Goal: Contribute content: Contribute content

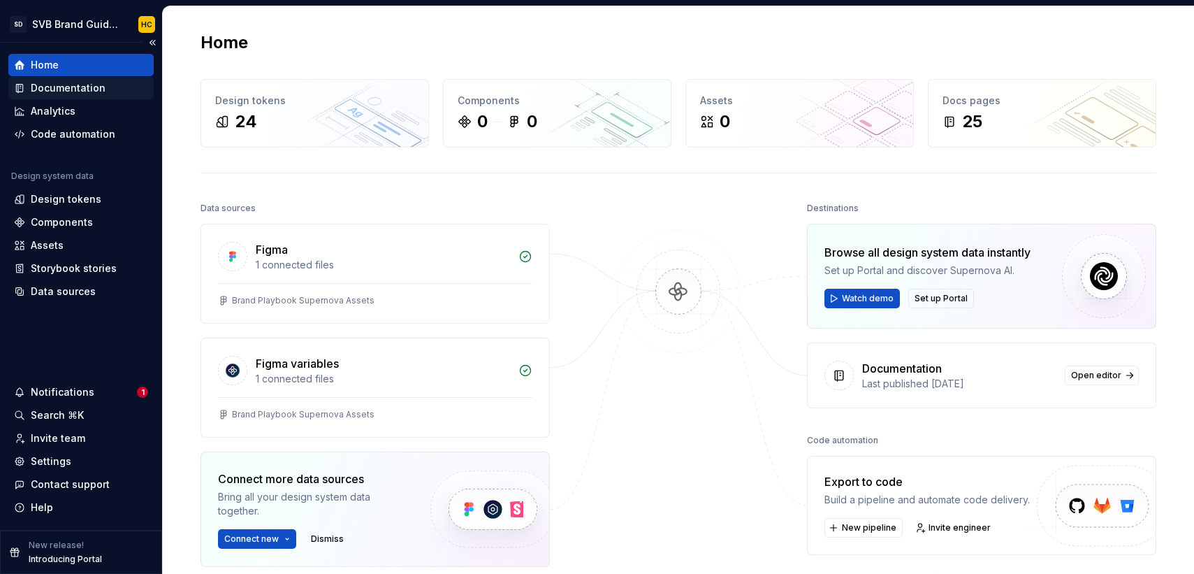
click at [80, 89] on div "Documentation" at bounding box center [68, 88] width 75 height 14
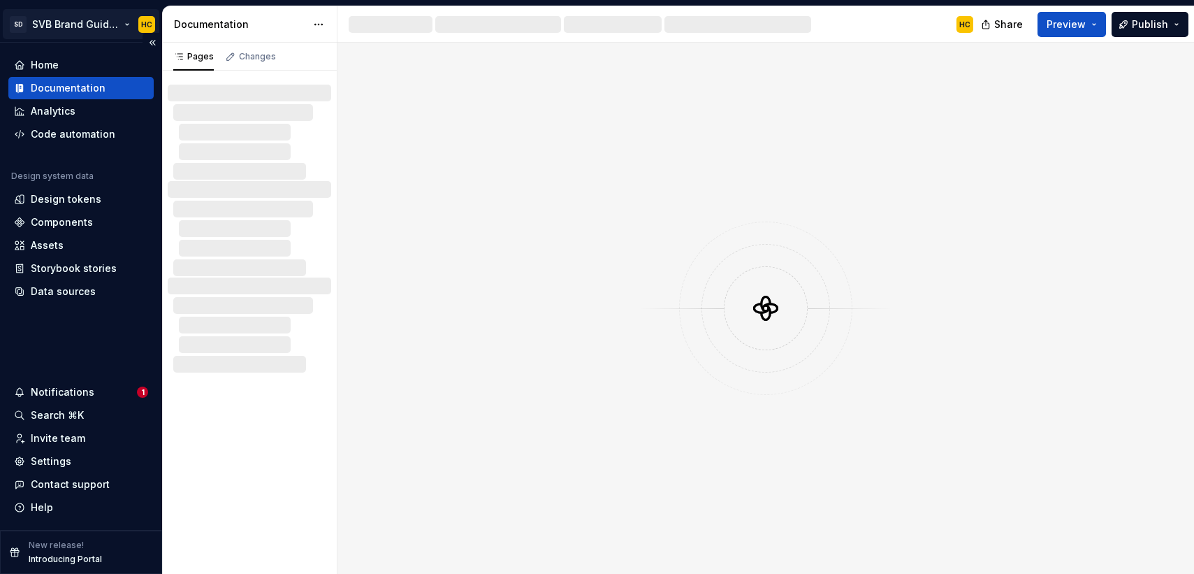
click at [99, 24] on html "SD SVB Brand Guidelines HC Home Documentation Analytics Code automation Design …" at bounding box center [597, 287] width 1194 height 574
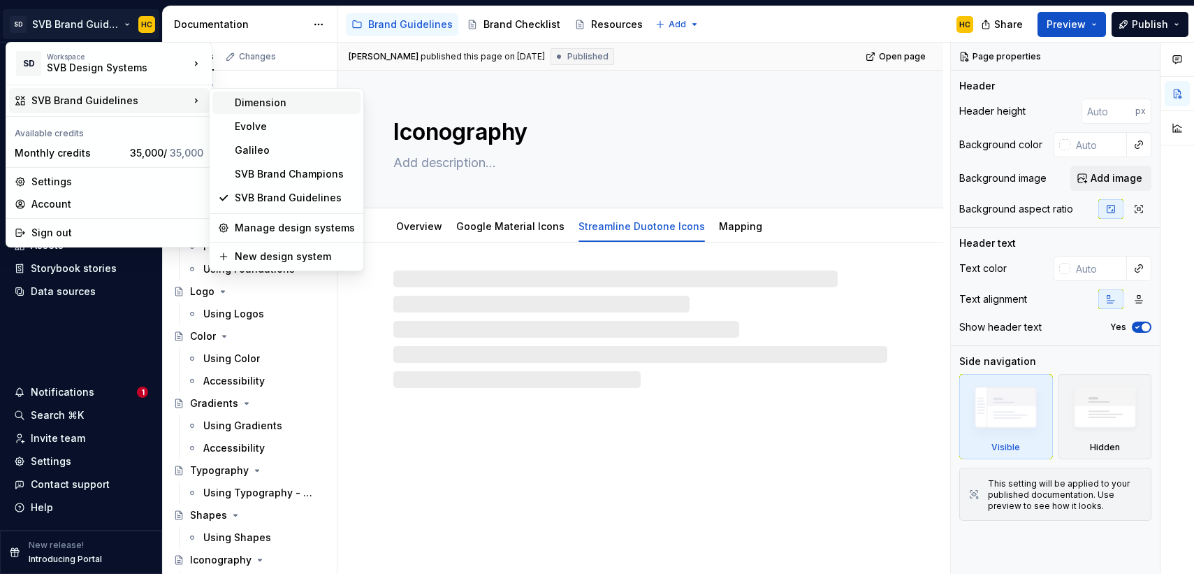
click at [275, 107] on div "Dimension" at bounding box center [295, 103] width 120 height 14
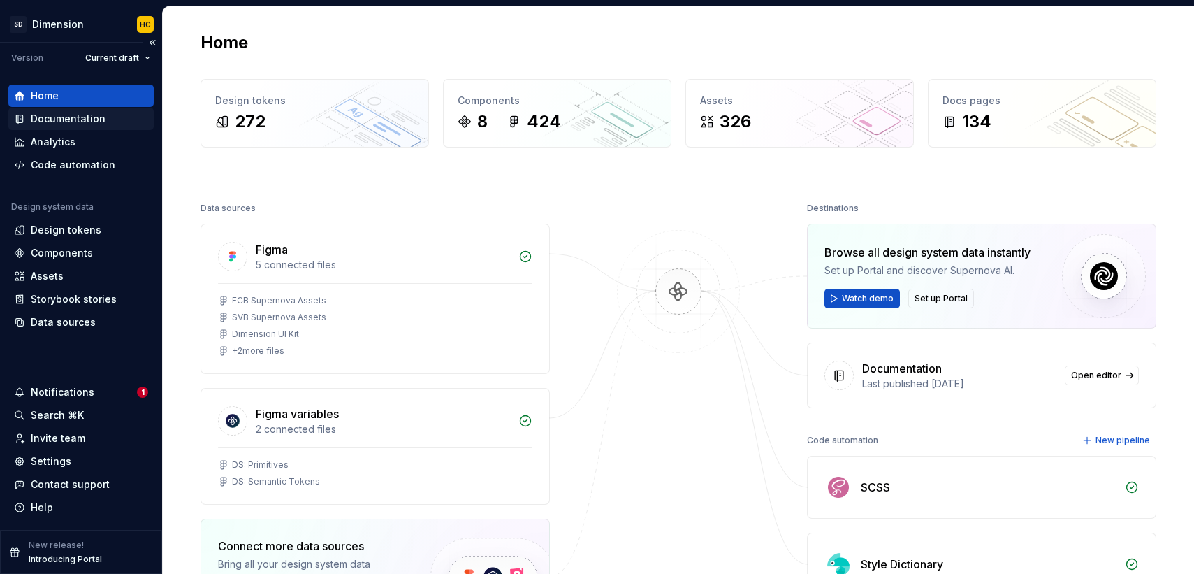
click at [82, 118] on div "Documentation" at bounding box center [68, 119] width 75 height 14
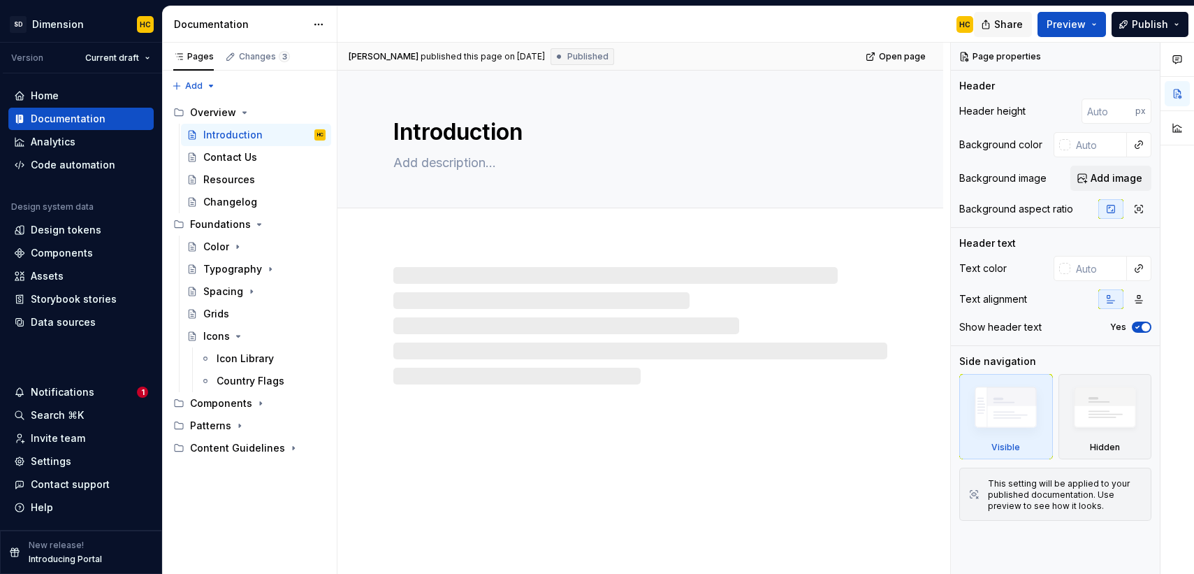
click at [996, 29] on button "Share" at bounding box center [1003, 24] width 58 height 25
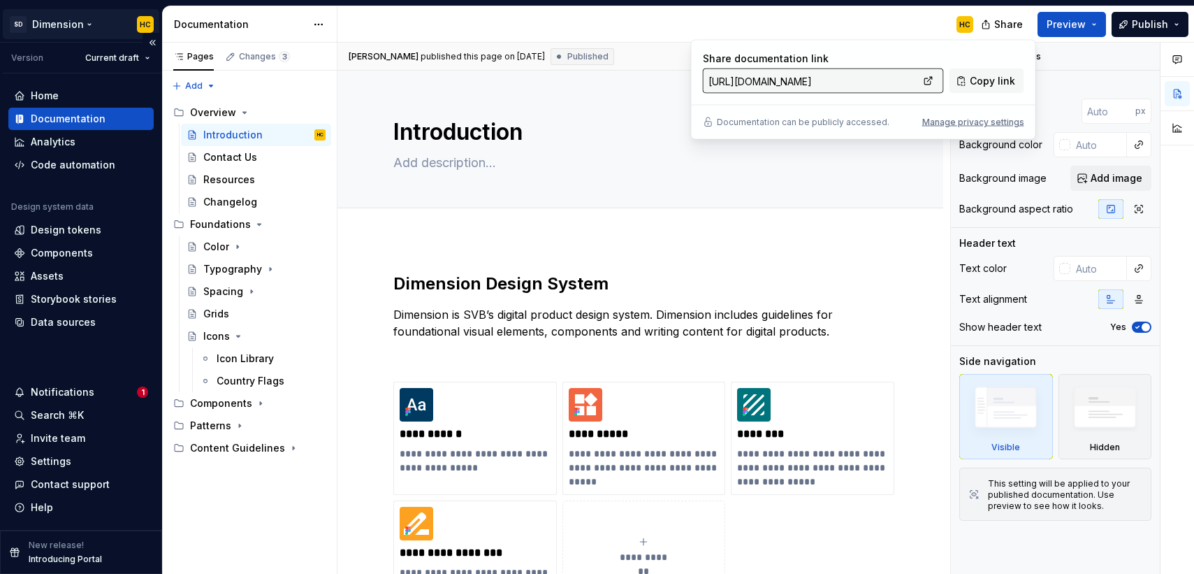
click at [90, 25] on html "SD Dimension HC Version Current draft Home Documentation Analytics Code automat…" at bounding box center [597, 287] width 1194 height 574
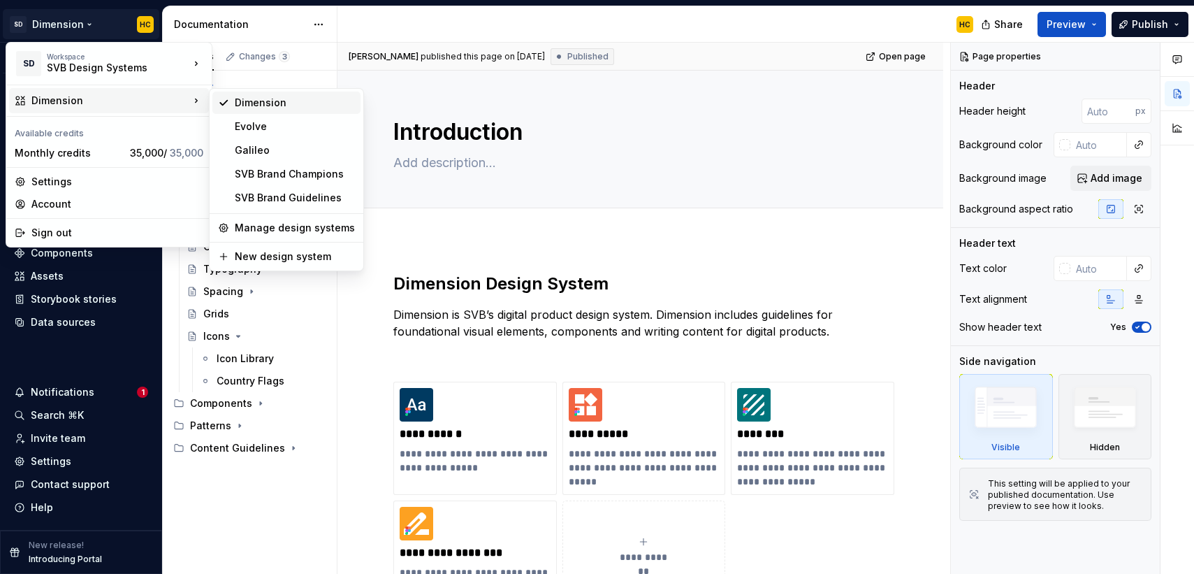
click at [277, 105] on div "Dimension" at bounding box center [295, 103] width 120 height 14
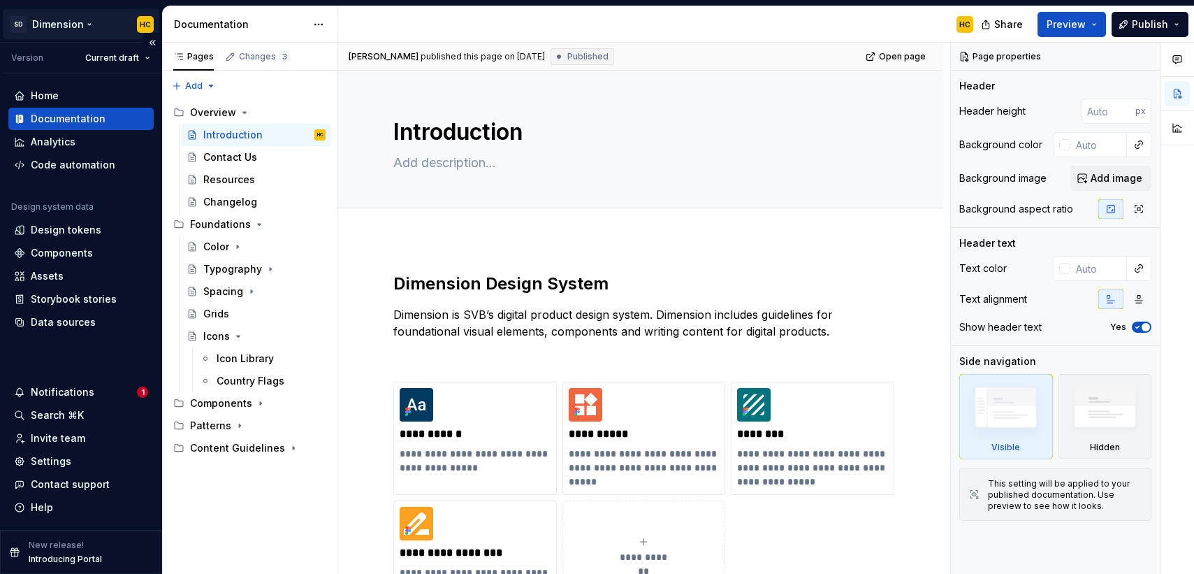
click at [80, 26] on html "SD Dimension HC Version Current draft Home Documentation Analytics Code automat…" at bounding box center [597, 287] width 1194 height 574
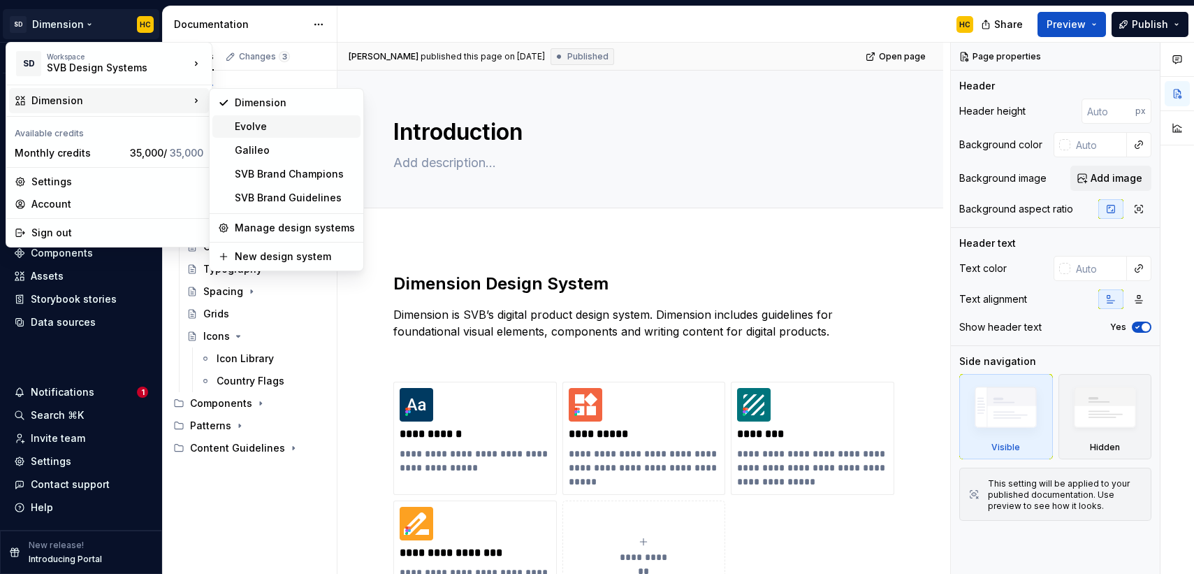
click at [247, 122] on div "Evolve" at bounding box center [295, 127] width 120 height 14
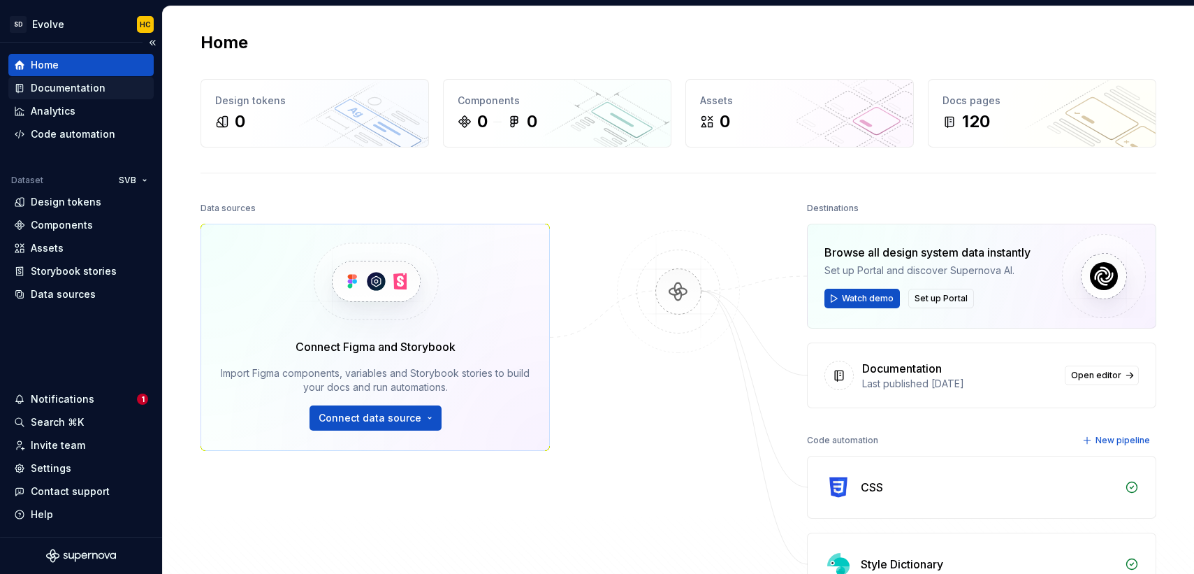
click at [110, 86] on div "Documentation" at bounding box center [81, 88] width 134 height 14
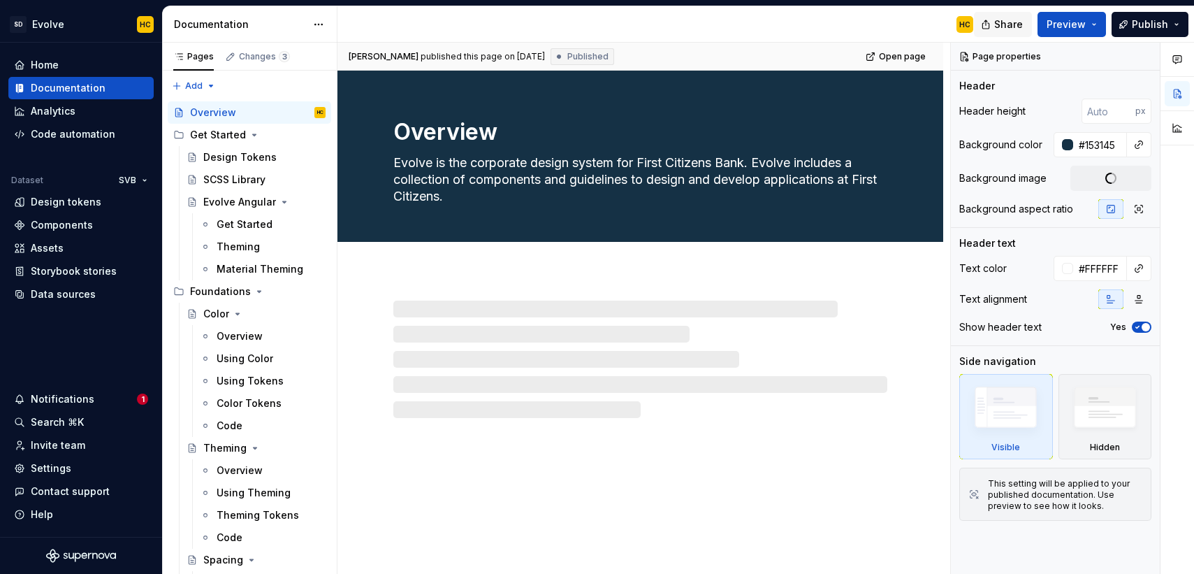
click at [1011, 26] on span "Share" at bounding box center [1008, 24] width 29 height 14
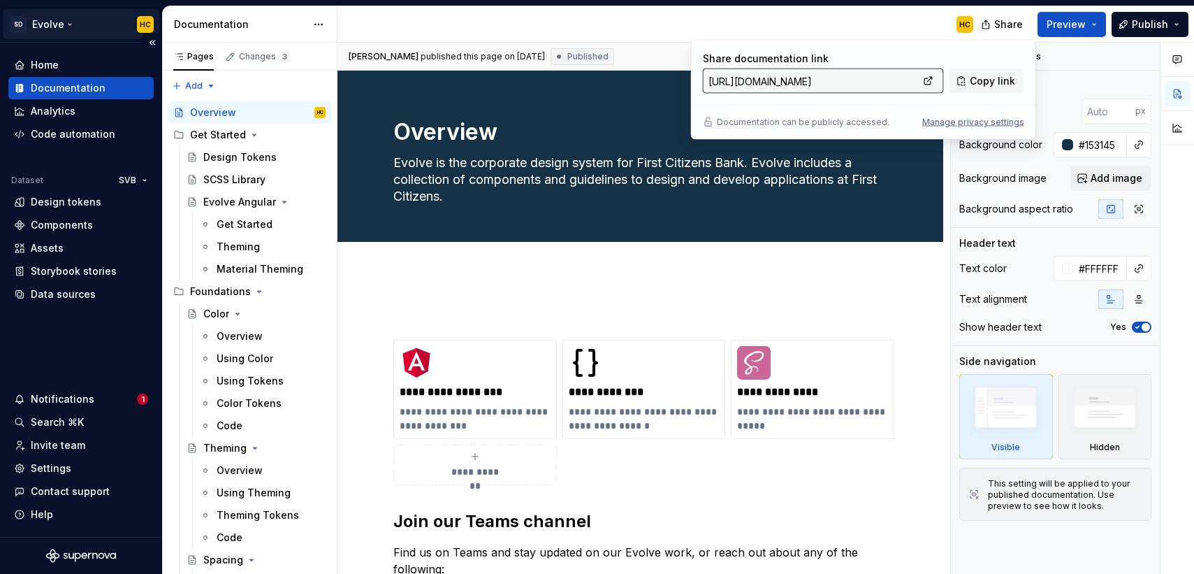
click at [61, 27] on html "SD Evolve HC Home Documentation Analytics Code automation Dataset SVB Design to…" at bounding box center [597, 287] width 1194 height 574
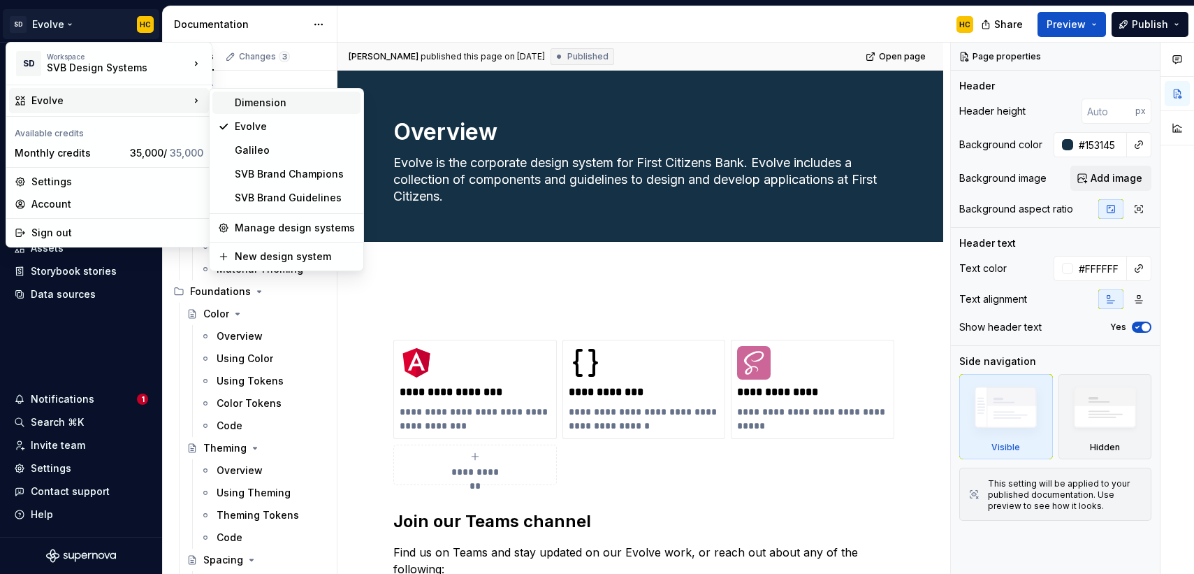
click at [304, 110] on div "Dimension" at bounding box center [286, 103] width 148 height 22
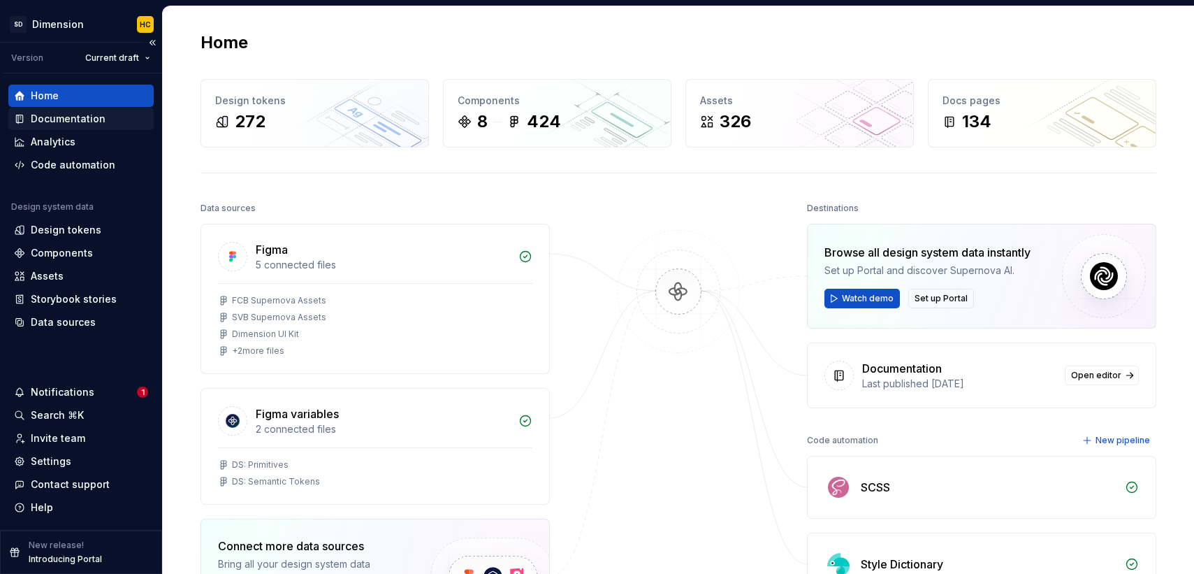
click at [79, 117] on div "Documentation" at bounding box center [68, 119] width 75 height 14
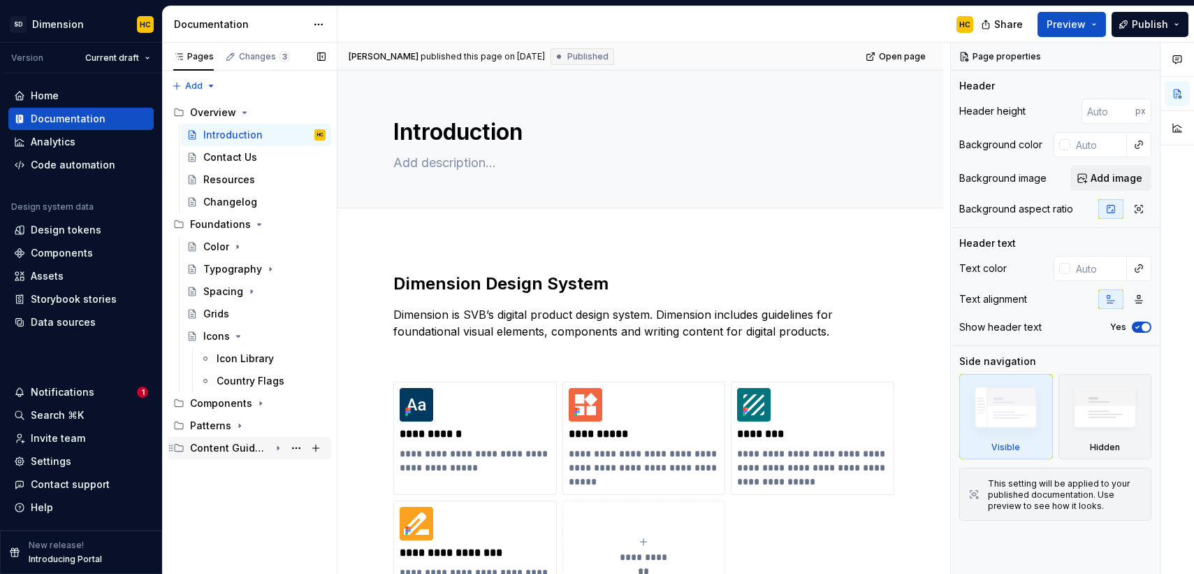
click at [253, 445] on div "Content Guidelines" at bounding box center [230, 448] width 80 height 14
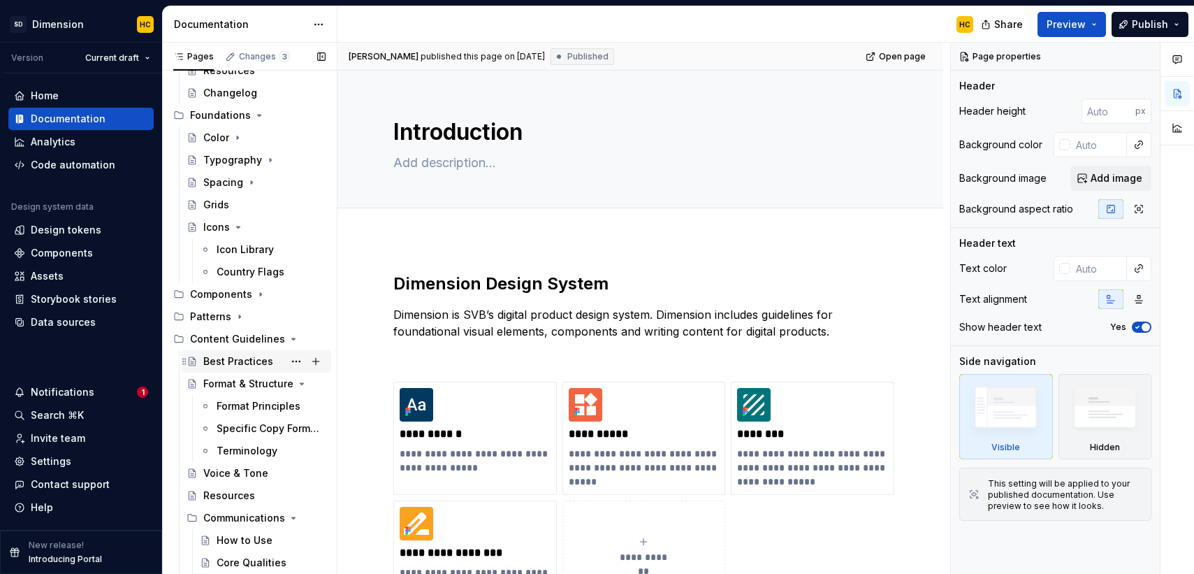
scroll to position [129, 0]
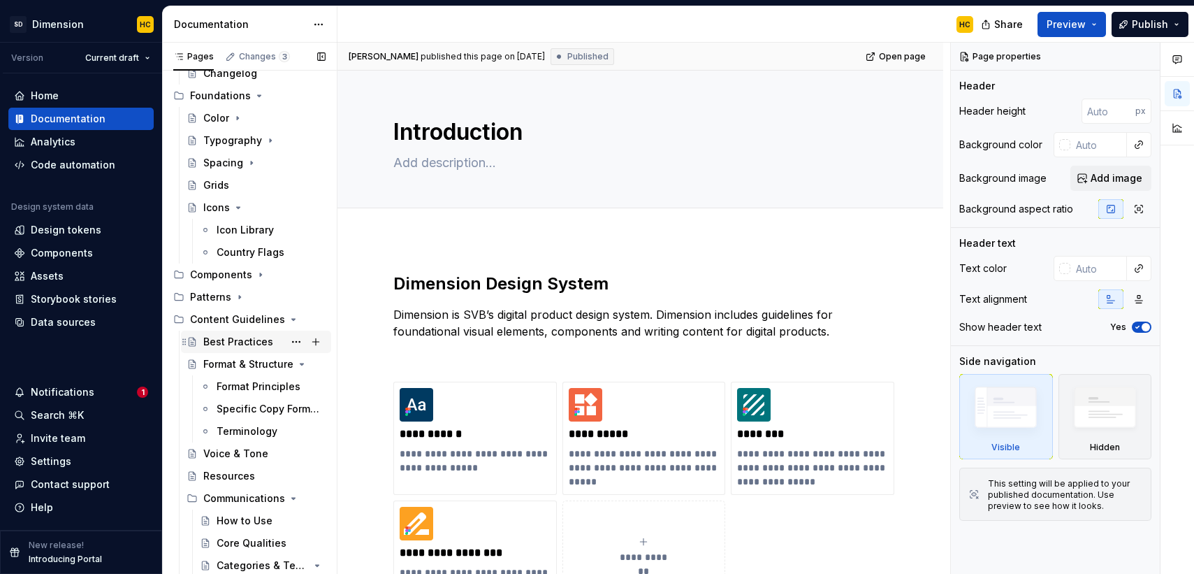
click at [252, 475] on div "Resources" at bounding box center [229, 476] width 52 height 14
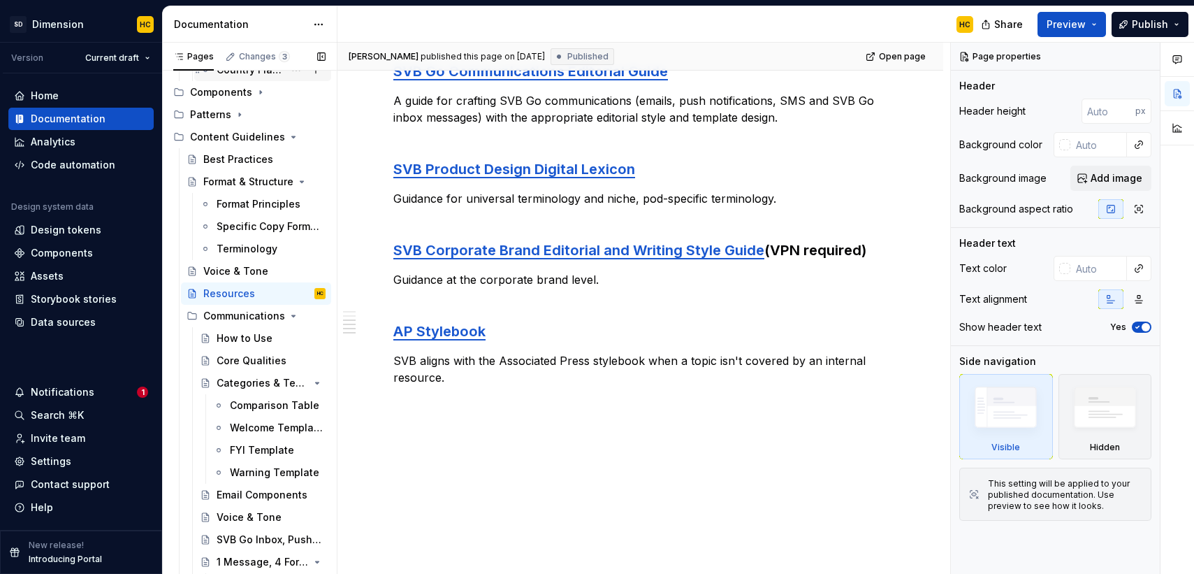
scroll to position [374, 0]
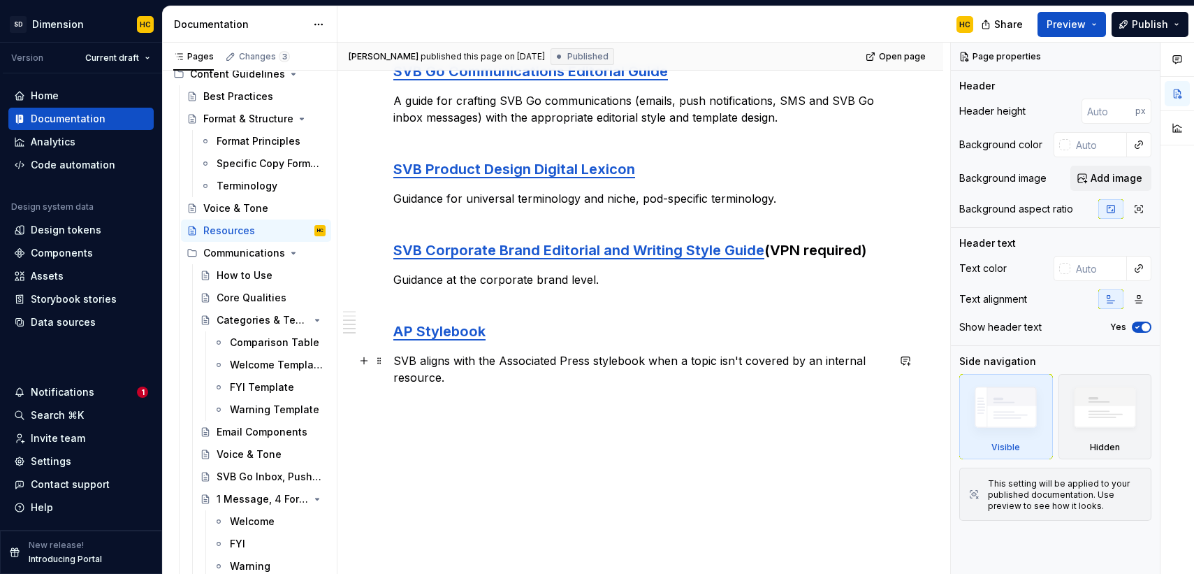
click at [440, 377] on p "SVB aligns with the Associated Press stylebook when a topic isn't covered by an…" at bounding box center [640, 369] width 494 height 34
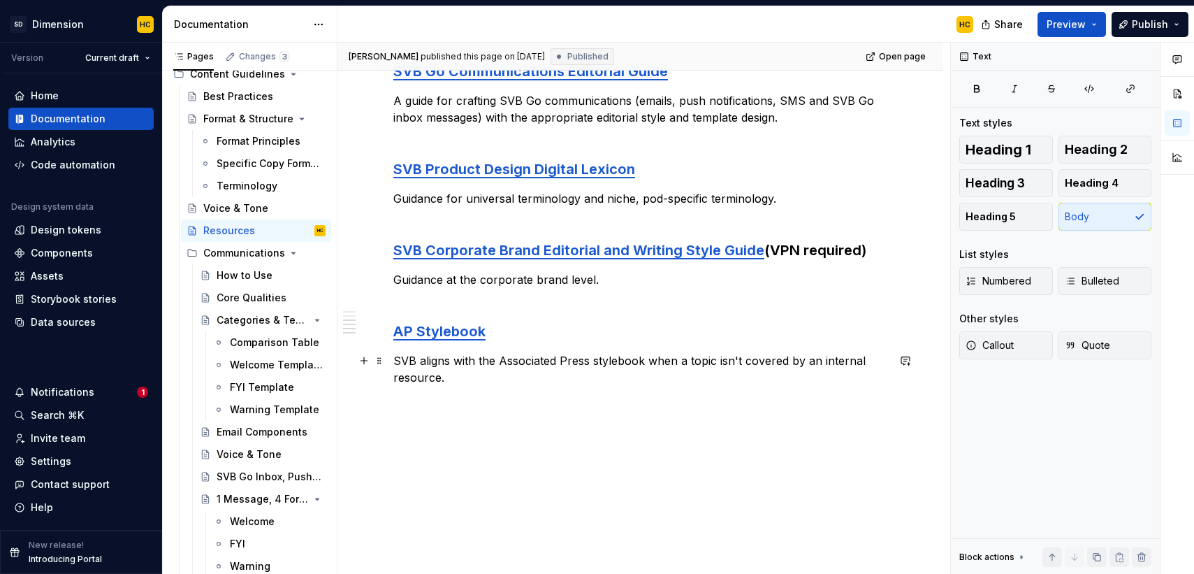
click at [449, 380] on p "SVB aligns with the Associated Press stylebook when a topic isn't covered by an…" at bounding box center [640, 369] width 494 height 34
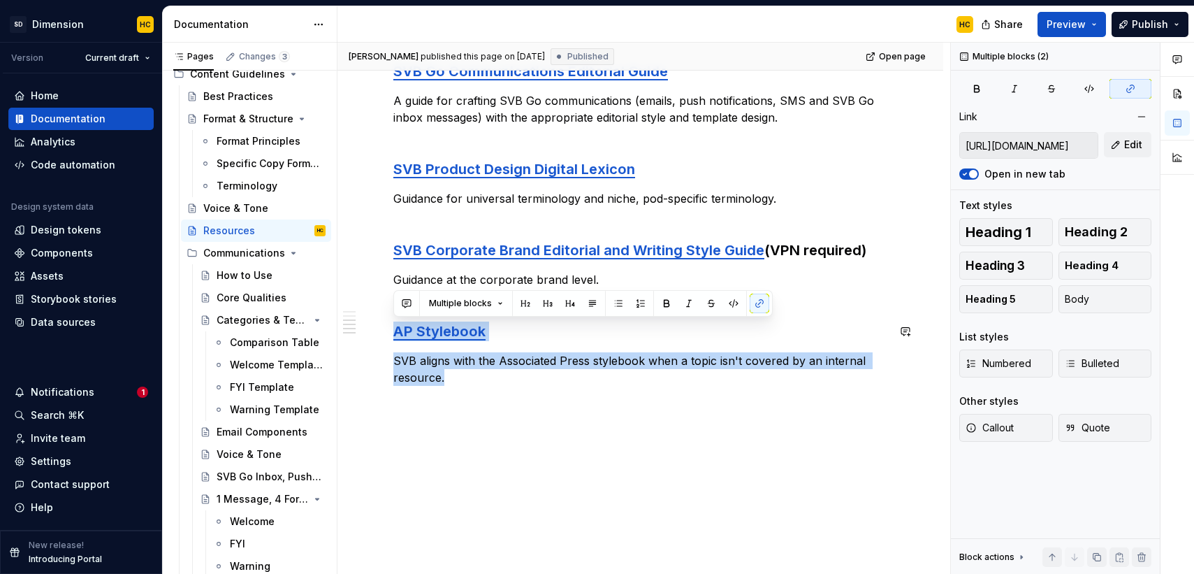
drag, startPoint x: 451, startPoint y: 374, endPoint x: 401, endPoint y: 316, distance: 76.8
click at [401, 316] on div "Message Matrix A growing collection of success, warning and error messages for …" at bounding box center [640, 134] width 494 height 503
copy div "AP Stylebook SVB aligns with the Associated Press stylebook when a topic isn't …"
click at [421, 426] on div "Message Matrix A growing collection of success, warning and error messages for …" at bounding box center [641, 211] width 606 height 725
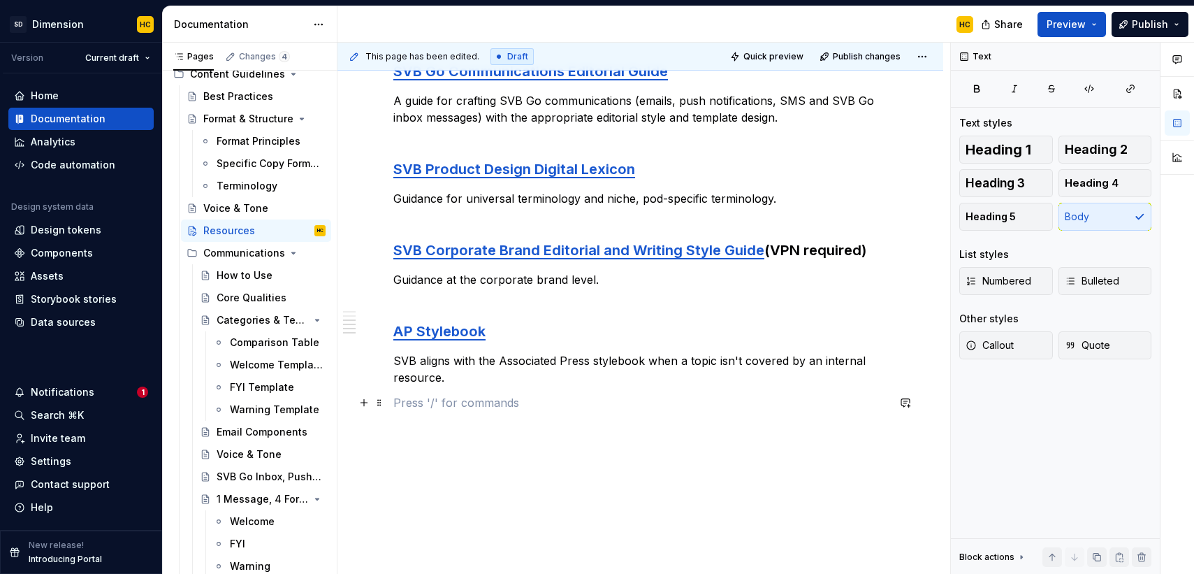
type textarea "*"
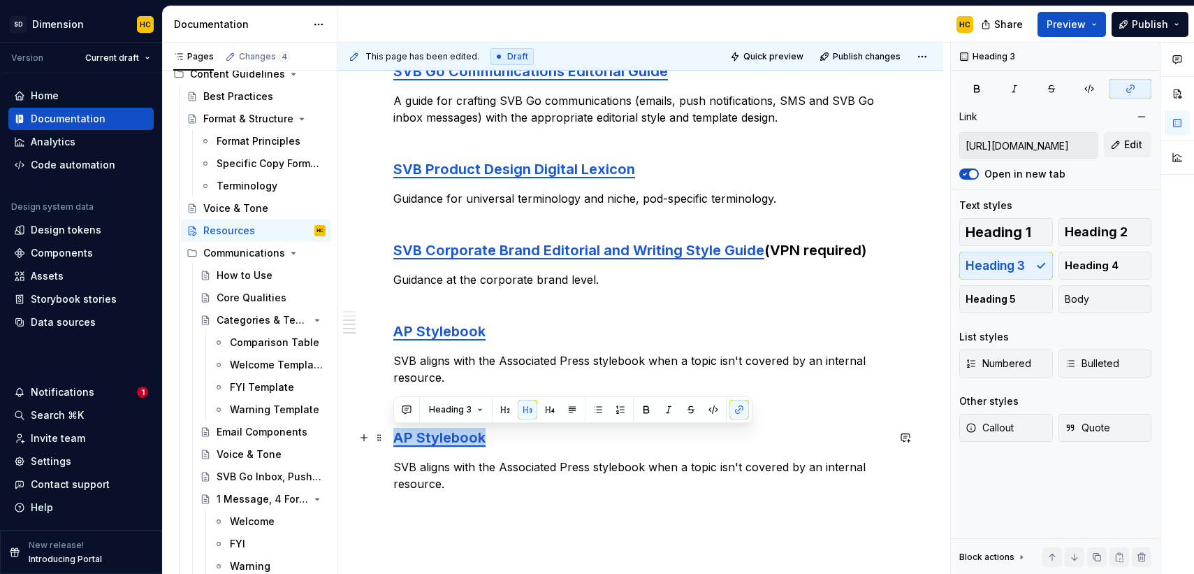
drag, startPoint x: 493, startPoint y: 443, endPoint x: 392, endPoint y: 443, distance: 100.6
click at [392, 443] on div "Message Matrix A growing collection of success, warning and error messages for …" at bounding box center [641, 265] width 606 height 832
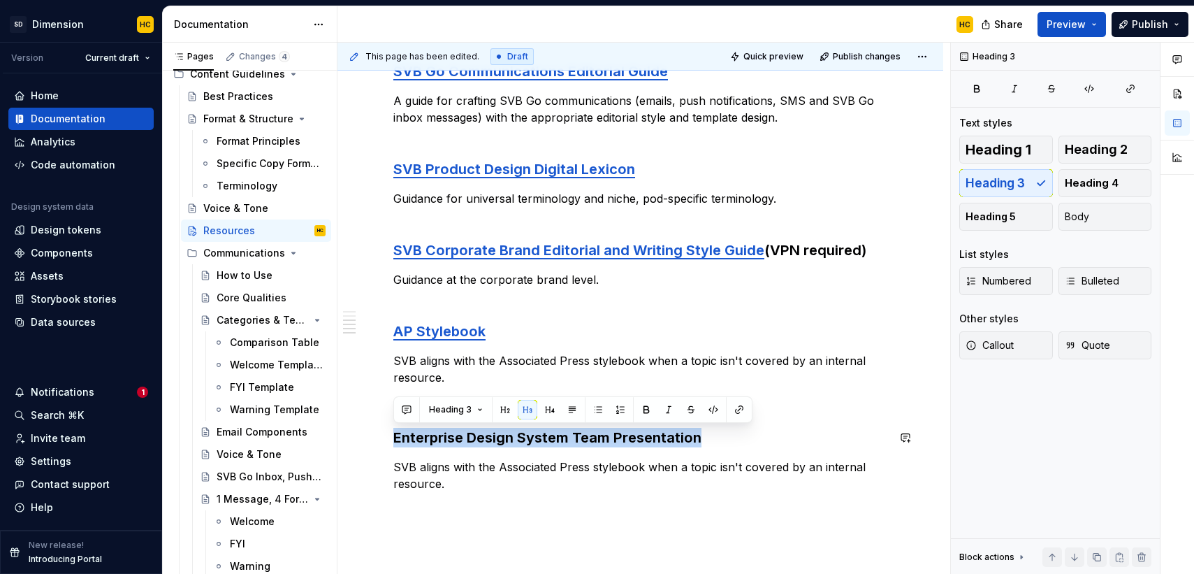
drag, startPoint x: 738, startPoint y: 439, endPoint x: 471, endPoint y: 426, distance: 267.3
click at [471, 426] on div "Message Matrix A growing collection of success, warning and error messages for …" at bounding box center [640, 187] width 494 height 609
click at [1129, 87] on icon "button" at bounding box center [1130, 88] width 11 height 11
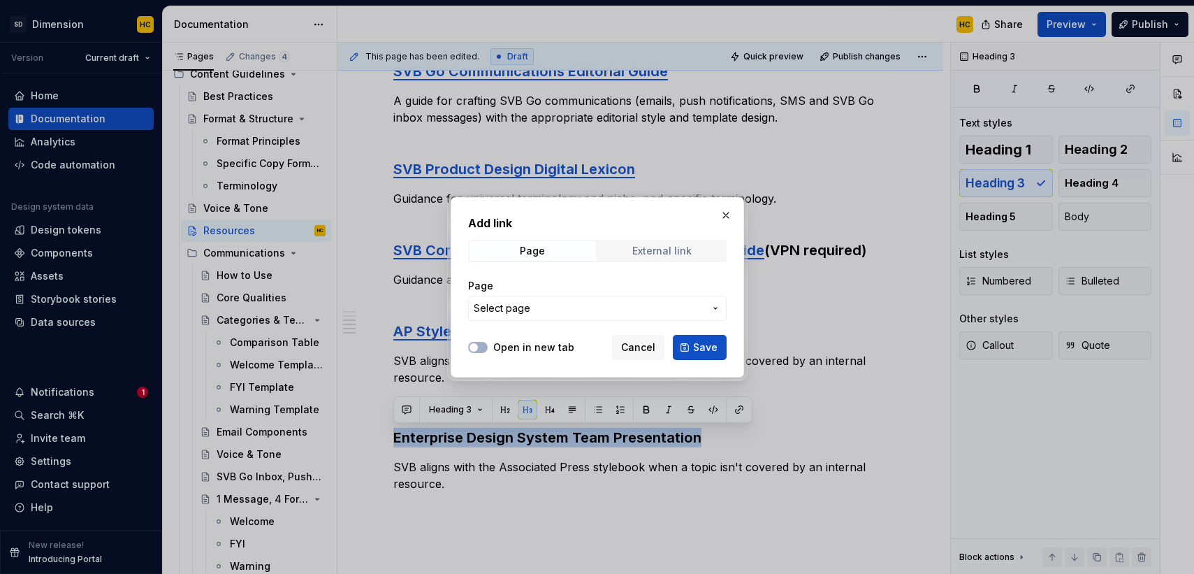
click at [628, 247] on span "External link" at bounding box center [662, 251] width 126 height 20
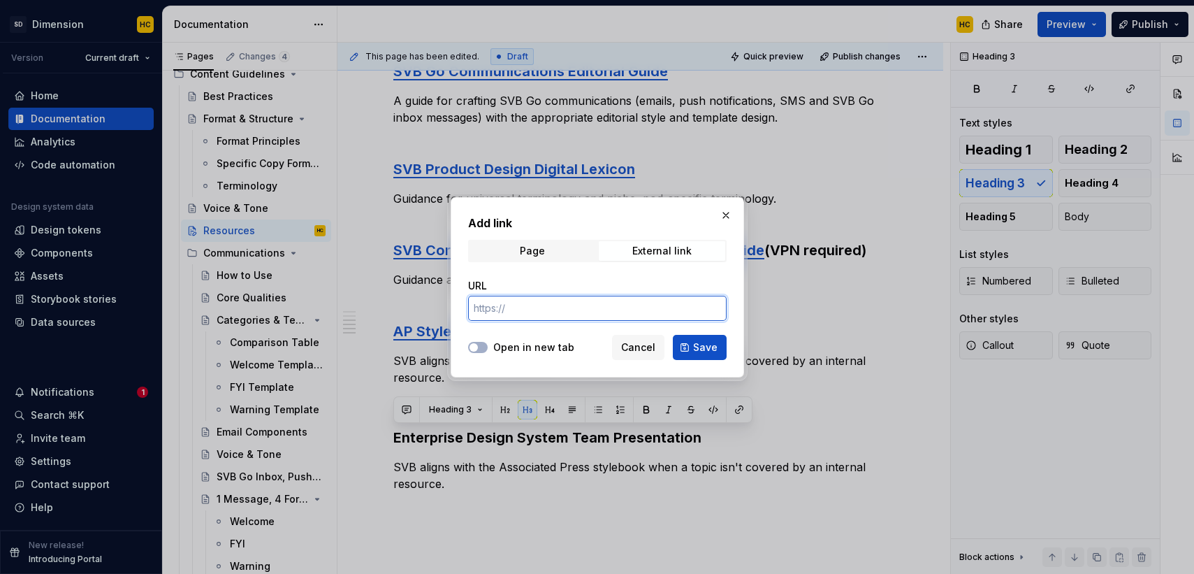
click at [531, 312] on input "URL" at bounding box center [597, 308] width 259 height 25
paste input "[URL][DOMAIN_NAME]"
type input "[URL][DOMAIN_NAME]"
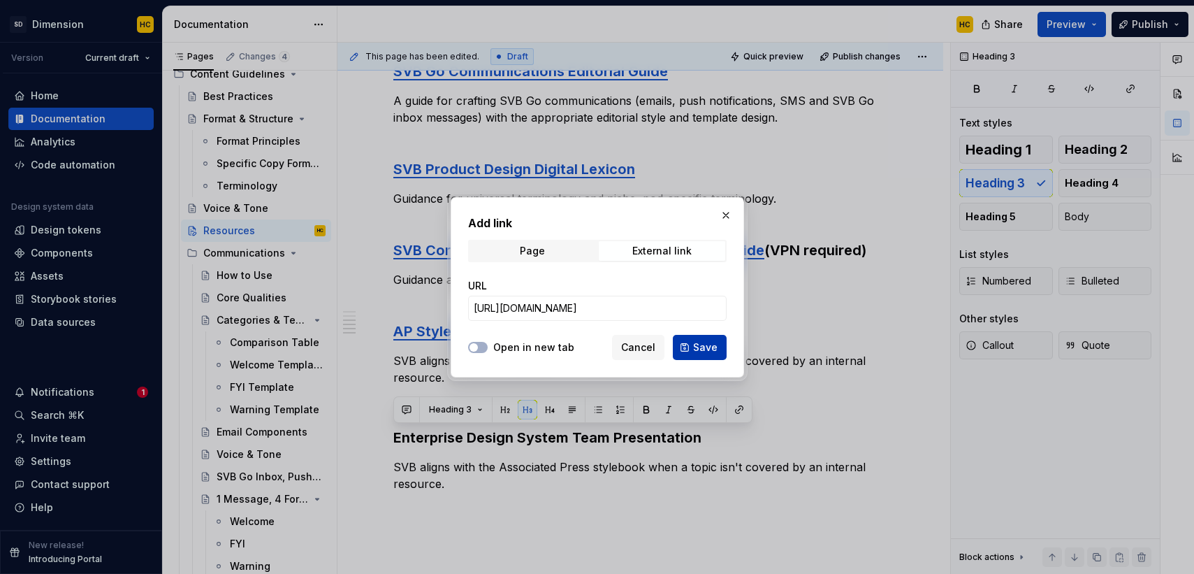
click at [707, 347] on span "Save" at bounding box center [705, 347] width 24 height 14
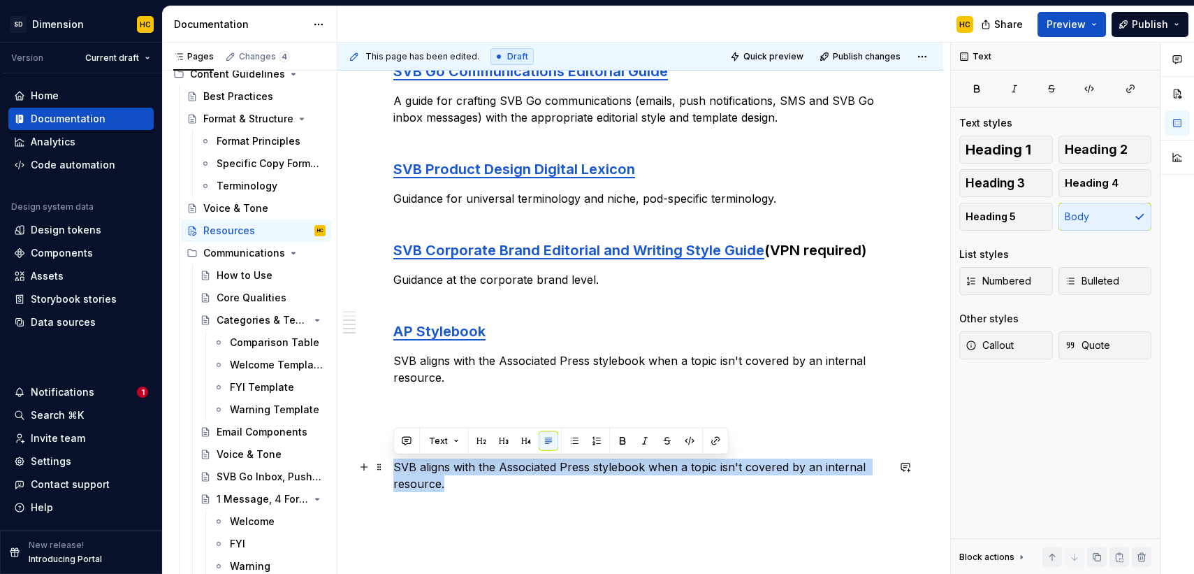
drag, startPoint x: 465, startPoint y: 483, endPoint x: 396, endPoint y: 467, distance: 71.7
click at [396, 467] on p "SVB aligns with the Associated Press stylebook when a topic isn't covered by an…" at bounding box center [640, 475] width 494 height 34
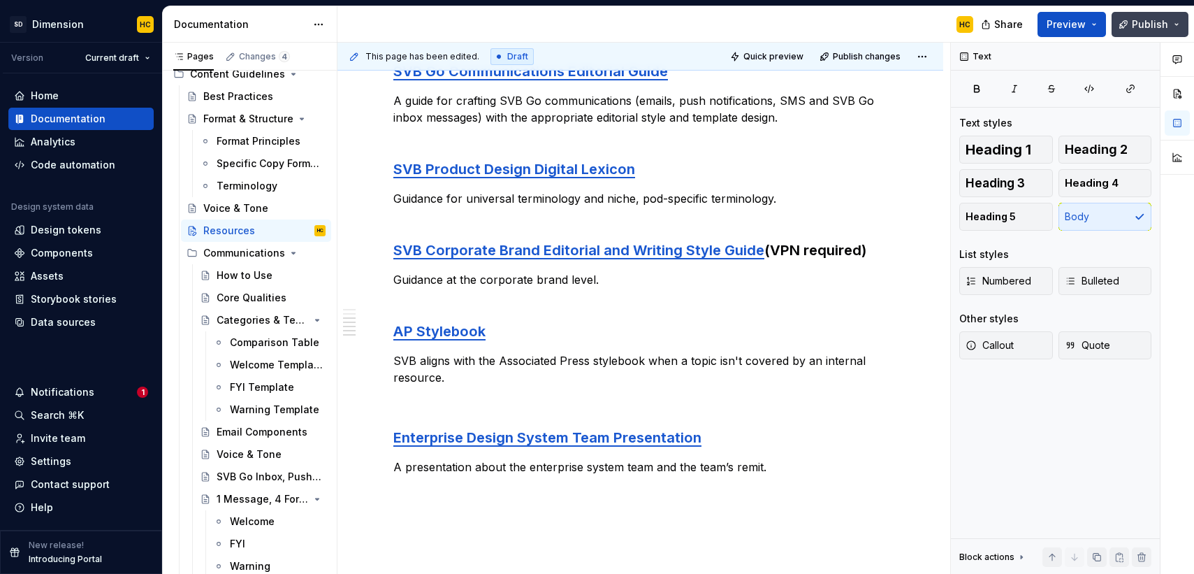
click at [1133, 29] on button "Publish" at bounding box center [1150, 24] width 77 height 25
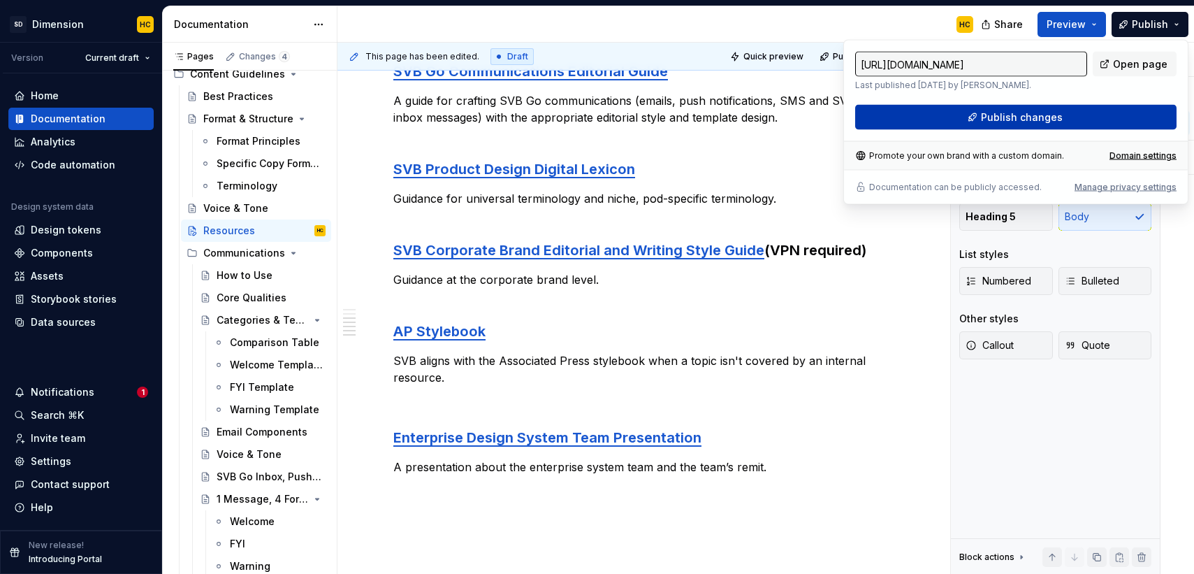
click at [1016, 110] on span "Publish changes" at bounding box center [1022, 117] width 82 height 14
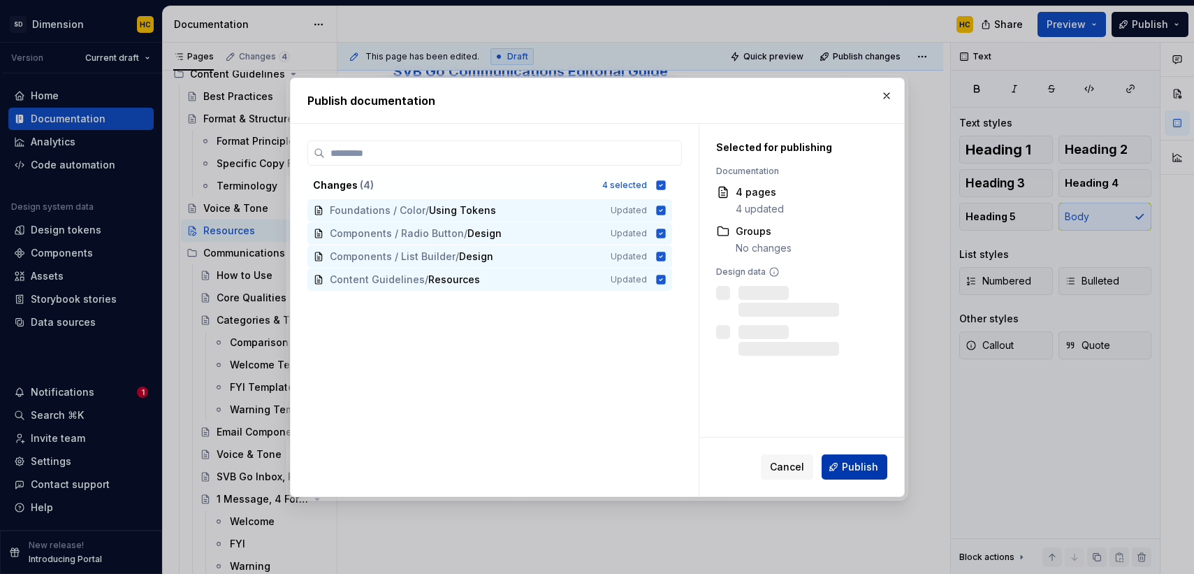
click at [834, 463] on button "Publish" at bounding box center [855, 466] width 66 height 25
click at [798, 471] on span "Cancel" at bounding box center [787, 467] width 34 height 14
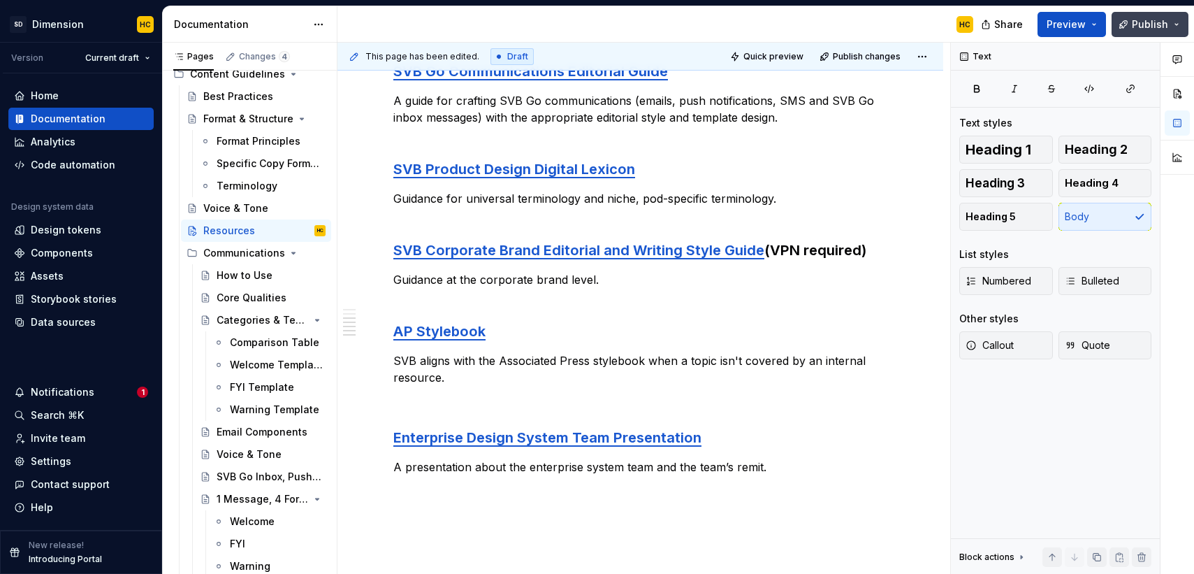
click at [1142, 26] on span "Publish" at bounding box center [1150, 24] width 36 height 14
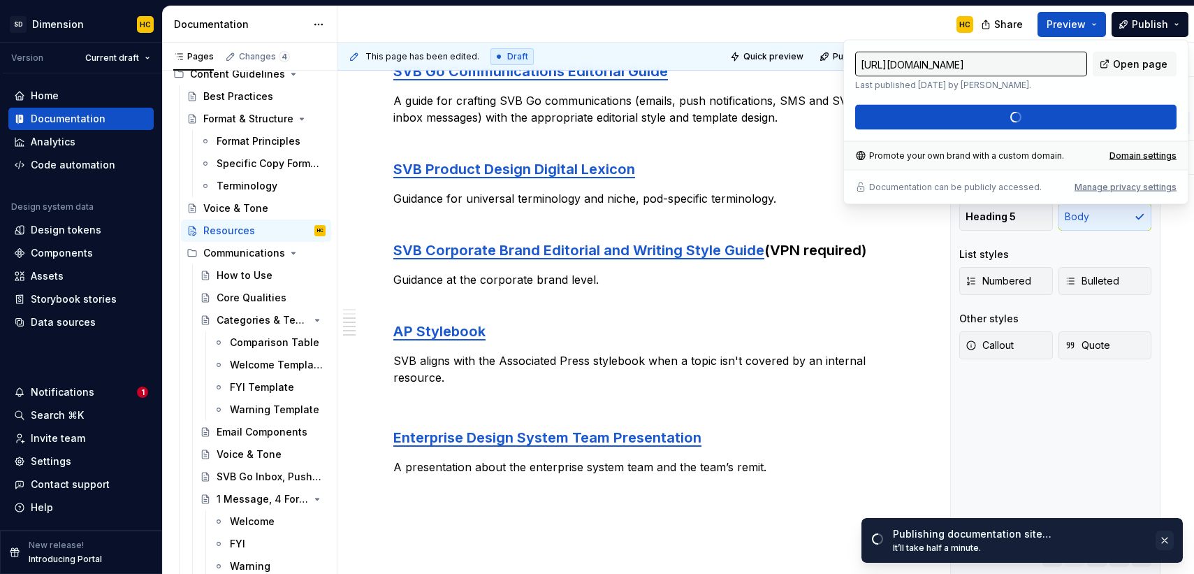
click at [1165, 541] on button "button" at bounding box center [1165, 540] width 18 height 20
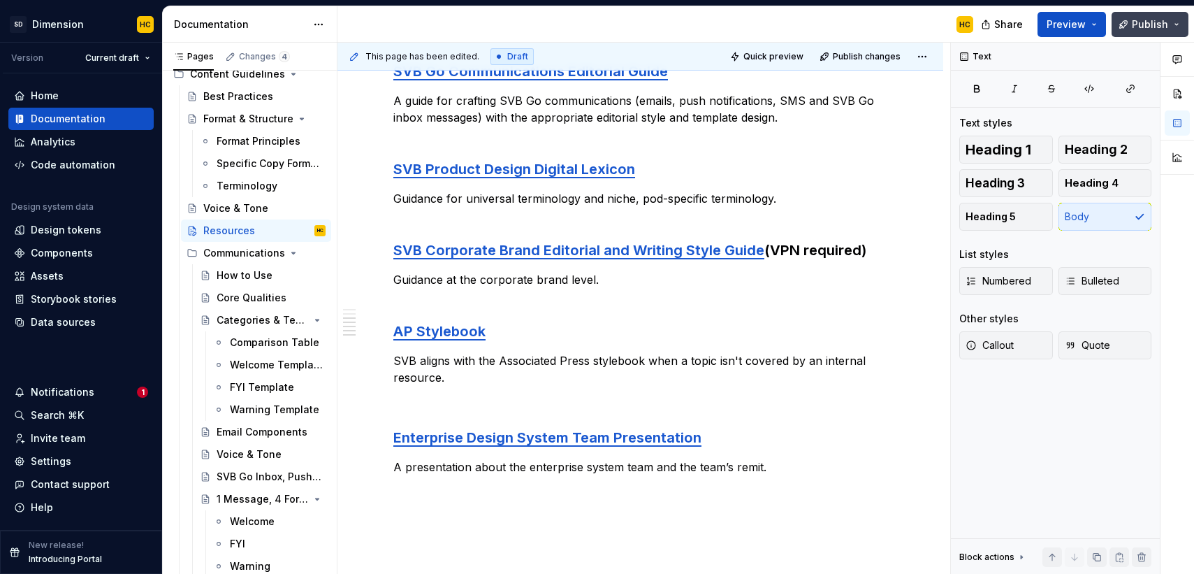
click at [1175, 29] on button "Publish" at bounding box center [1150, 24] width 77 height 25
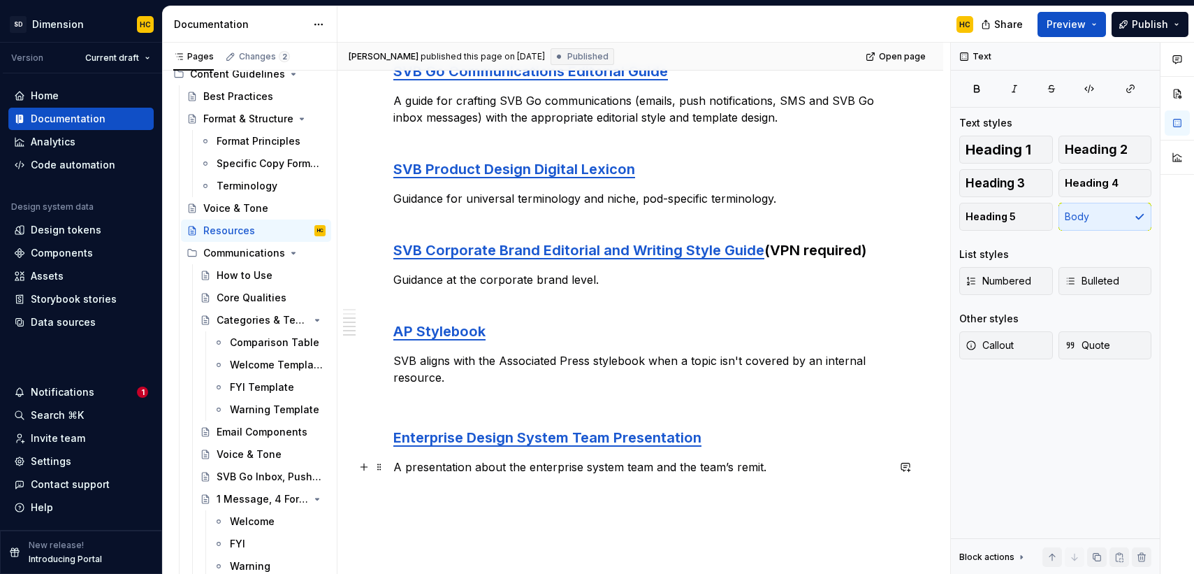
click at [941, 471] on div "Message Matrix A growing collection of success, warning and error messages for …" at bounding box center [641, 256] width 606 height 815
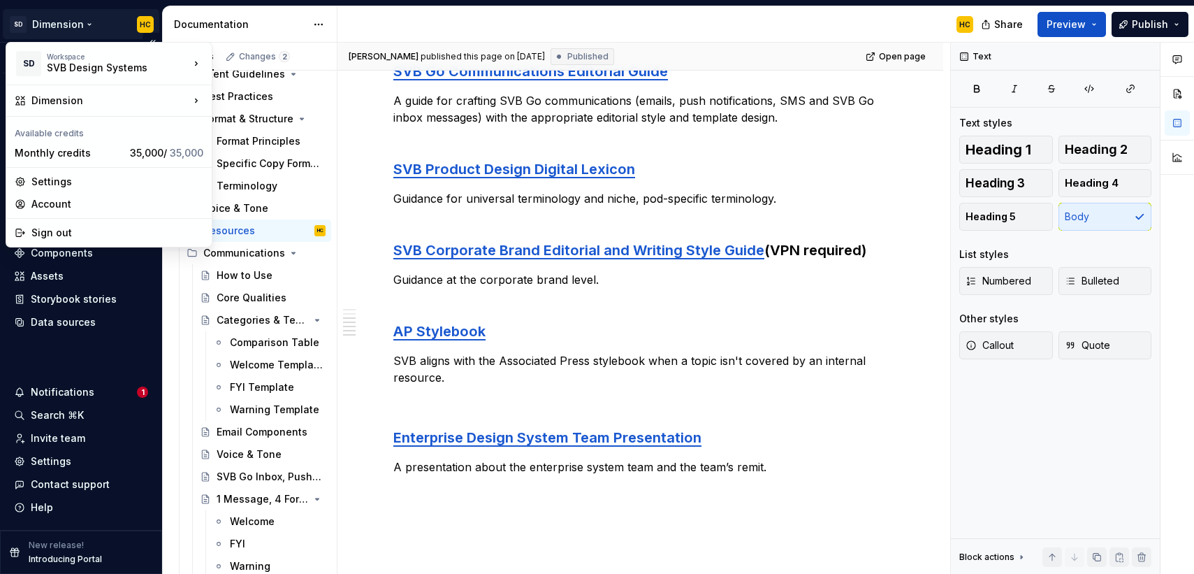
click at [48, 24] on html "SD Dimension HC Version Current draft Home Documentation Analytics Code automat…" at bounding box center [597, 287] width 1194 height 574
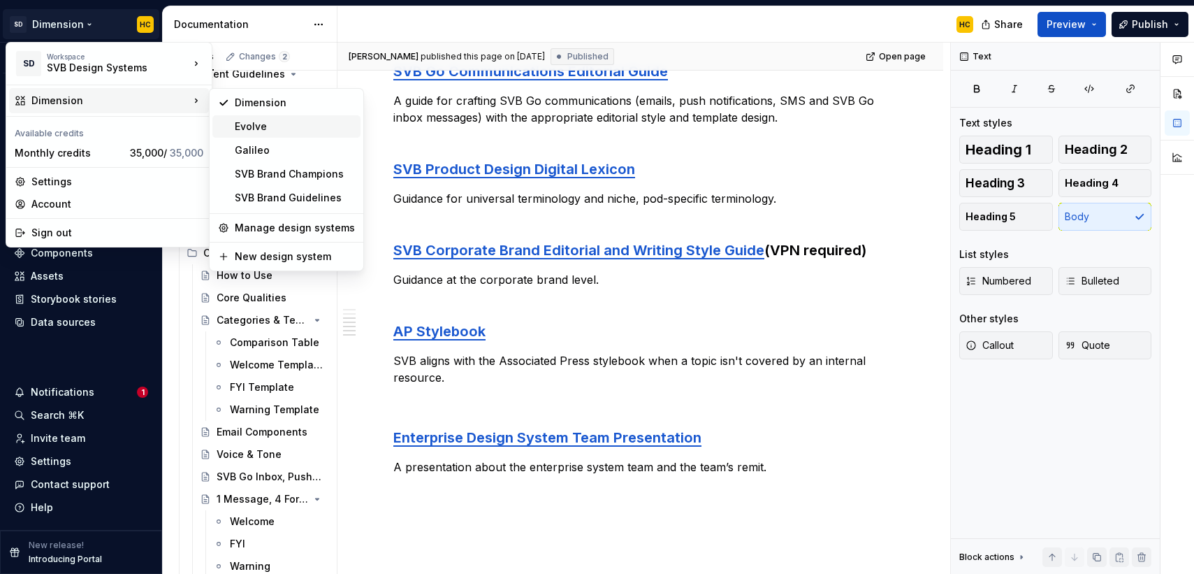
click at [245, 124] on div "Evolve" at bounding box center [295, 127] width 120 height 14
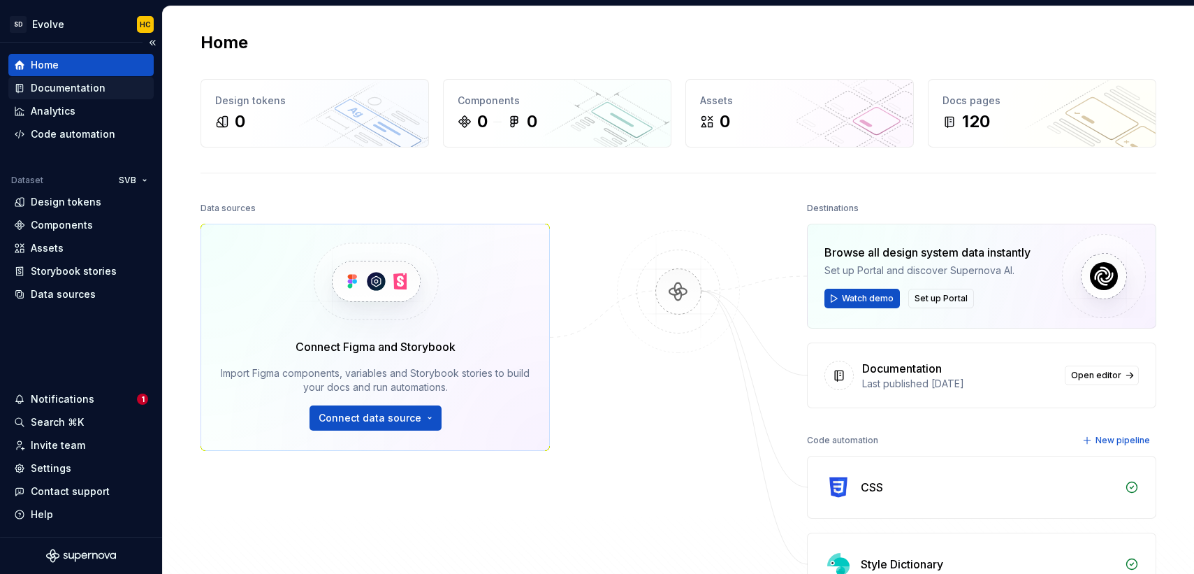
click at [92, 93] on div "Documentation" at bounding box center [68, 88] width 75 height 14
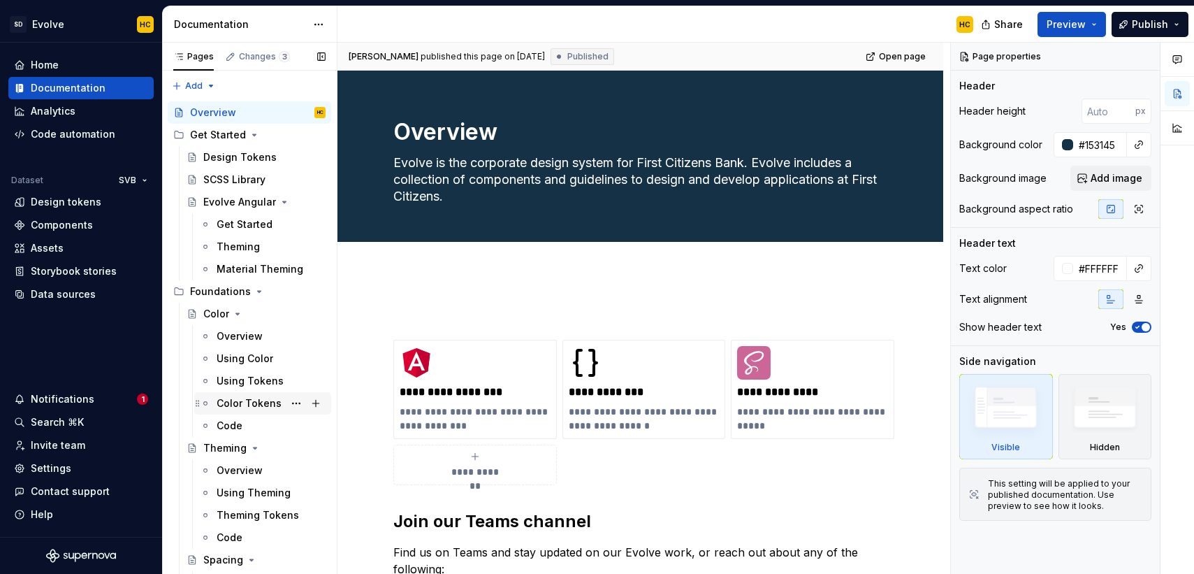
type textarea "*"
click at [196, 84] on div "Pages Changes 3 Add Accessibility guide for tree Page tree. Navigate the tree w…" at bounding box center [249, 311] width 175 height 537
click at [212, 111] on div "New page" at bounding box center [239, 113] width 91 height 14
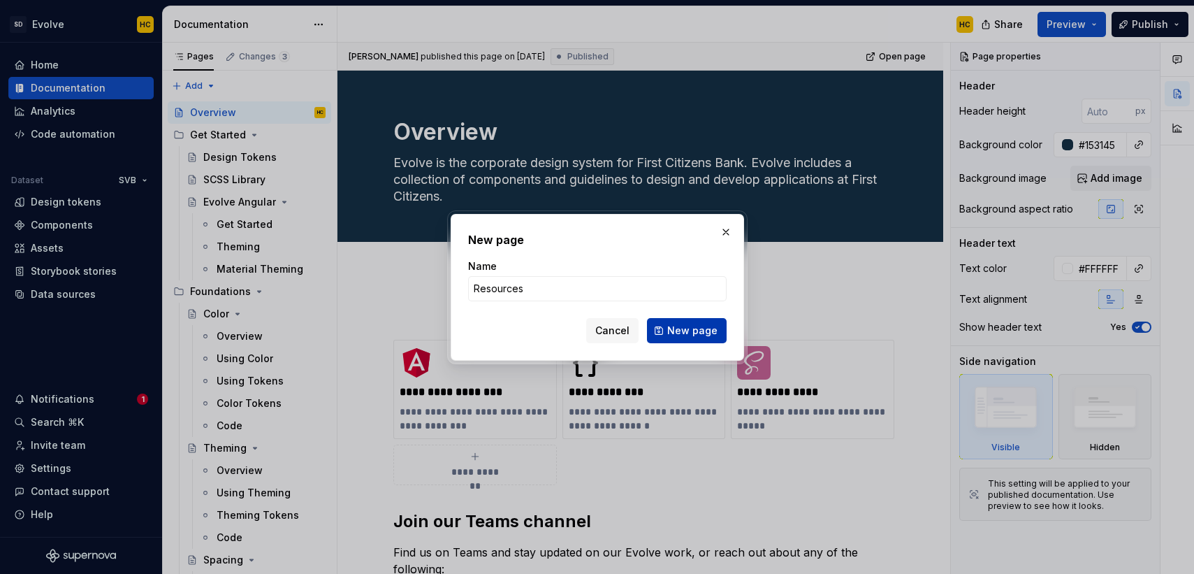
type input "Resources"
click at [685, 333] on span "New page" at bounding box center [692, 331] width 50 height 14
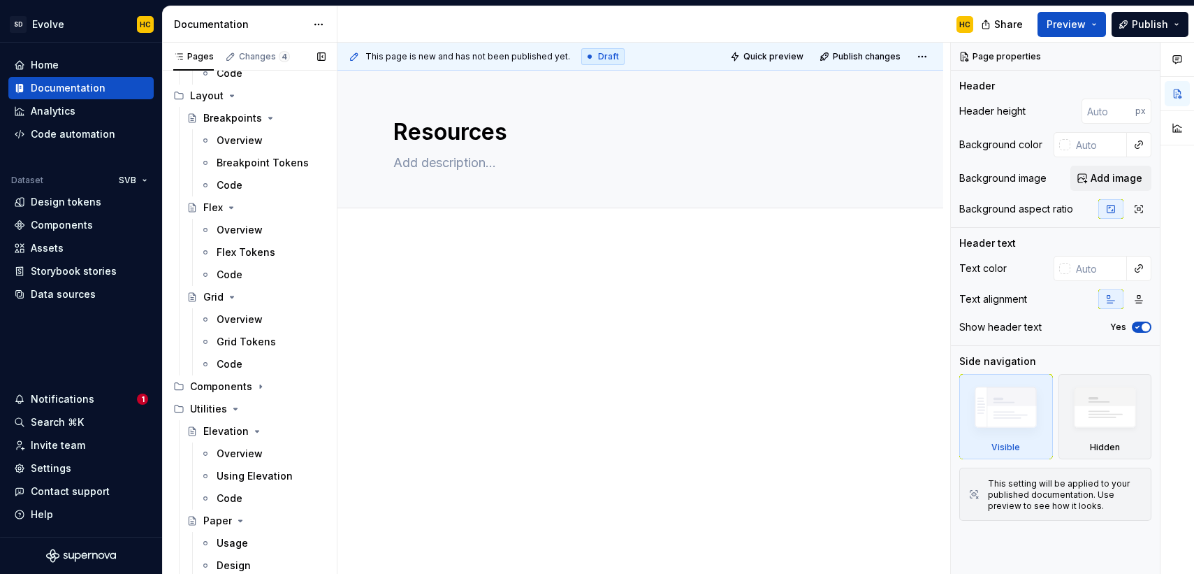
scroll to position [978, 0]
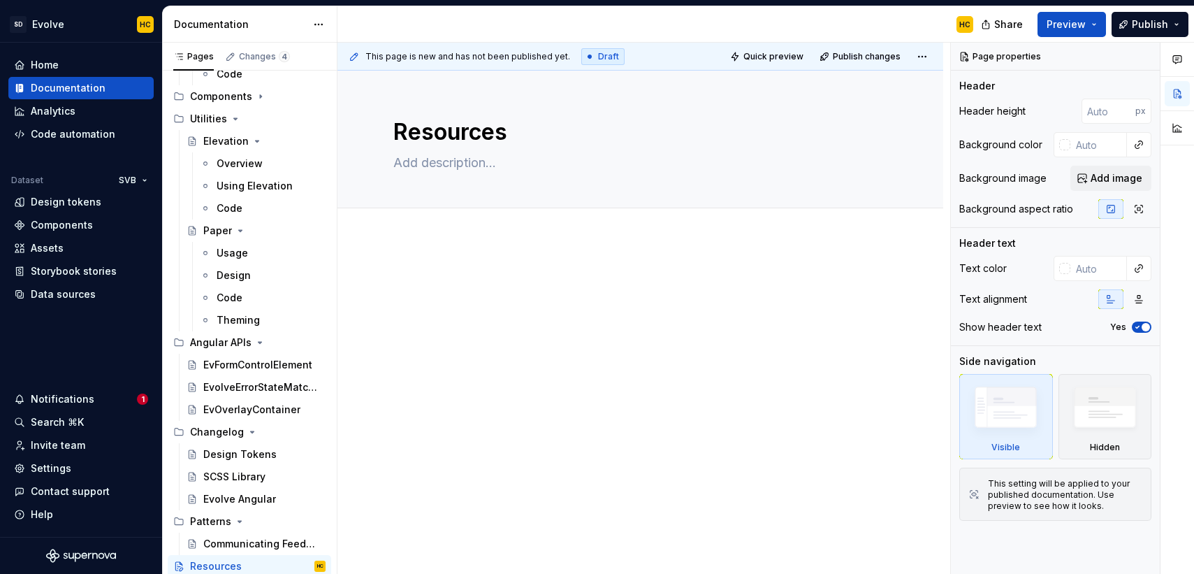
type textarea "*"
click at [428, 287] on p at bounding box center [640, 281] width 494 height 17
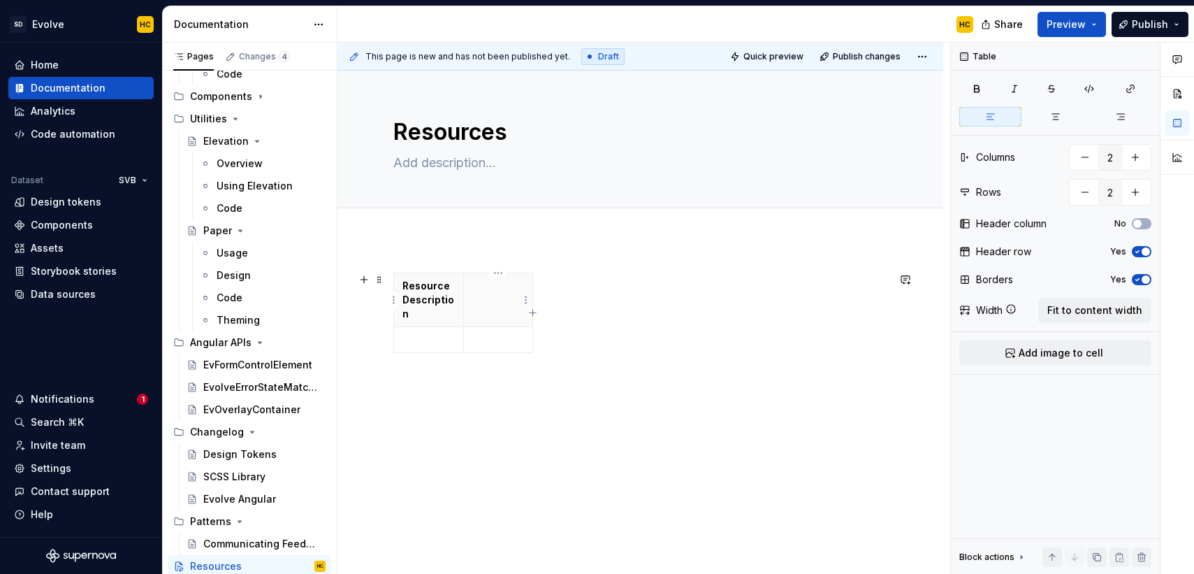
click at [520, 291] on p at bounding box center [498, 286] width 52 height 14
drag, startPoint x: 461, startPoint y: 298, endPoint x: 593, endPoint y: 306, distance: 132.3
drag, startPoint x: 665, startPoint y: 291, endPoint x: 920, endPoint y: 303, distance: 255.3
click at [438, 316] on p at bounding box center [495, 312] width 184 height 14
click at [627, 312] on p at bounding box center [758, 312] width 307 height 14
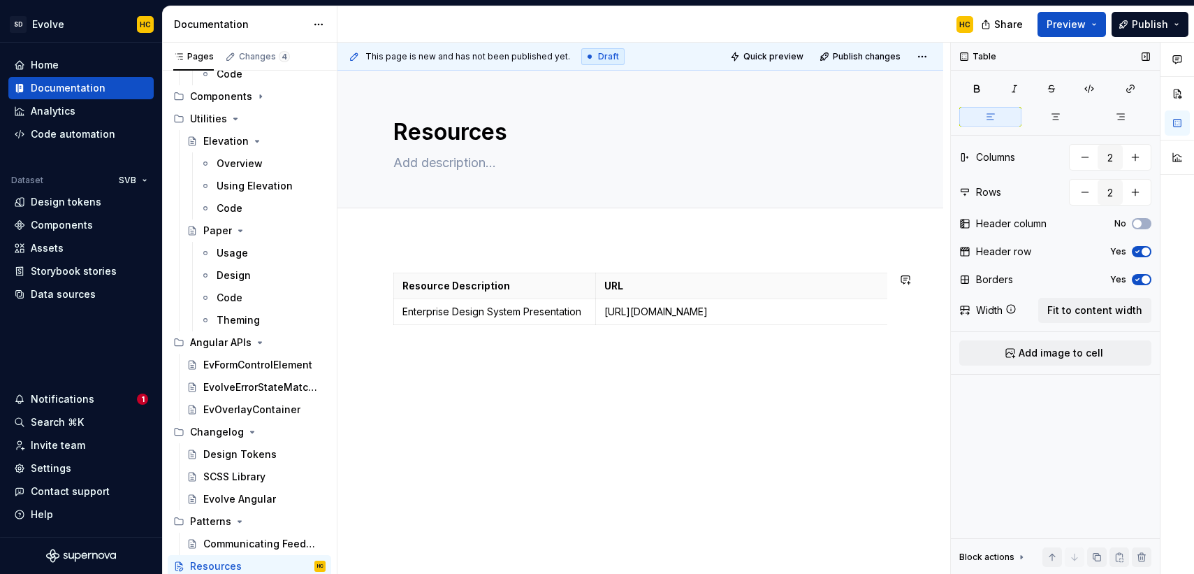
type textarea "*"
click at [1132, 89] on icon "button" at bounding box center [1130, 88] width 11 height 11
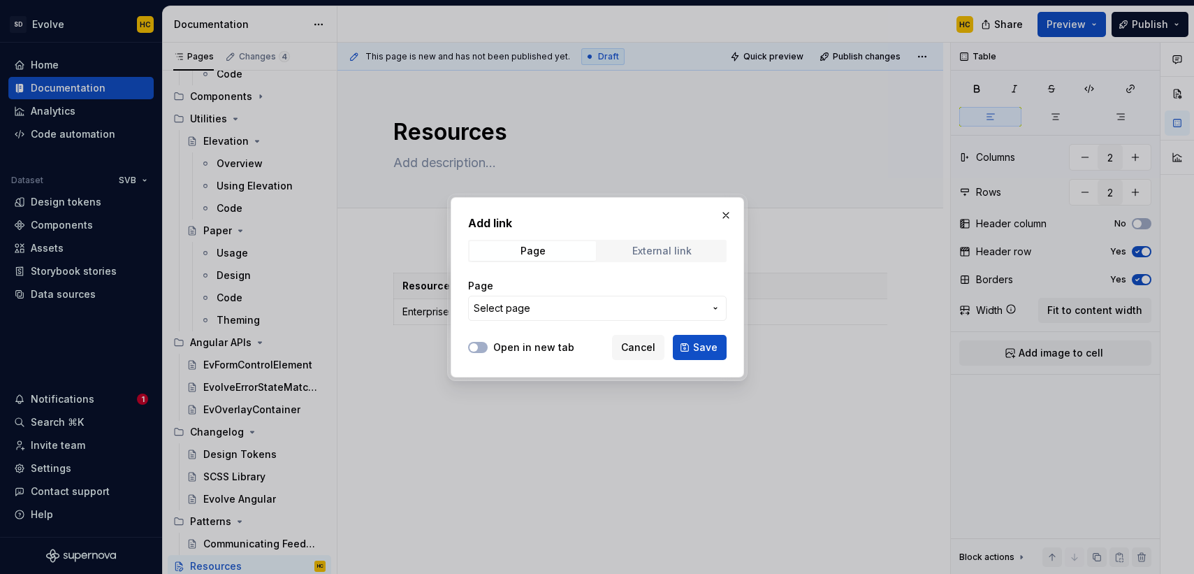
click at [643, 245] on div "External link" at bounding box center [661, 250] width 59 height 11
click at [481, 345] on button "Open in new tab" at bounding box center [478, 347] width 20 height 11
click at [551, 314] on input "URL" at bounding box center [597, 308] width 259 height 25
paste input "[URL][DOMAIN_NAME]"
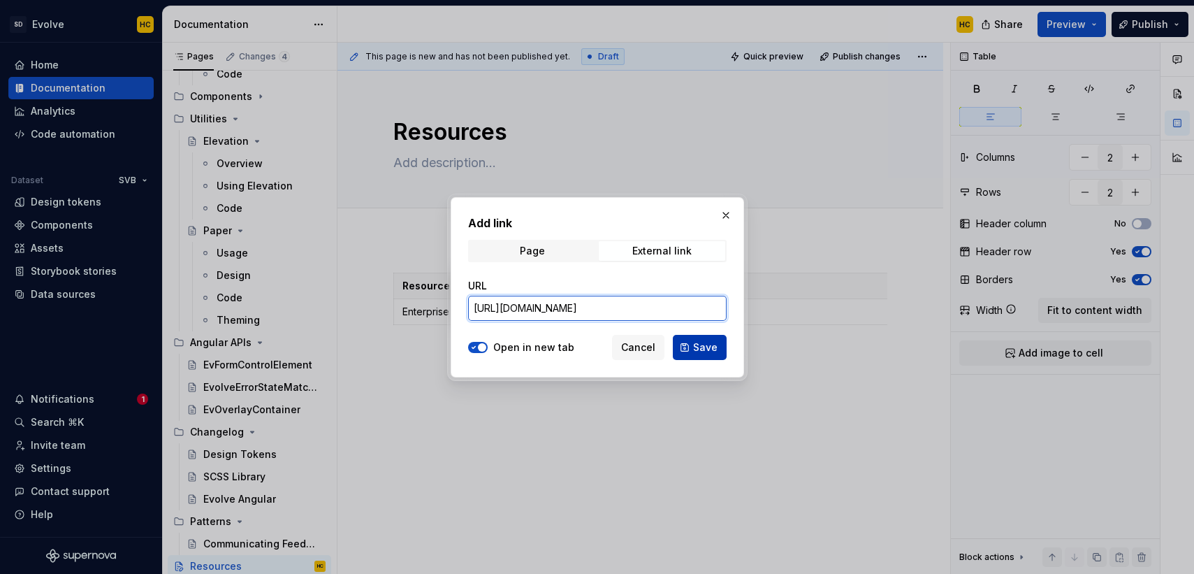
type input "[URL][DOMAIN_NAME]"
click at [686, 344] on button "Save" at bounding box center [700, 347] width 54 height 25
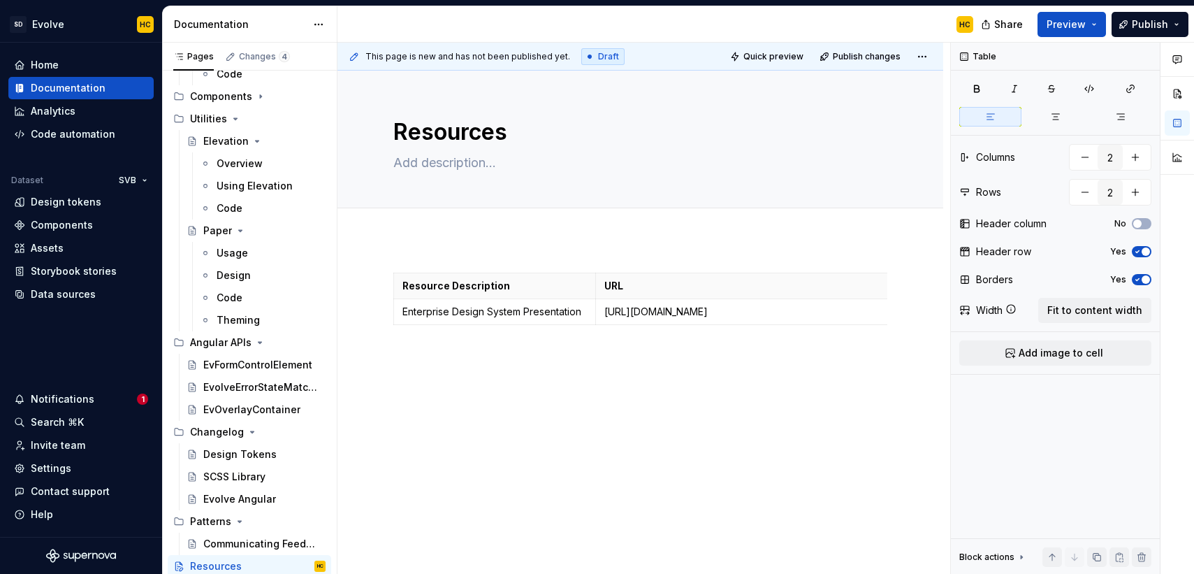
scroll to position [0, 11]
click at [1129, 91] on icon "button" at bounding box center [1130, 88] width 11 height 11
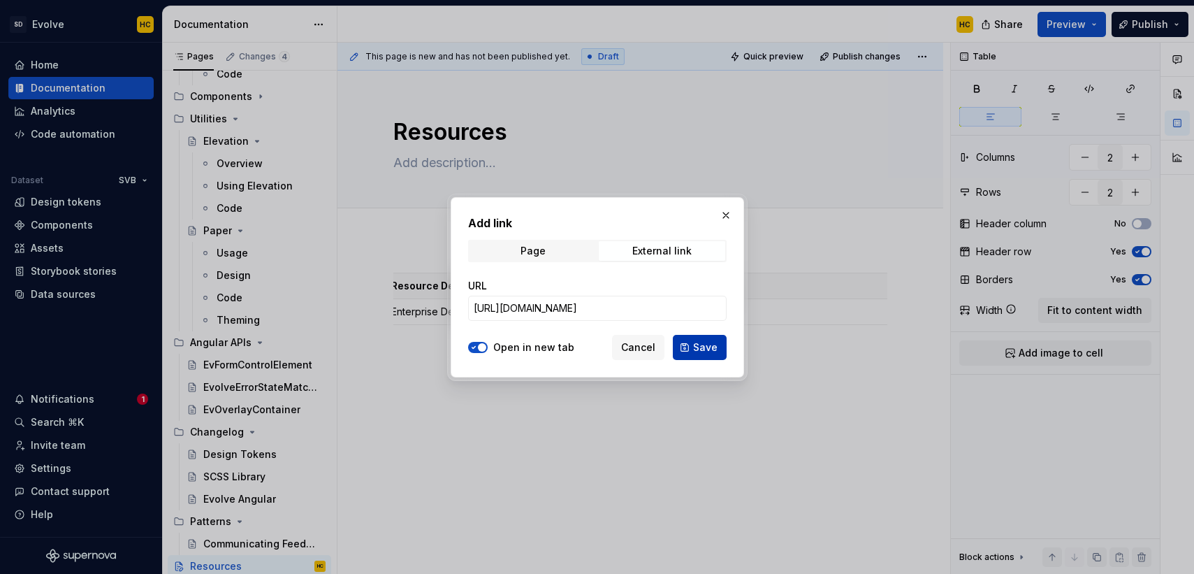
click at [698, 342] on span "Save" at bounding box center [705, 347] width 24 height 14
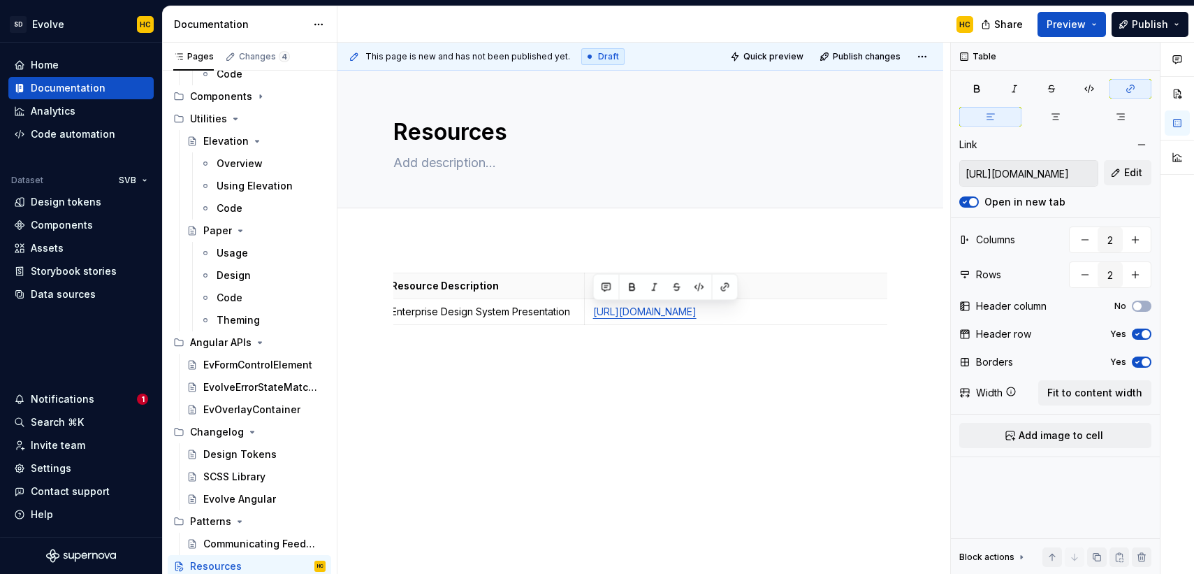
type textarea "*"
click at [677, 372] on div "Resource Description URL Enterprise Design System Presentation [URL][DOMAIN_NAM…" at bounding box center [641, 379] width 606 height 280
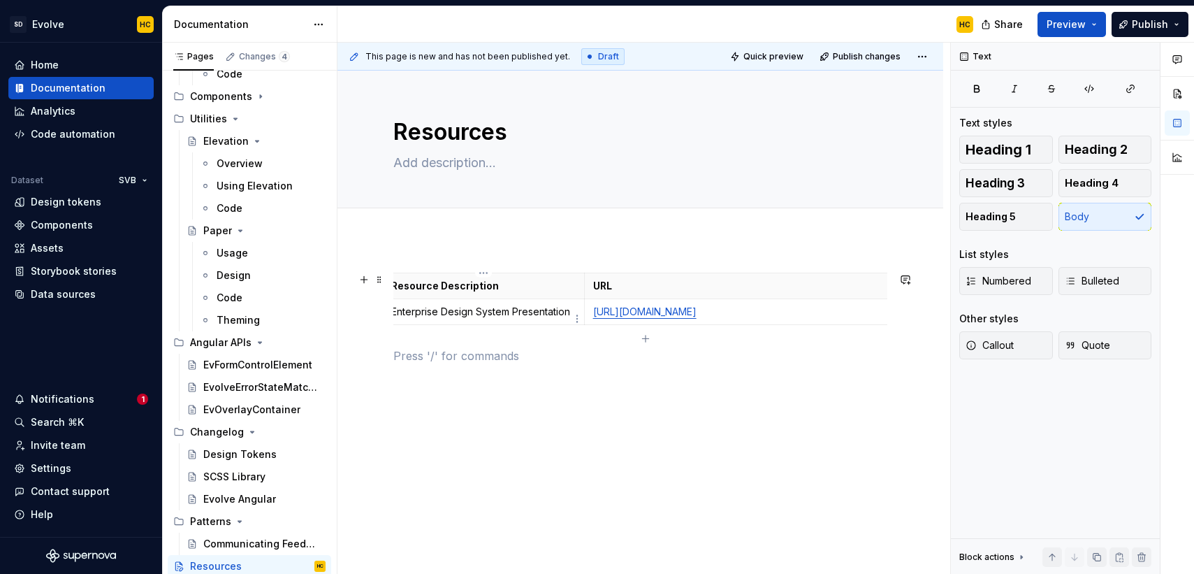
click at [487, 325] on td "Enterprise Design System Presentation" at bounding box center [484, 312] width 202 height 26
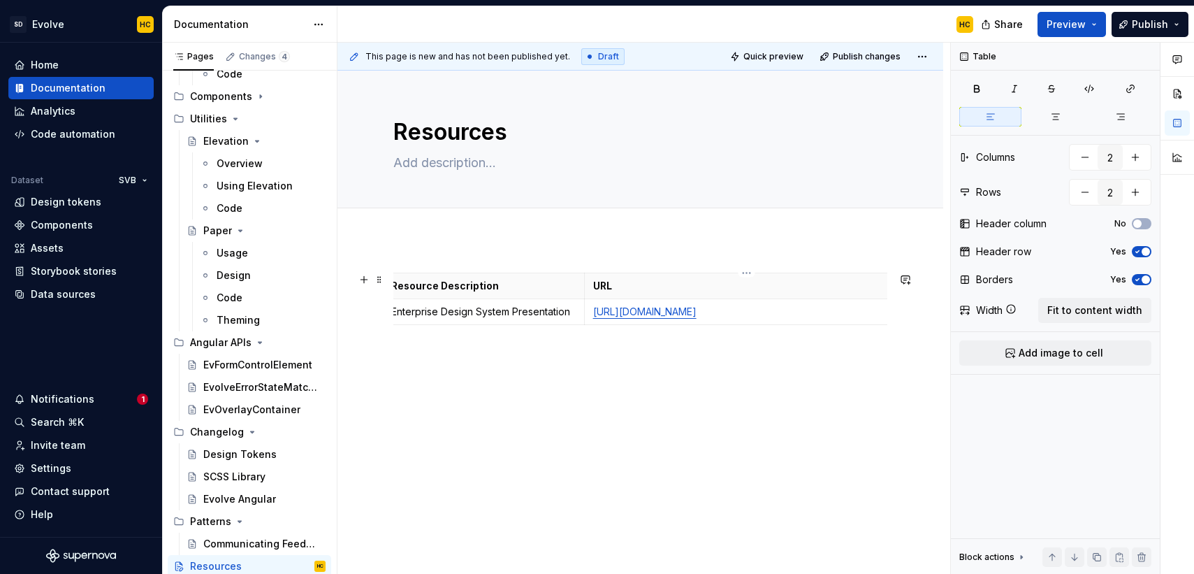
scroll to position [0, 0]
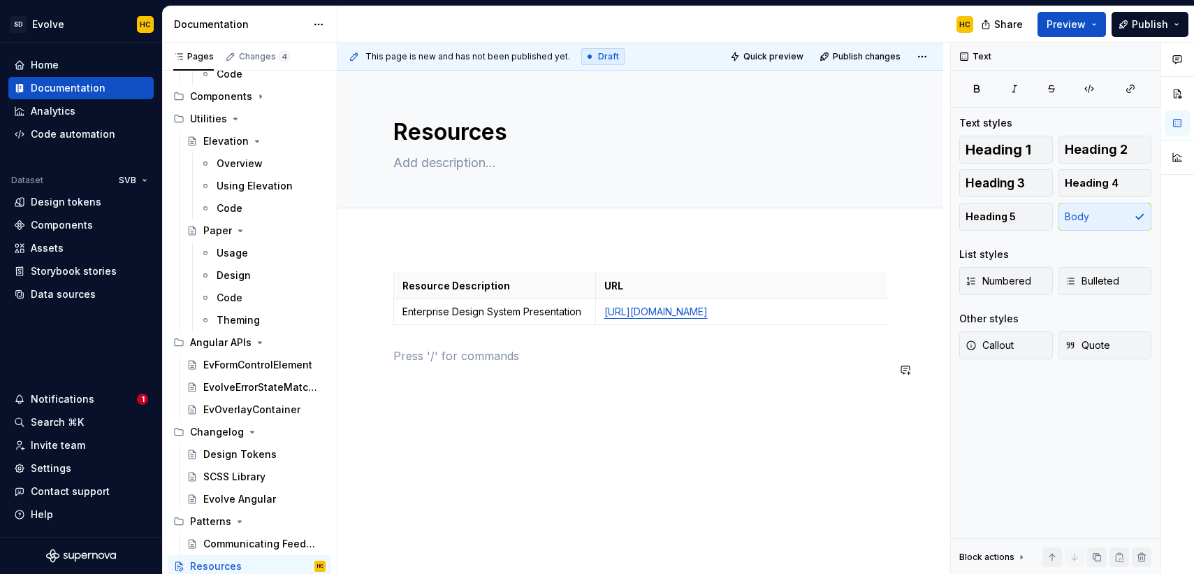
click at [840, 381] on div "Resource Description URL Enterprise Design System Presentation [URL][DOMAIN_NAM…" at bounding box center [640, 327] width 494 height 108
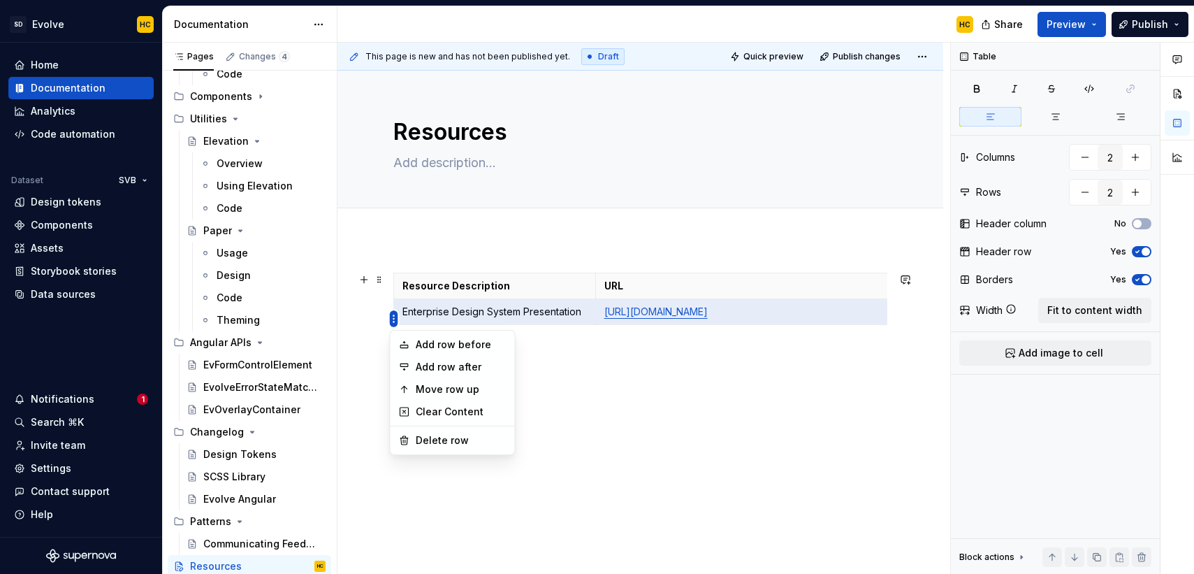
click at [394, 319] on html "SD Evolve HC Home Documentation Analytics Code automation Dataset SVB Design to…" at bounding box center [597, 287] width 1194 height 574
click at [412, 364] on div "Add row after" at bounding box center [452, 367] width 119 height 22
type input "3"
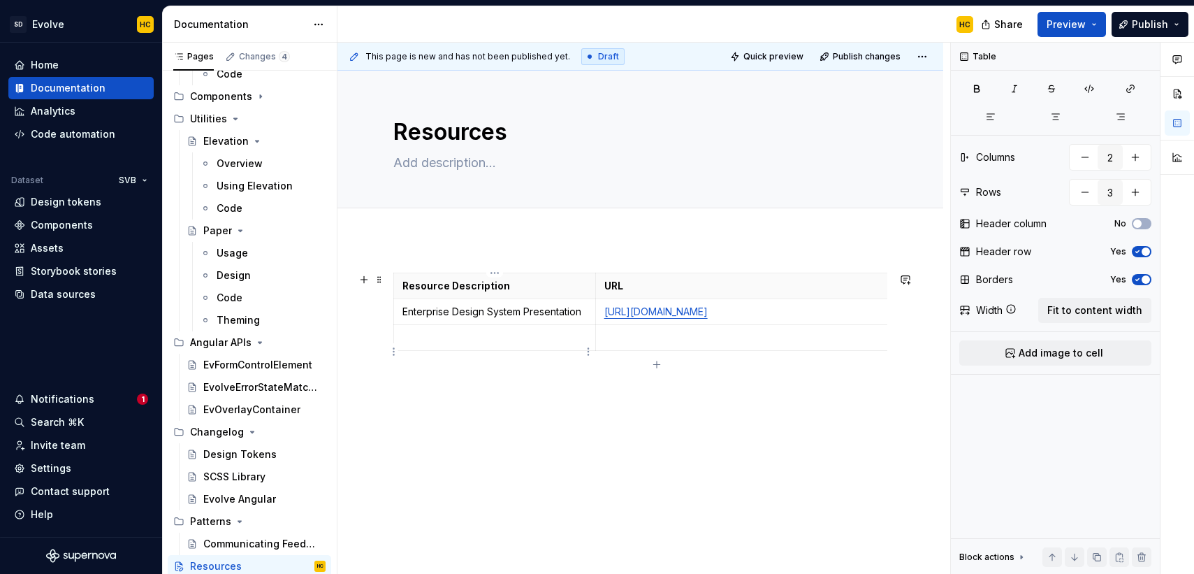
click at [444, 345] on p at bounding box center [495, 338] width 184 height 14
click at [607, 345] on p at bounding box center [758, 338] width 307 height 14
type textarea "*"
click at [1136, 90] on icon "button" at bounding box center [1130, 88] width 11 height 11
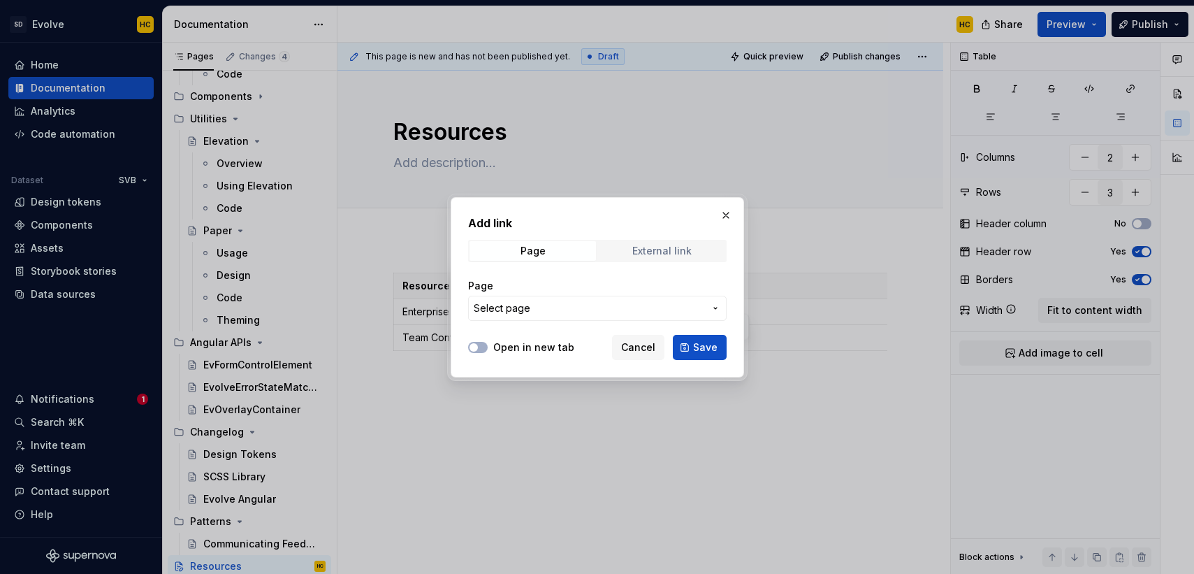
click at [653, 252] on div "External link" at bounding box center [661, 250] width 59 height 11
click at [481, 347] on button "Open in new tab" at bounding box center [478, 347] width 20 height 11
click at [547, 317] on input "URL" at bounding box center [597, 308] width 259 height 25
paste input "[URL][DOMAIN_NAME]"
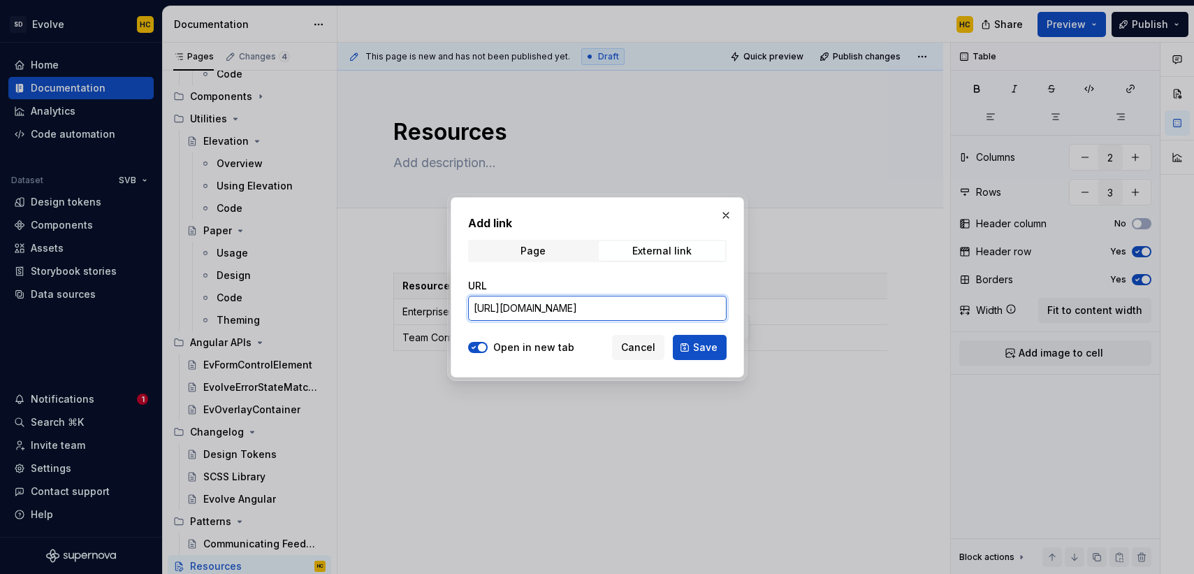
type input "[URL][DOMAIN_NAME]"
click at [694, 345] on button "Save" at bounding box center [700, 347] width 54 height 25
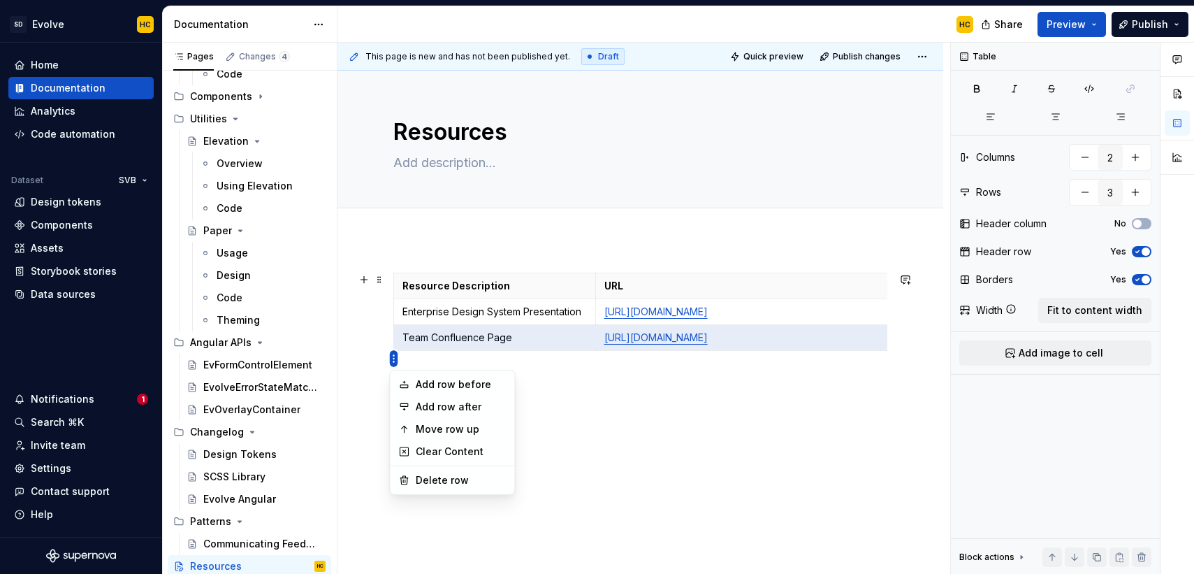
click at [393, 358] on html "SD Evolve HC Home Documentation Analytics Code automation Dataset SVB Design to…" at bounding box center [597, 287] width 1194 height 574
click at [419, 403] on div "Add row after" at bounding box center [461, 407] width 91 height 14
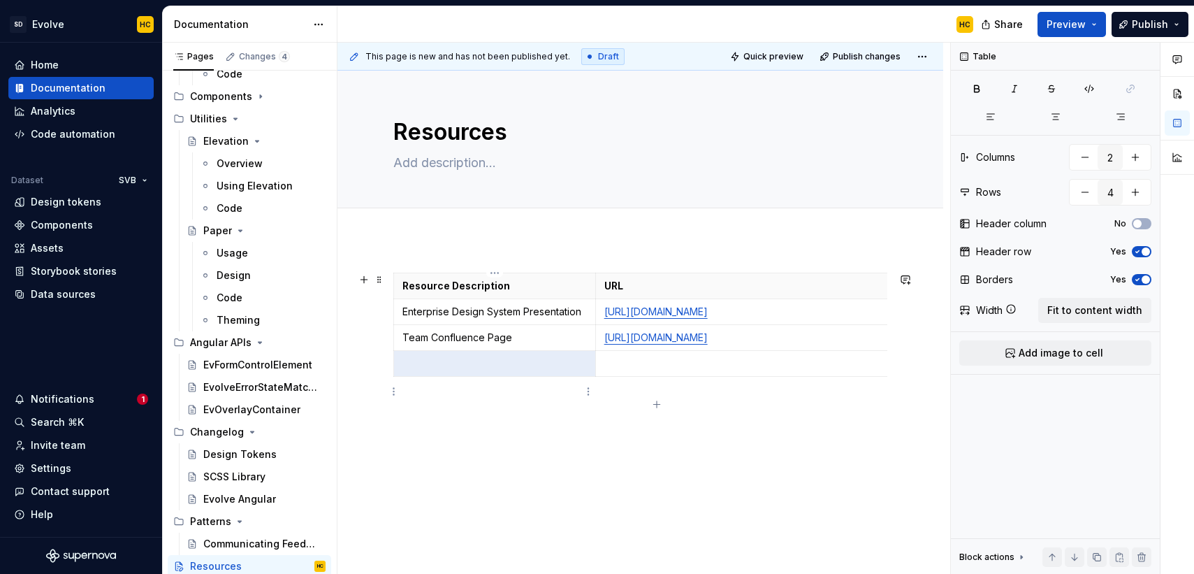
click at [430, 370] on p at bounding box center [495, 363] width 184 height 14
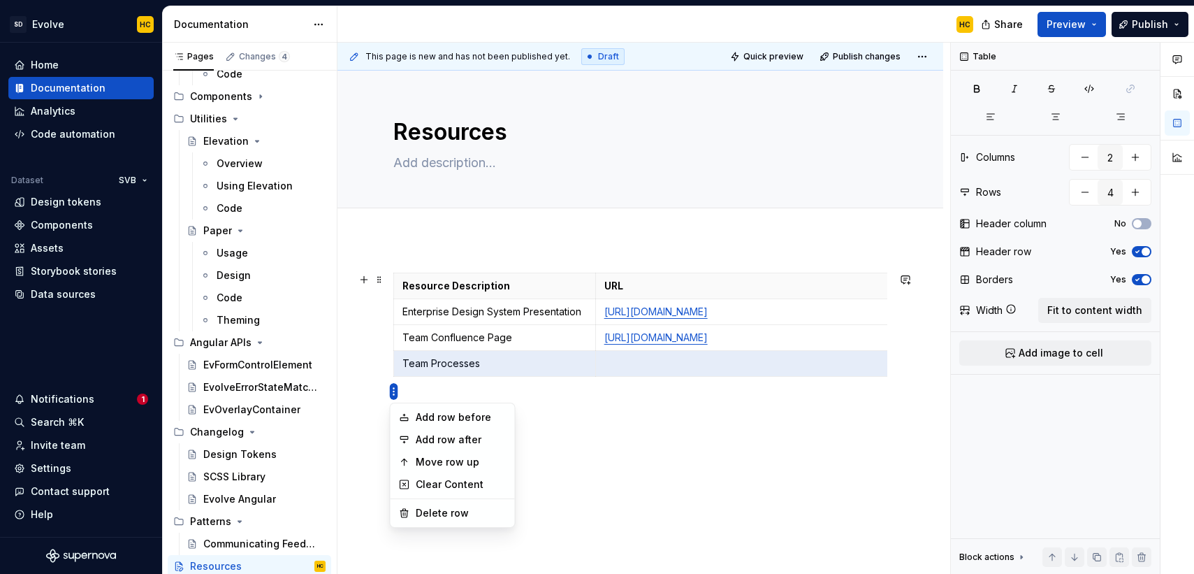
click at [393, 394] on html "SD Evolve HC Home Documentation Analytics Code automation Dataset SVB Design to…" at bounding box center [597, 287] width 1194 height 574
click at [399, 434] on icon at bounding box center [404, 439] width 11 height 11
type input "5"
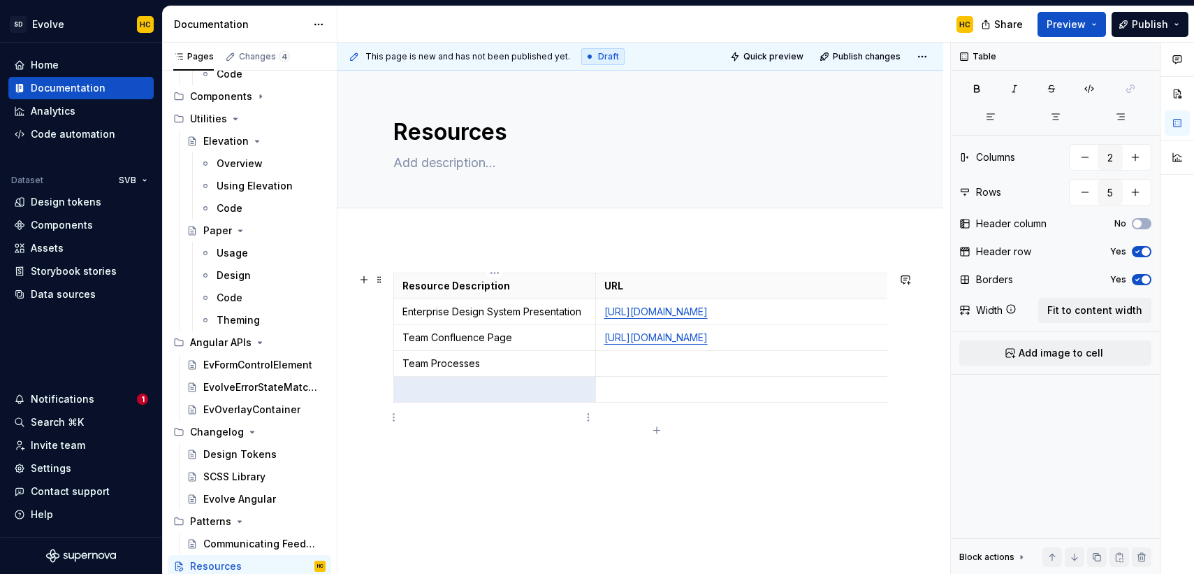
click at [440, 396] on p at bounding box center [495, 389] width 184 height 14
click at [1179, 26] on button "Publish" at bounding box center [1150, 24] width 77 height 25
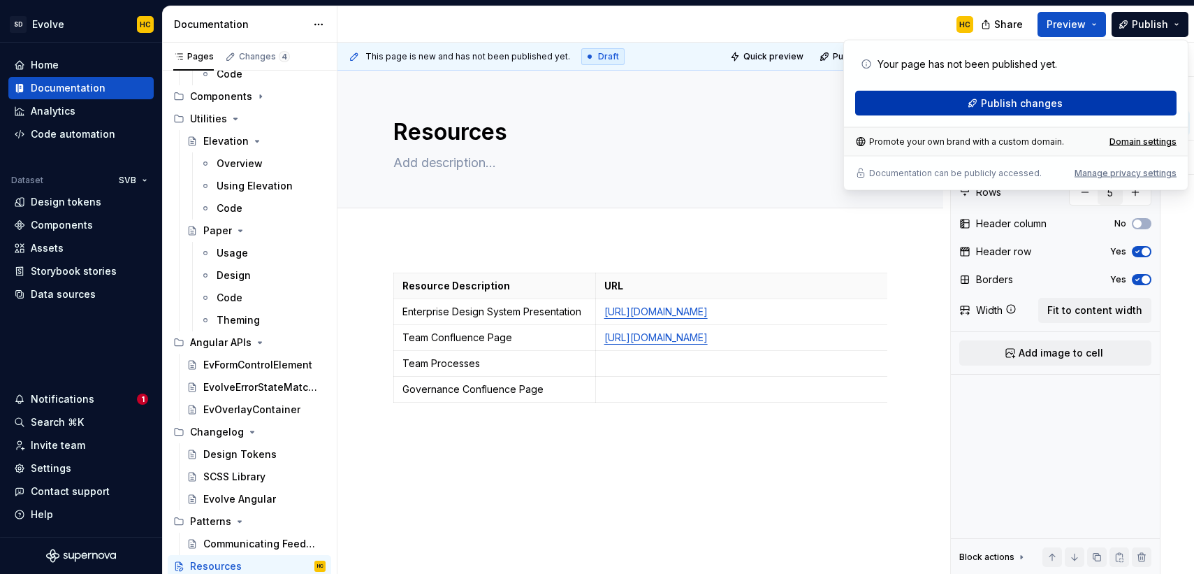
click at [1126, 106] on button "Publish changes" at bounding box center [1015, 103] width 321 height 25
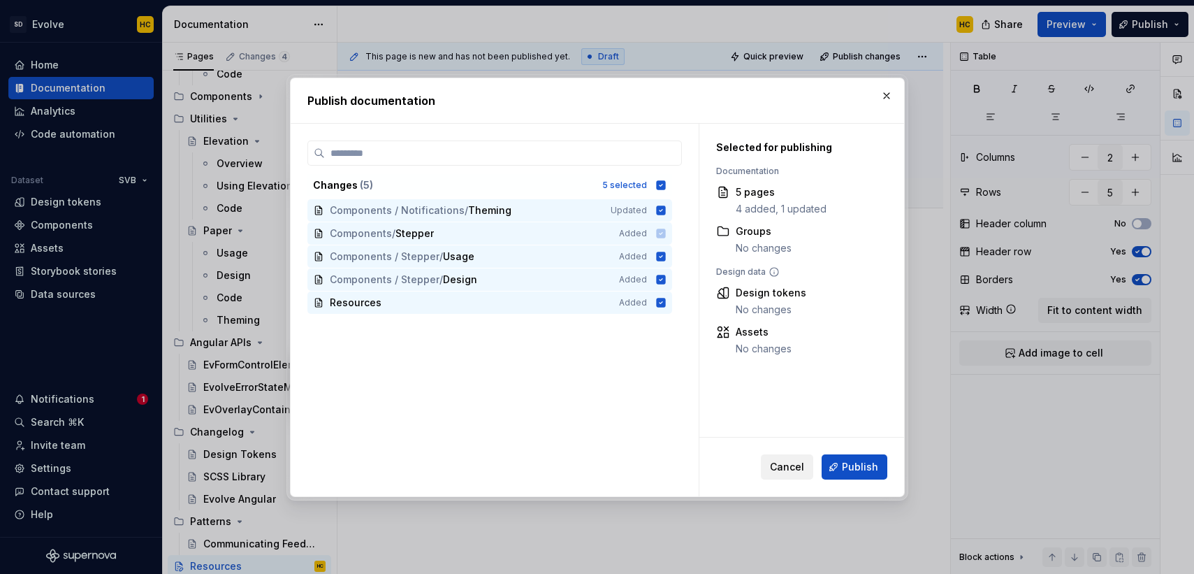
click at [795, 467] on span "Cancel" at bounding box center [787, 467] width 34 height 14
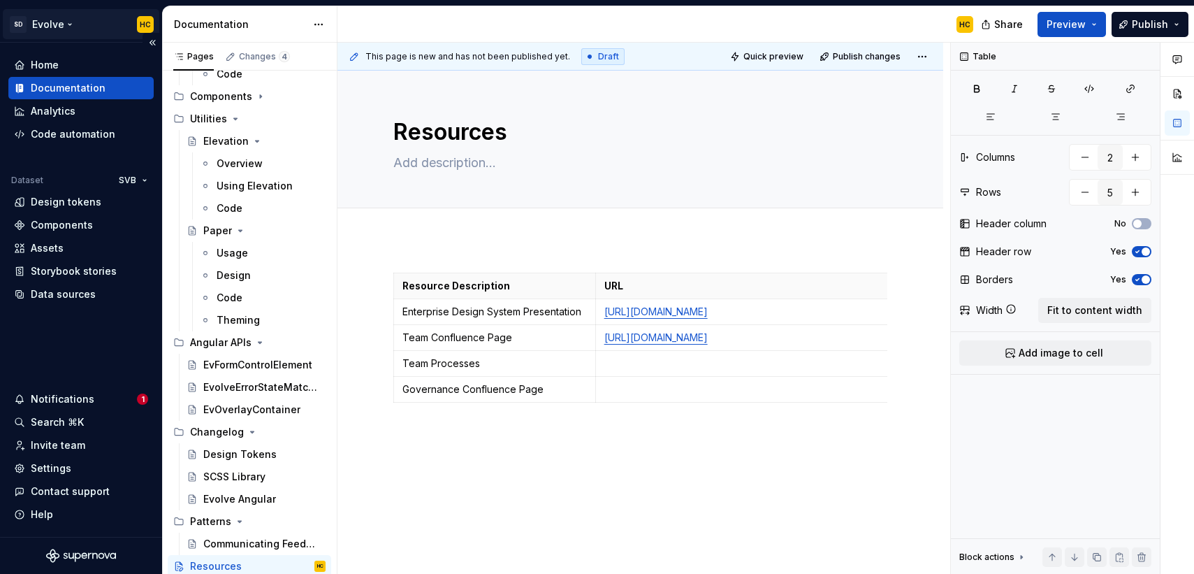
click at [69, 20] on html "SD Evolve HC Home Documentation Analytics Code automation Dataset SVB Design to…" at bounding box center [597, 287] width 1194 height 574
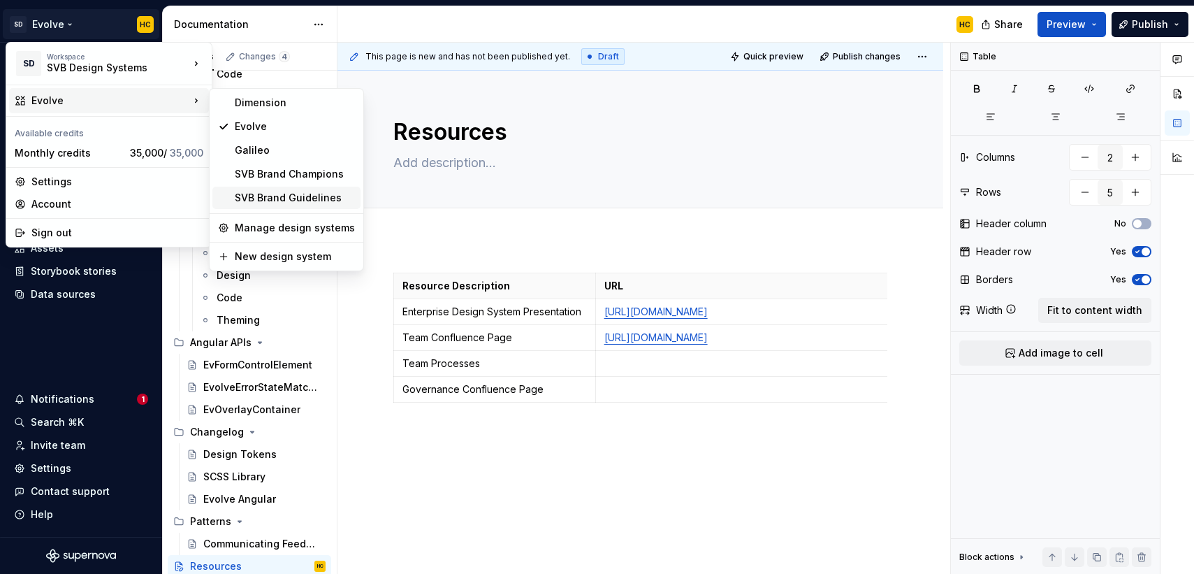
click at [269, 195] on div "SVB Brand Guidelines" at bounding box center [295, 198] width 120 height 14
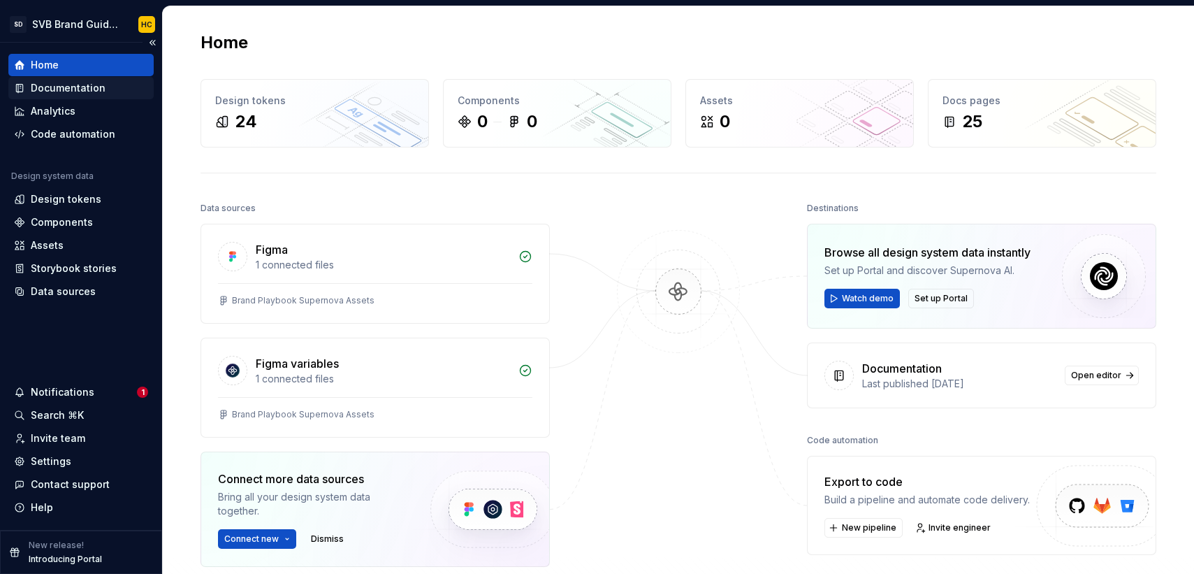
click at [114, 84] on div "Documentation" at bounding box center [81, 88] width 134 height 14
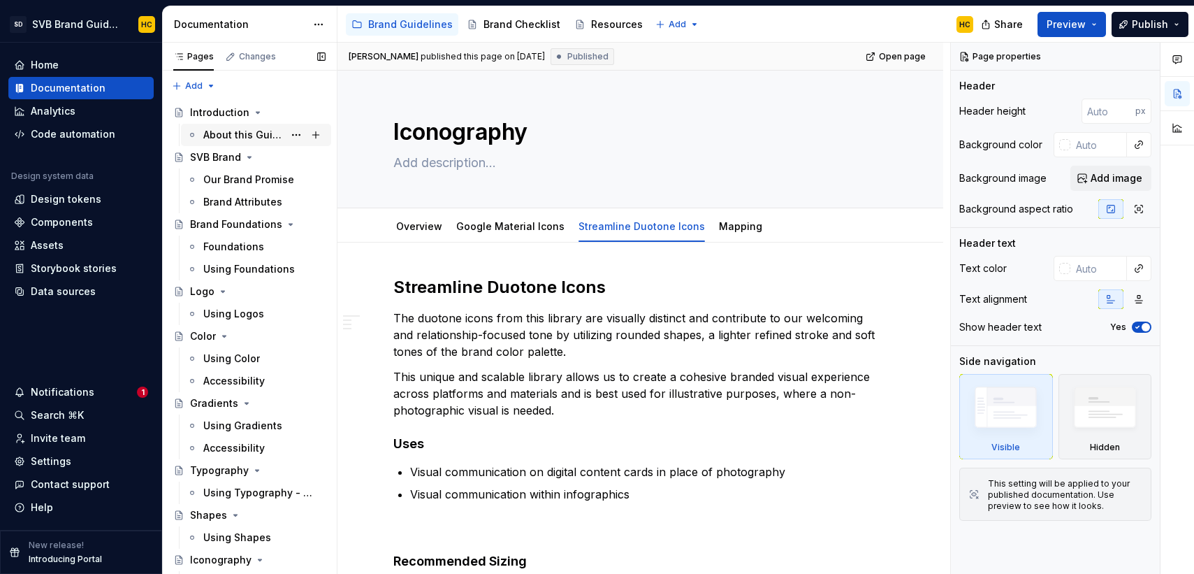
click at [243, 131] on div "About this Guide" at bounding box center [243, 135] width 80 height 14
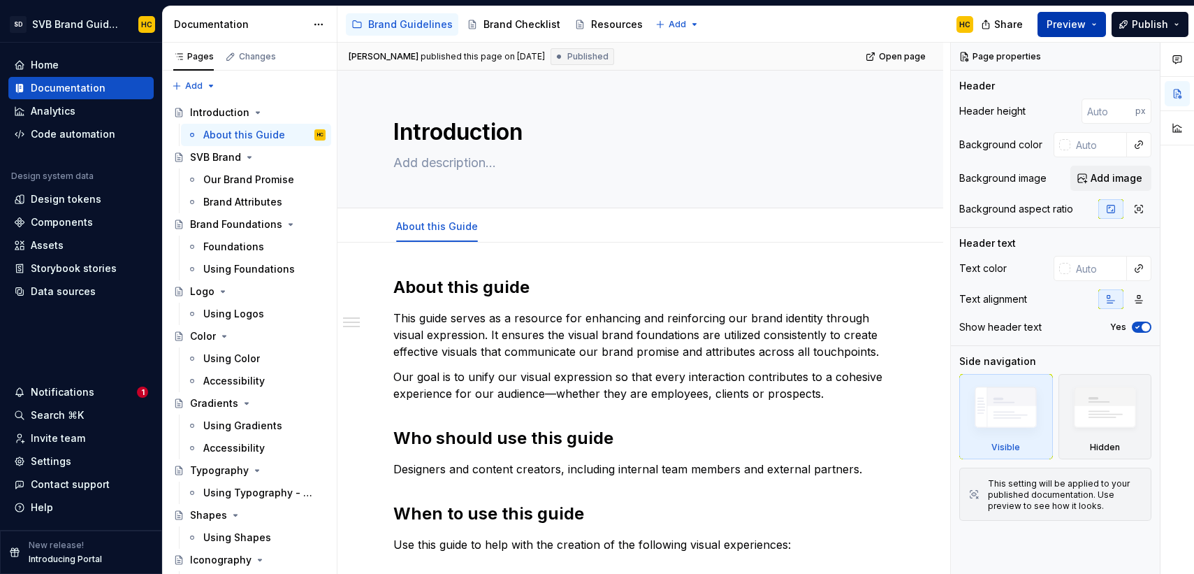
click at [1068, 32] on button "Preview" at bounding box center [1072, 24] width 68 height 25
click at [1013, 30] on span "Share" at bounding box center [1008, 24] width 29 height 14
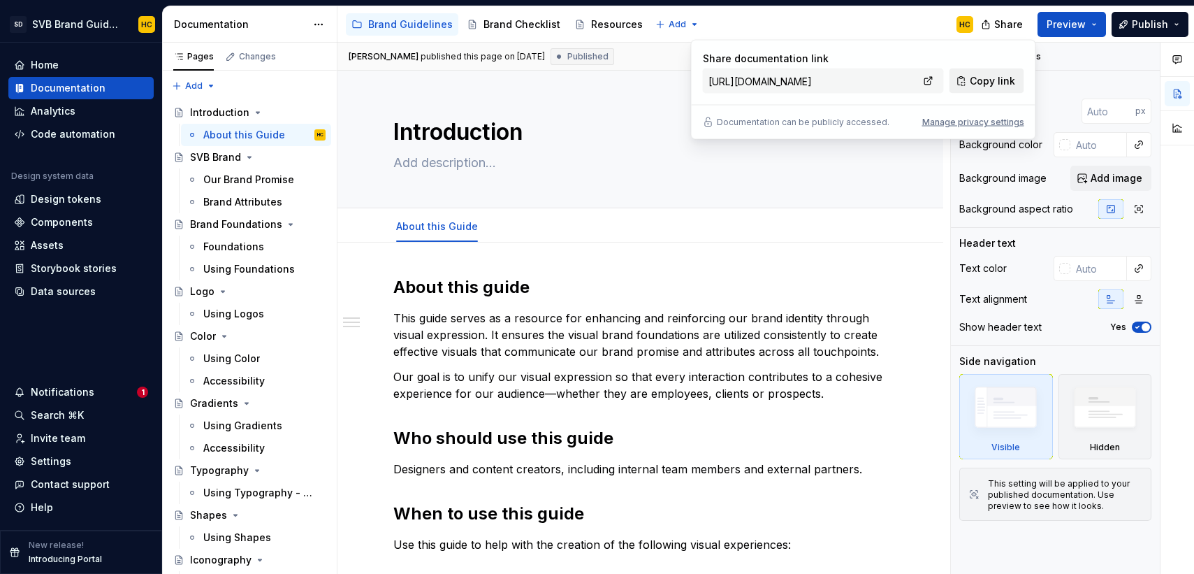
click at [981, 79] on span "Copy link" at bounding box center [992, 81] width 45 height 14
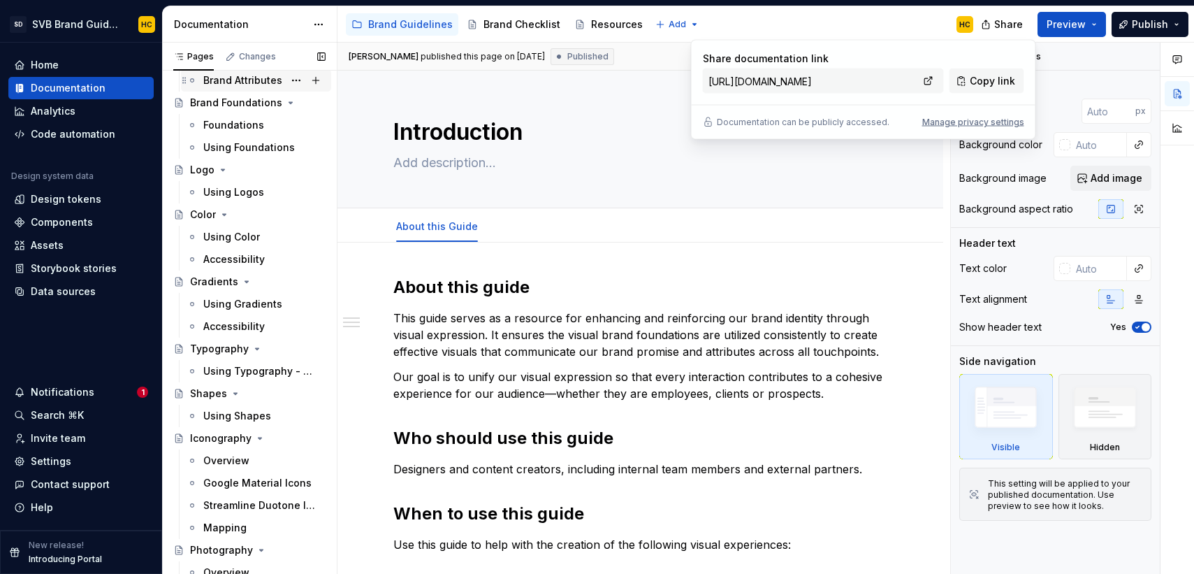
scroll to position [352, 0]
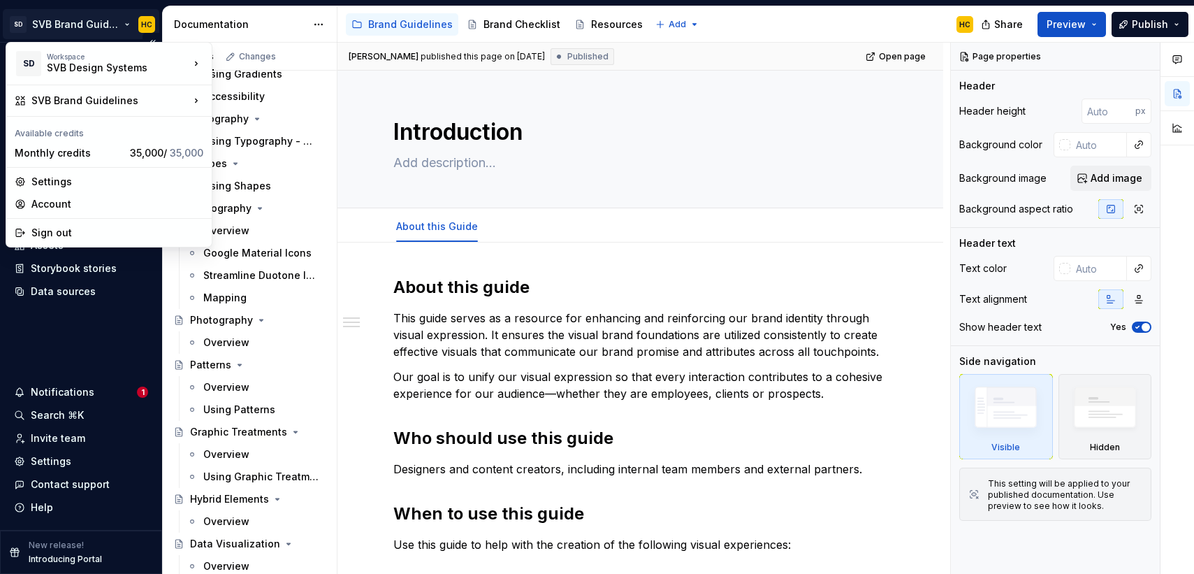
click at [96, 27] on html "SD SVB Brand Guidelines HC Home Documentation Analytics Code automation Design …" at bounding box center [597, 287] width 1194 height 574
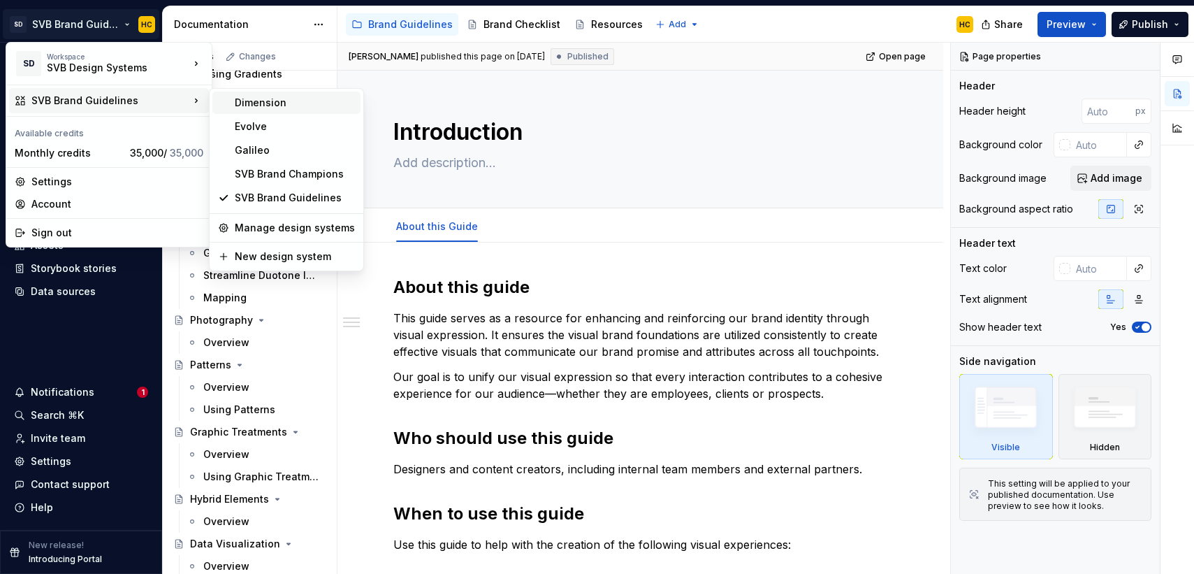
click at [245, 110] on div "Dimension" at bounding box center [286, 103] width 148 height 22
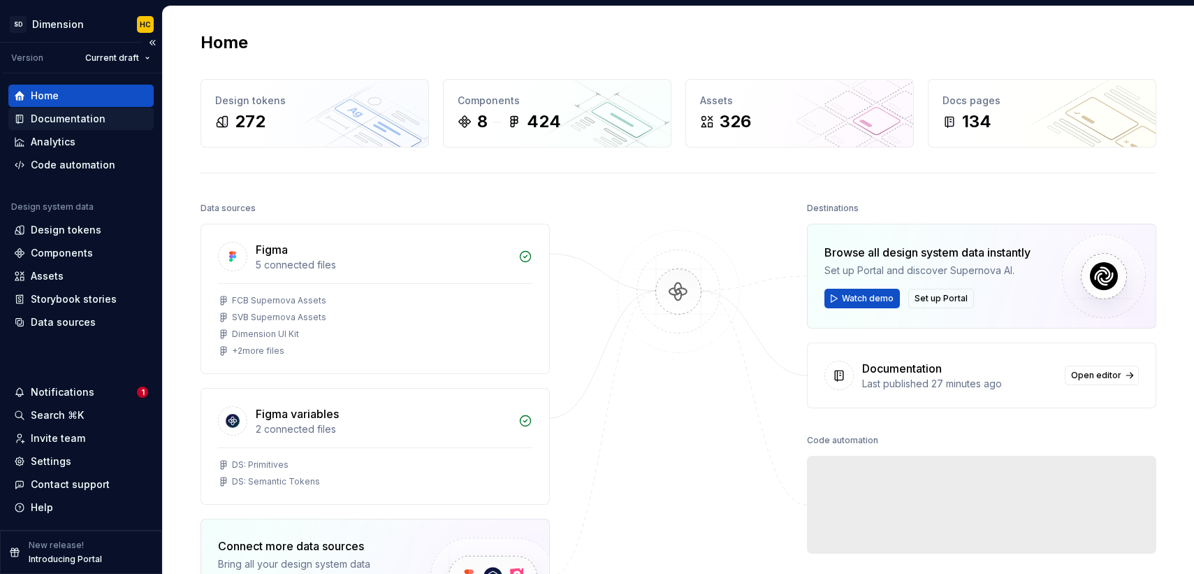
click at [87, 115] on div "Documentation" at bounding box center [68, 119] width 75 height 14
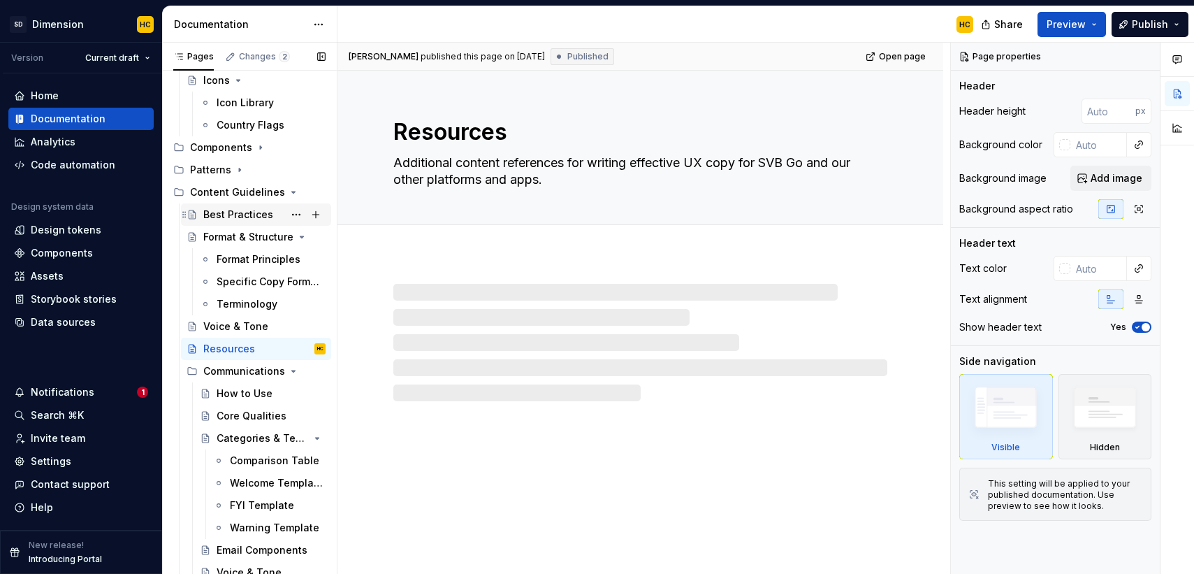
scroll to position [374, 0]
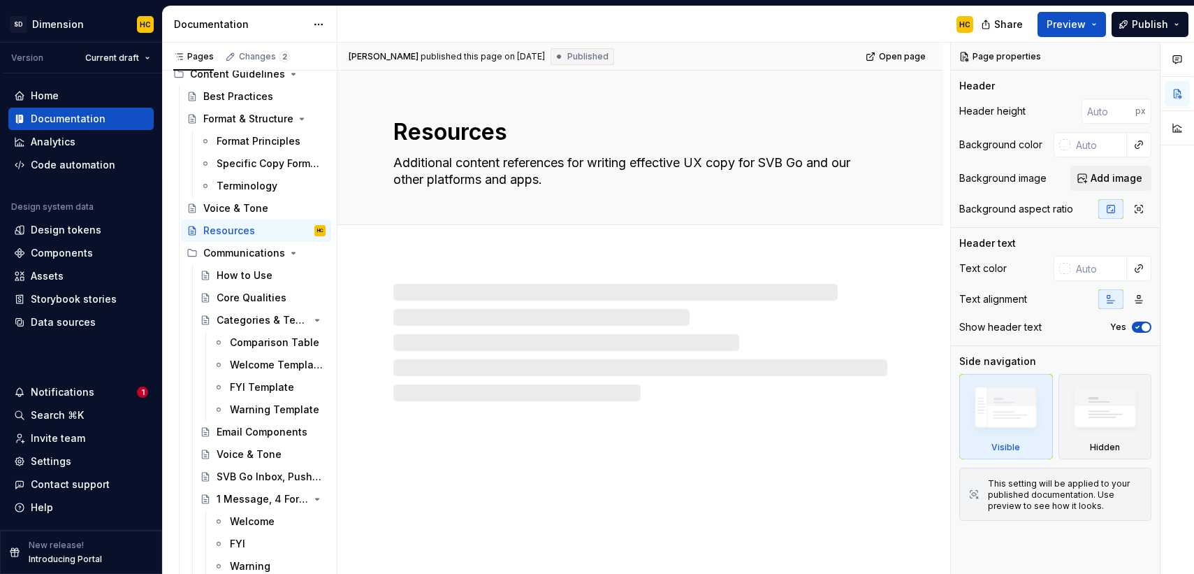
type textarea "*"
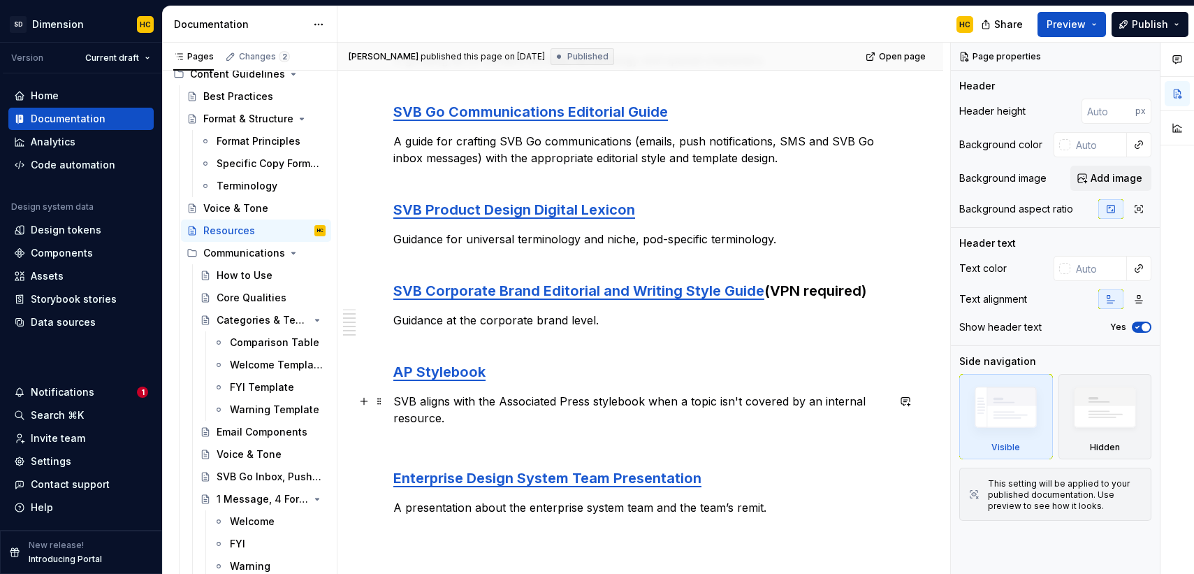
scroll to position [496, 0]
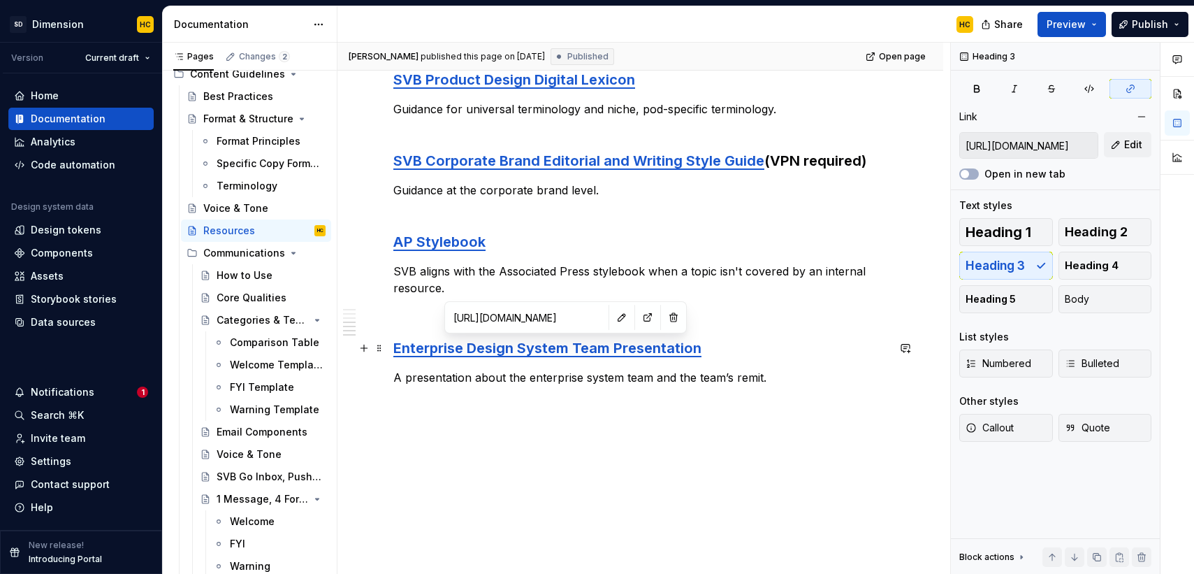
click at [548, 349] on link "Enterprise Design System Team Presentation" at bounding box center [547, 348] width 308 height 17
click at [612, 314] on button "button" at bounding box center [622, 317] width 20 height 20
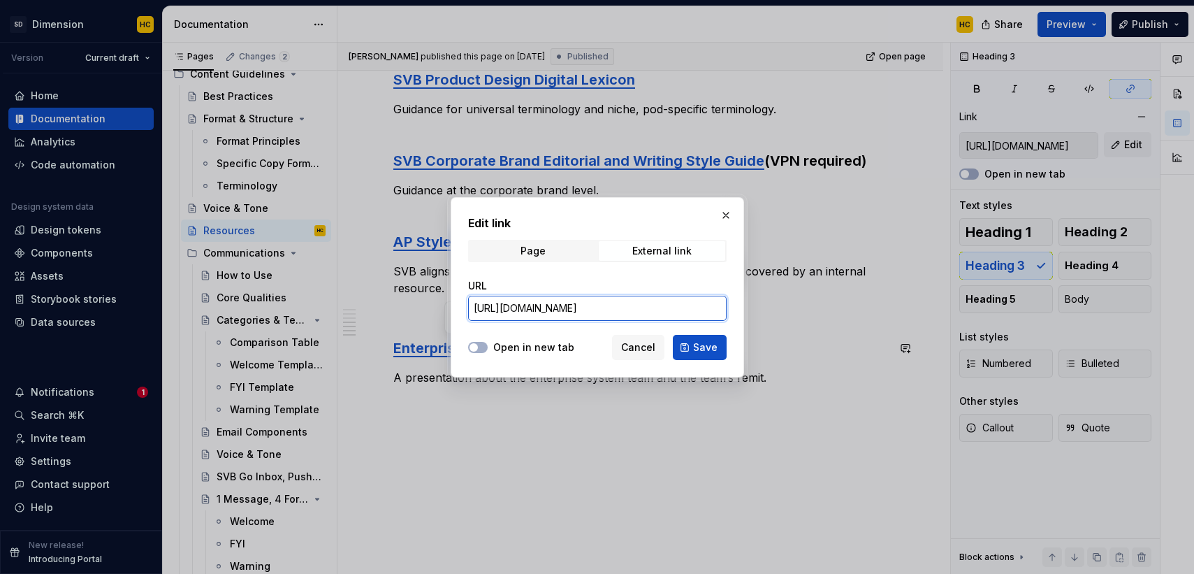
click at [587, 314] on input "[URL][DOMAIN_NAME]" at bounding box center [597, 308] width 259 height 25
paste input "deck/JCeEb16f6E3v8VdITIVbFD/Design-System-Team-Slides?node-id=20-5117&viewport=…"
type input "[URL][DOMAIN_NAME]"
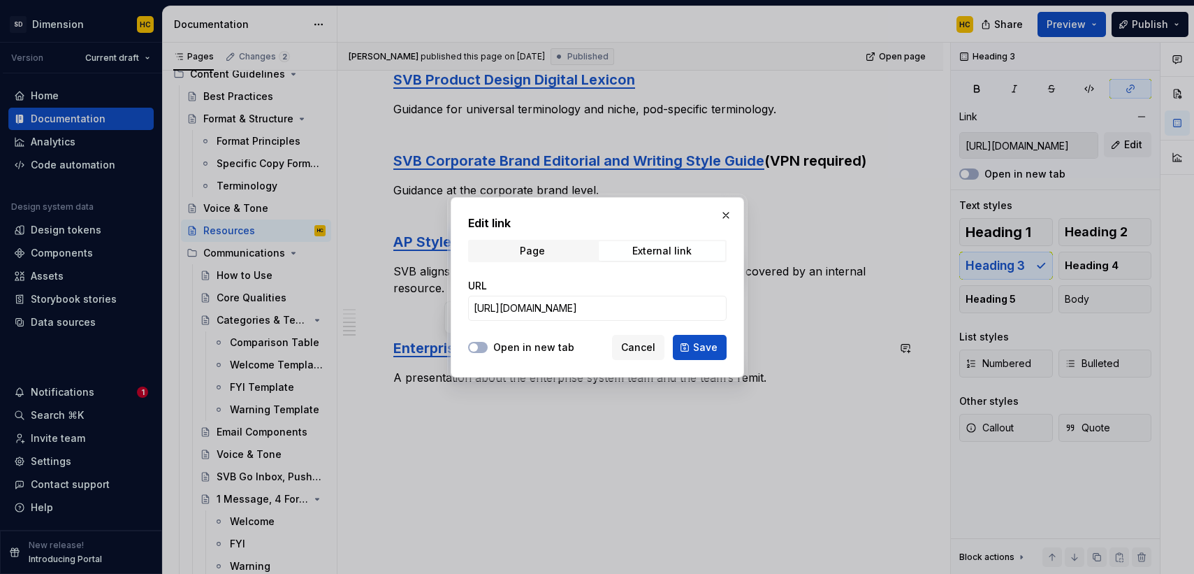
click at [487, 348] on div at bounding box center [478, 347] width 20 height 14
click at [480, 350] on button "Open in new tab" at bounding box center [478, 347] width 20 height 11
click at [711, 347] on span "Save" at bounding box center [705, 347] width 24 height 14
type input "[URL][DOMAIN_NAME]"
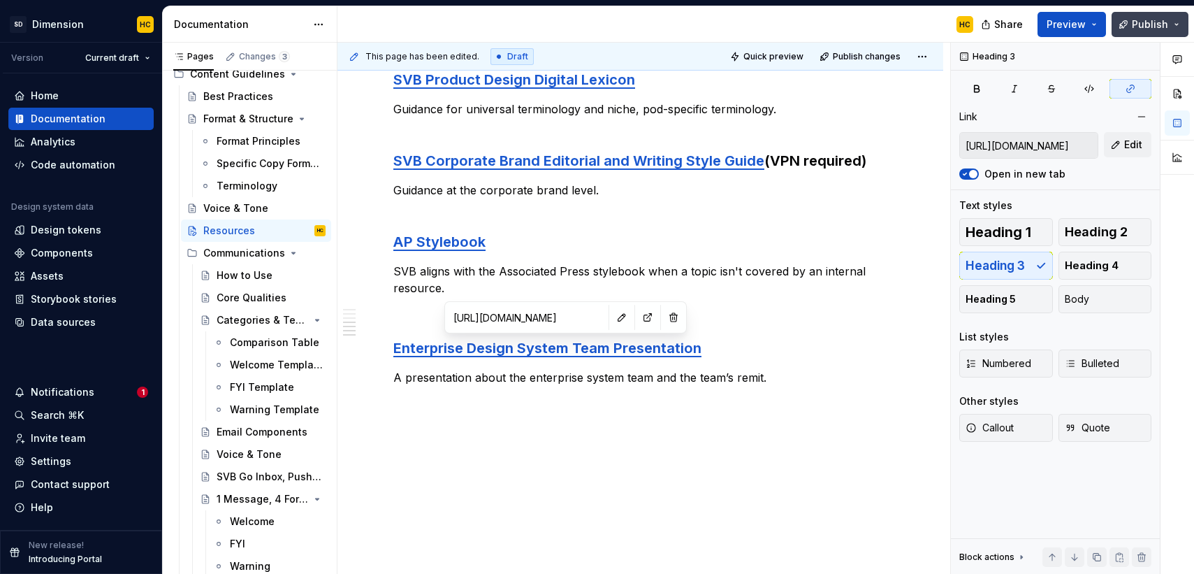
click at [1147, 25] on span "Publish" at bounding box center [1150, 24] width 36 height 14
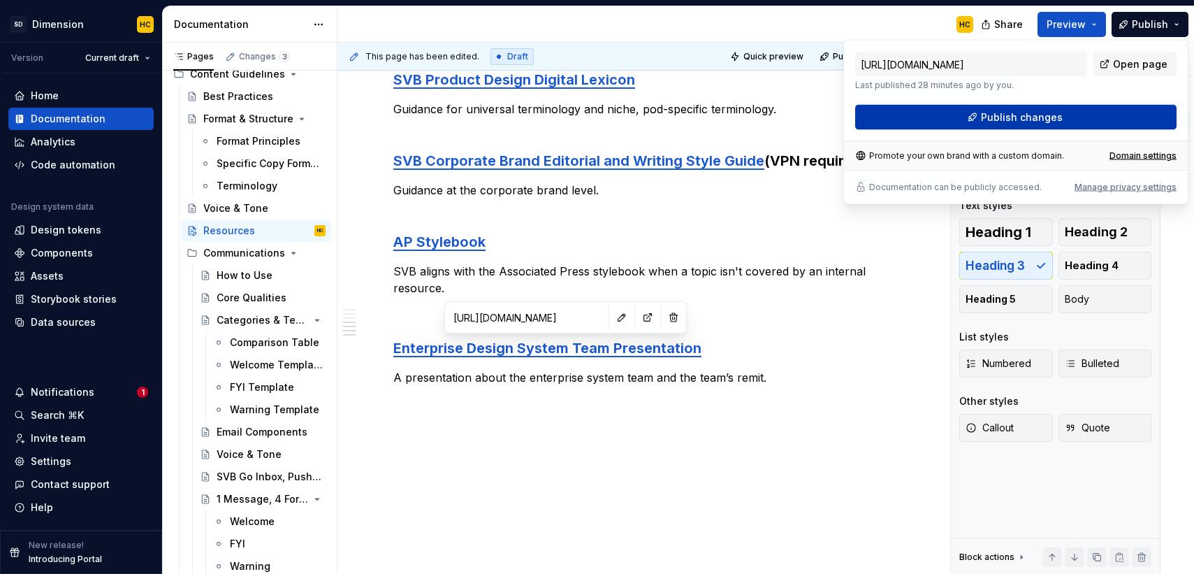
click at [1069, 111] on button "Publish changes" at bounding box center [1015, 117] width 321 height 25
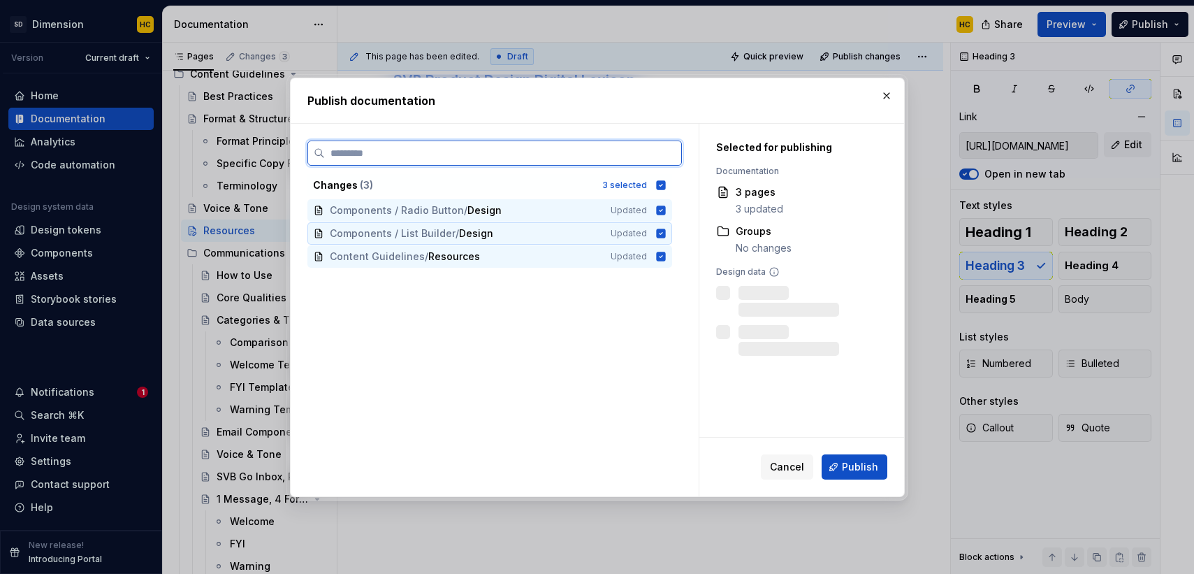
click at [665, 236] on icon at bounding box center [660, 233] width 9 height 9
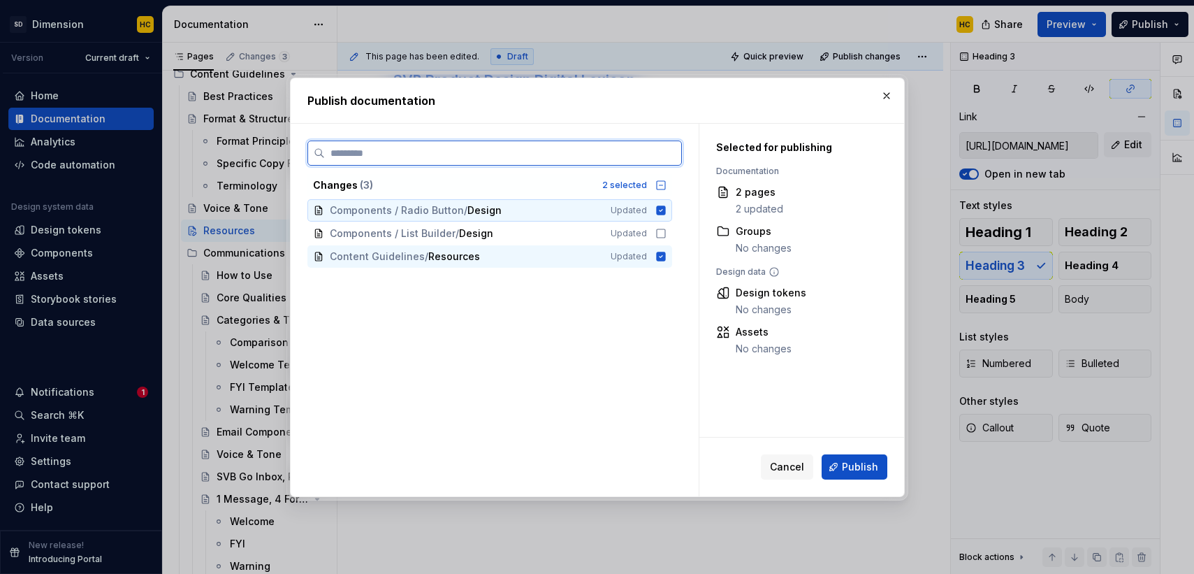
click at [665, 213] on icon at bounding box center [660, 209] width 9 height 9
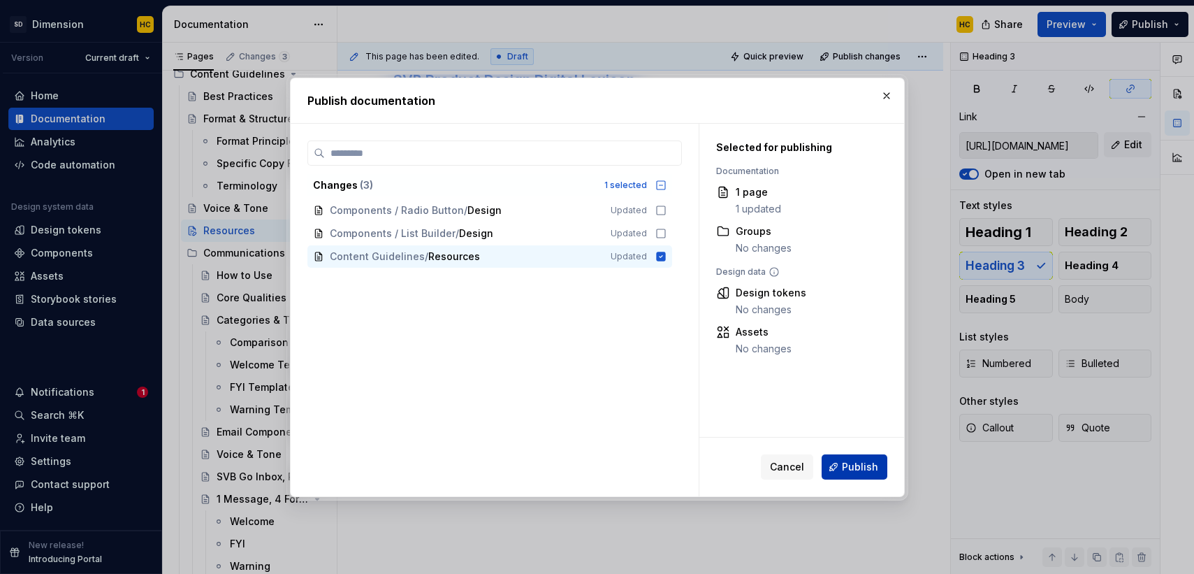
click at [855, 472] on span "Publish" at bounding box center [860, 467] width 36 height 14
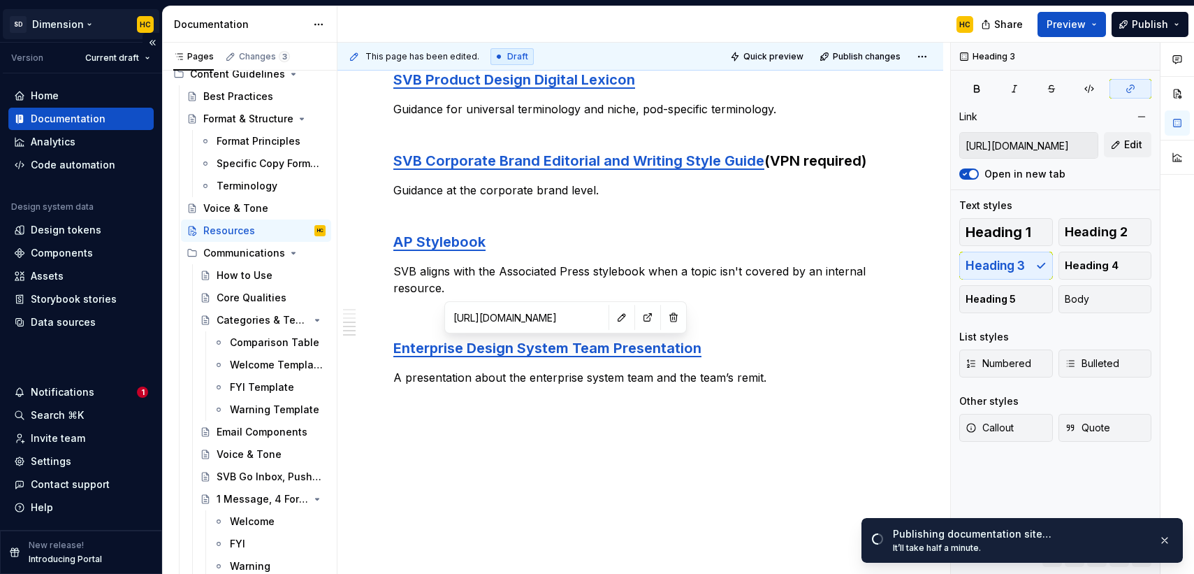
click at [75, 20] on html "SD Dimension HC Version Current draft Home Documentation Analytics Code automat…" at bounding box center [597, 287] width 1194 height 574
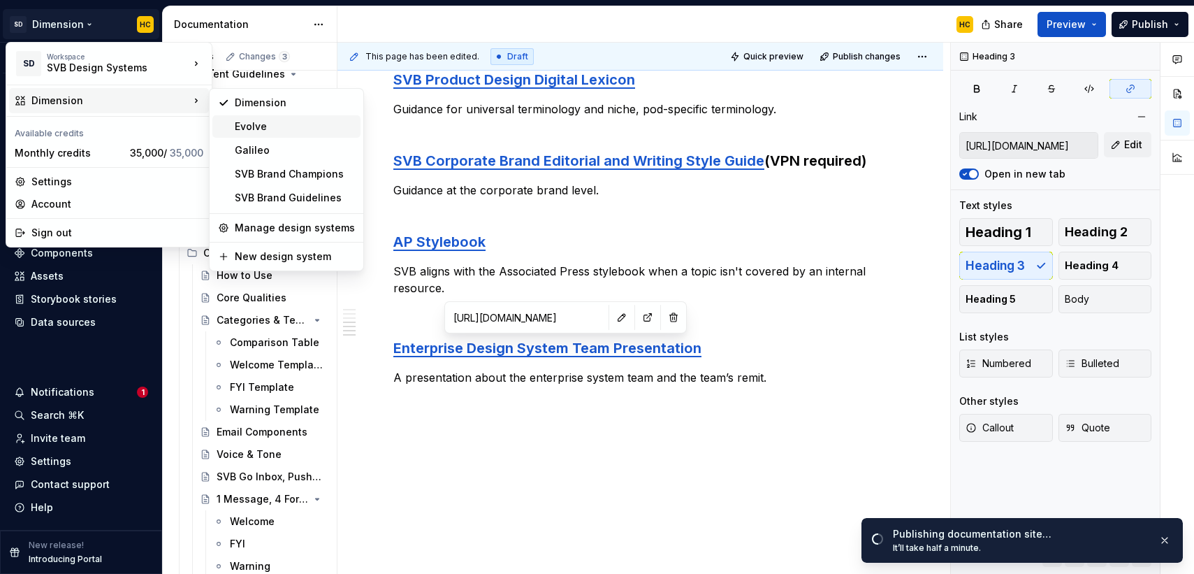
click at [240, 122] on div "Evolve" at bounding box center [295, 127] width 120 height 14
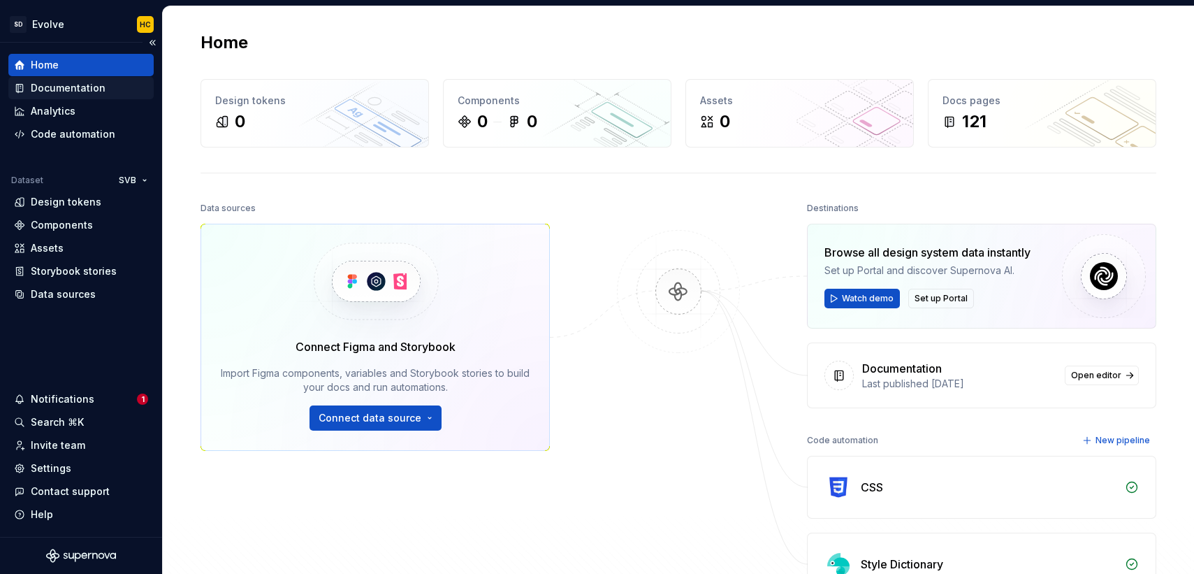
click at [71, 83] on div "Documentation" at bounding box center [68, 88] width 75 height 14
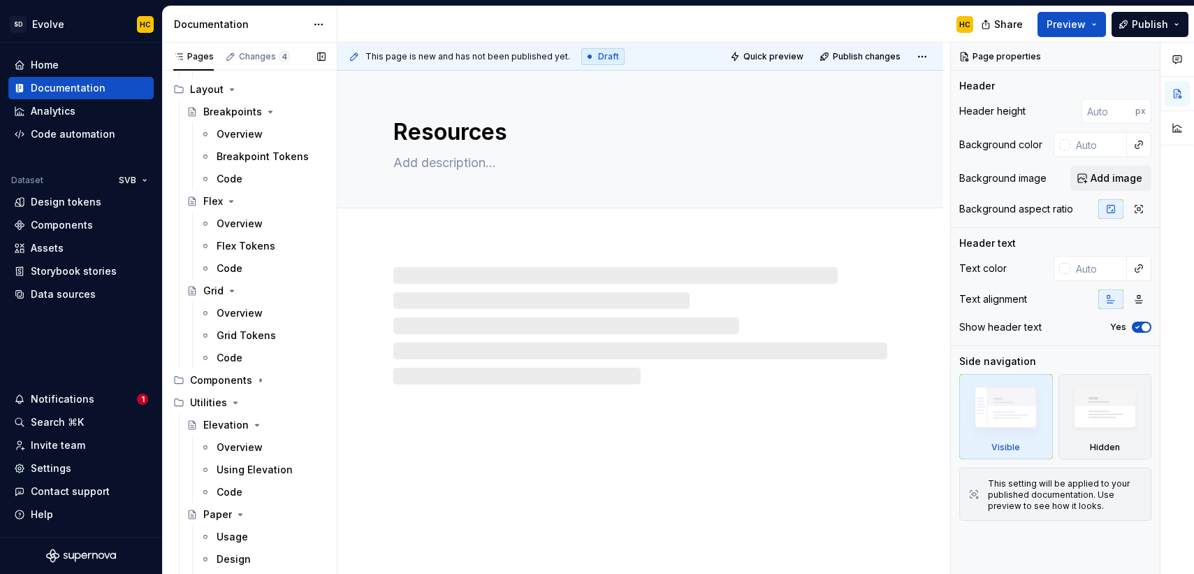
scroll to position [978, 0]
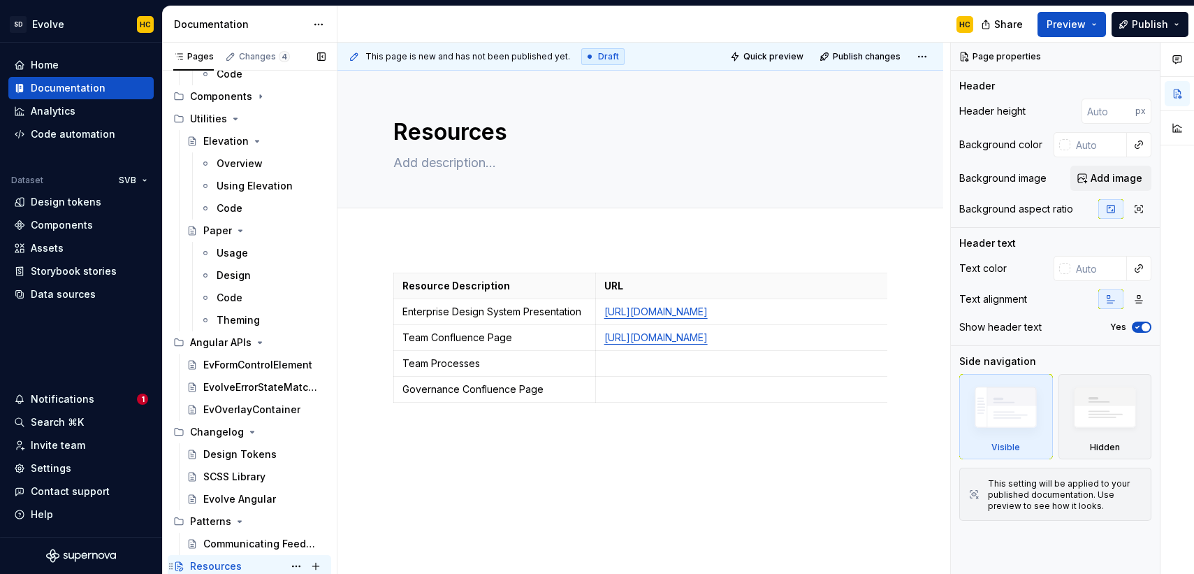
click at [252, 560] on div "Resources HC" at bounding box center [258, 566] width 136 height 20
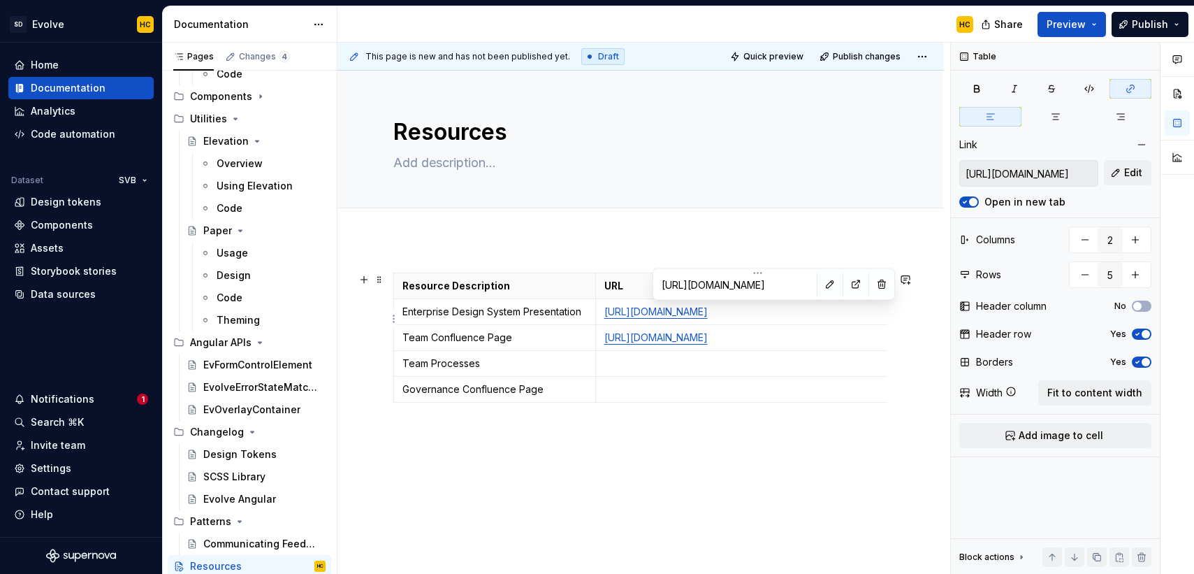
type textarea "*"
click at [601, 325] on td "[URL][DOMAIN_NAME]" at bounding box center [757, 312] width 324 height 26
type input "[URL][DOMAIN_NAME]"
click at [1028, 168] on input "[URL][DOMAIN_NAME]" at bounding box center [1029, 173] width 138 height 25
click at [600, 325] on td "[URL][DOMAIN_NAME]" at bounding box center [757, 312] width 324 height 26
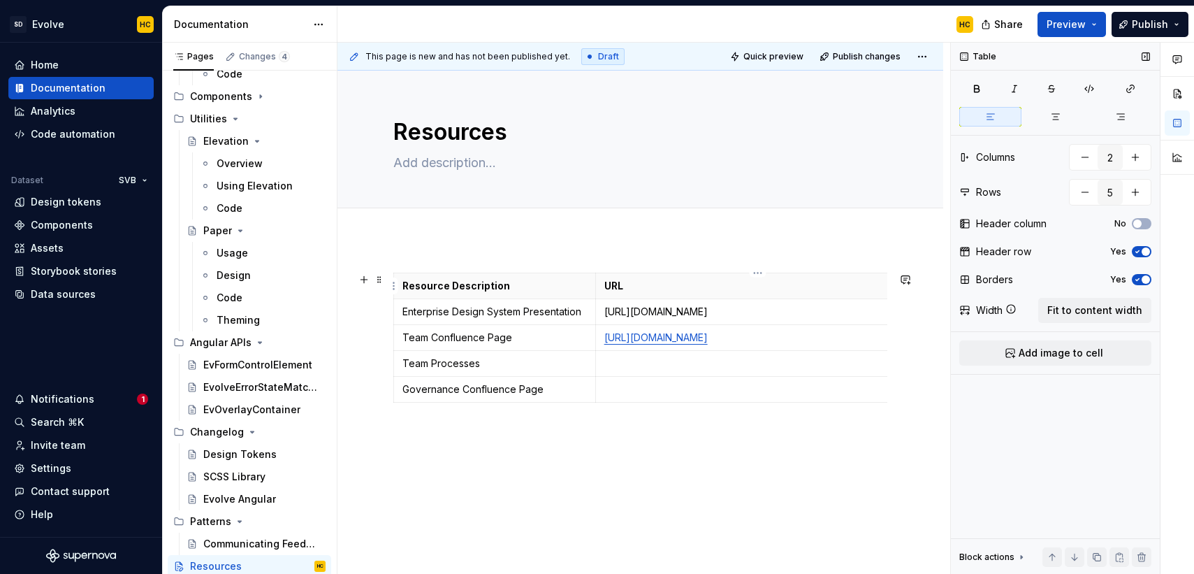
type textarea "*"
click at [1129, 87] on icon "button" at bounding box center [1130, 88] width 11 height 11
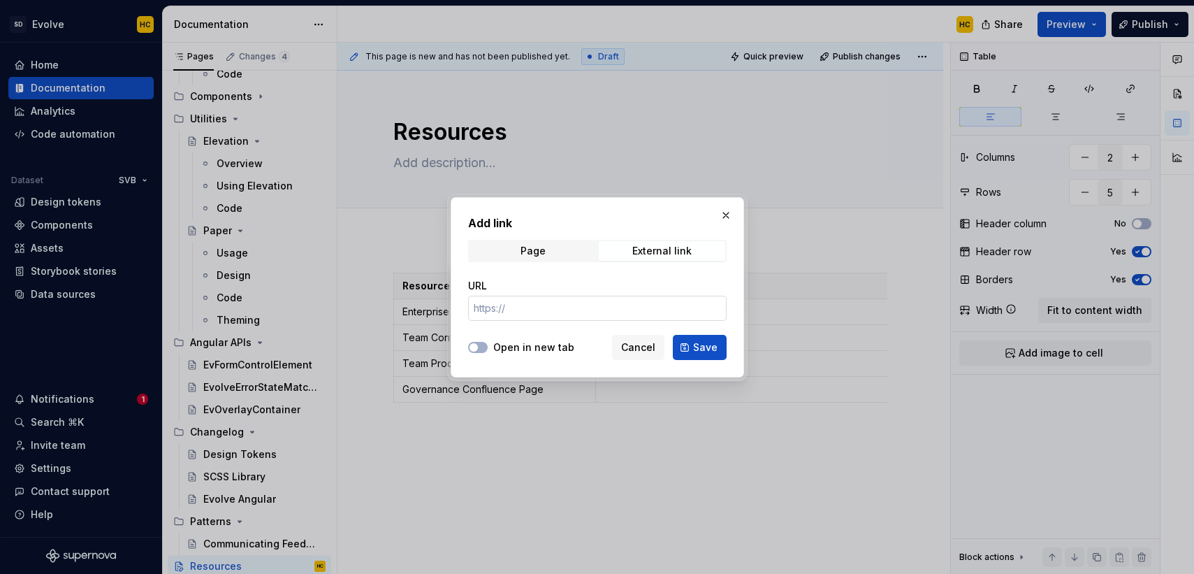
click at [664, 302] on input "URL" at bounding box center [597, 308] width 259 height 25
paste input "[URL][DOMAIN_NAME]"
type input "[URL][DOMAIN_NAME]"
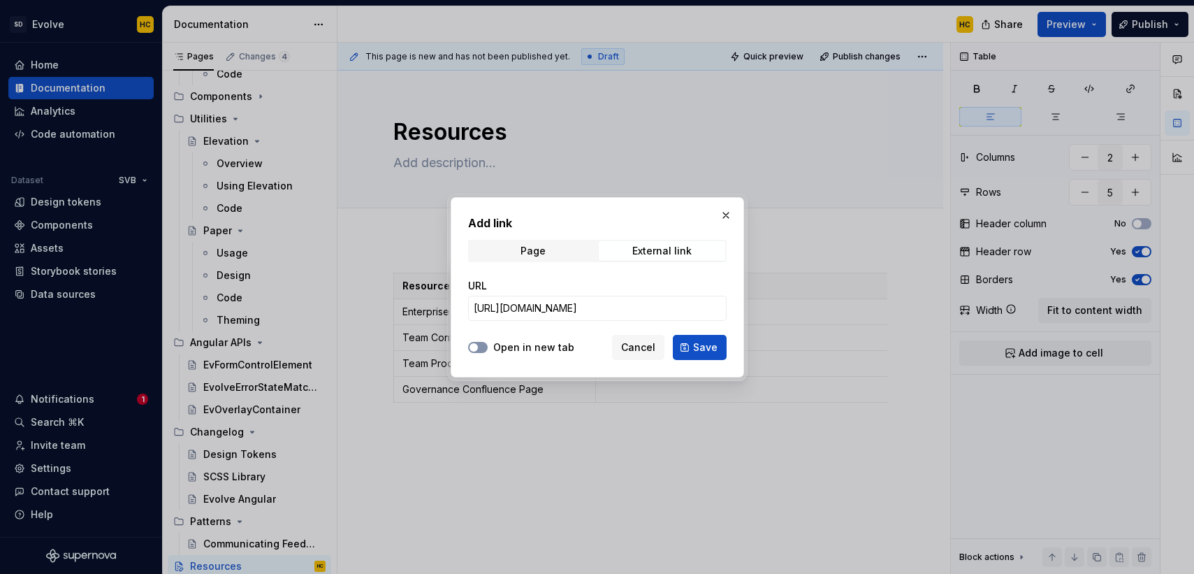
click at [470, 347] on span "button" at bounding box center [474, 347] width 8 height 8
click at [698, 341] on span "Save" at bounding box center [705, 347] width 24 height 14
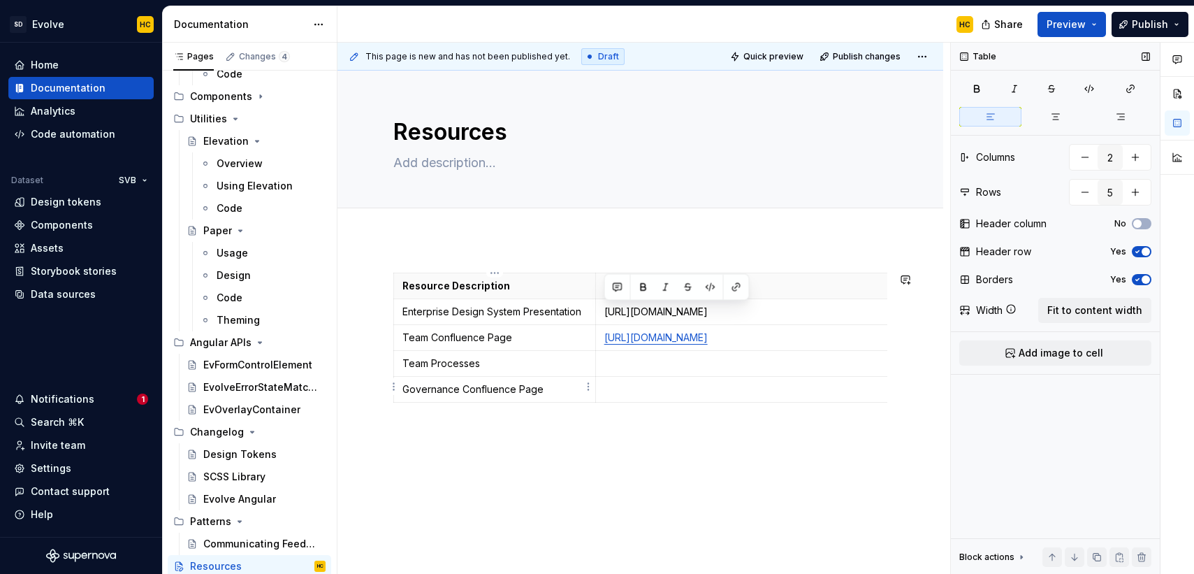
type textarea "*"
click at [1134, 90] on icon "button" at bounding box center [1130, 88] width 11 height 11
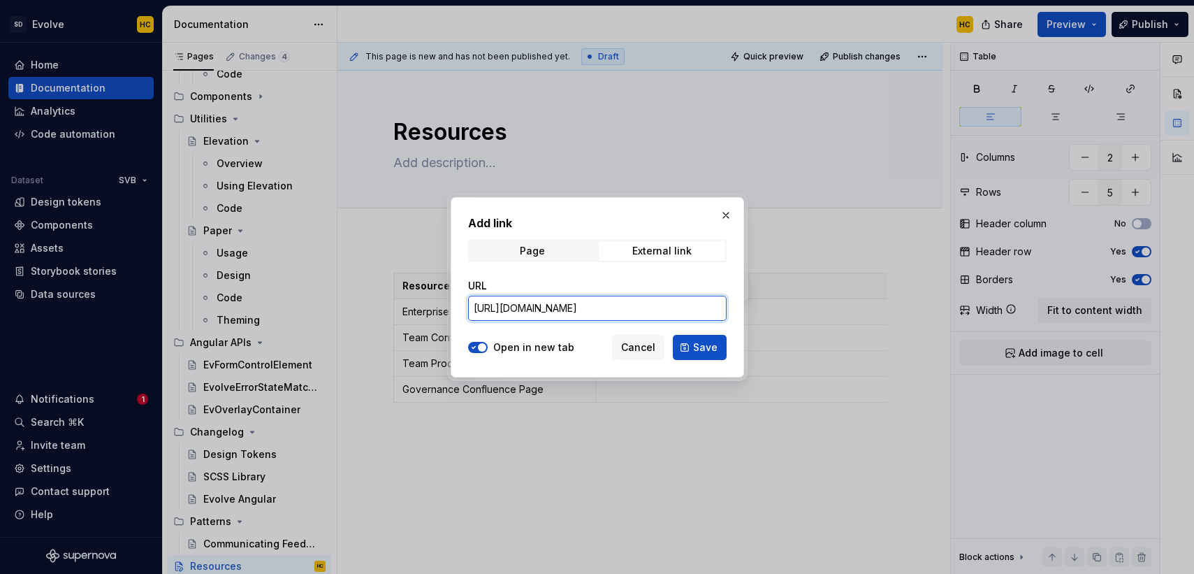
click at [652, 310] on input "[URL][DOMAIN_NAME]" at bounding box center [597, 308] width 259 height 25
click at [716, 344] on span "Save" at bounding box center [705, 347] width 24 height 14
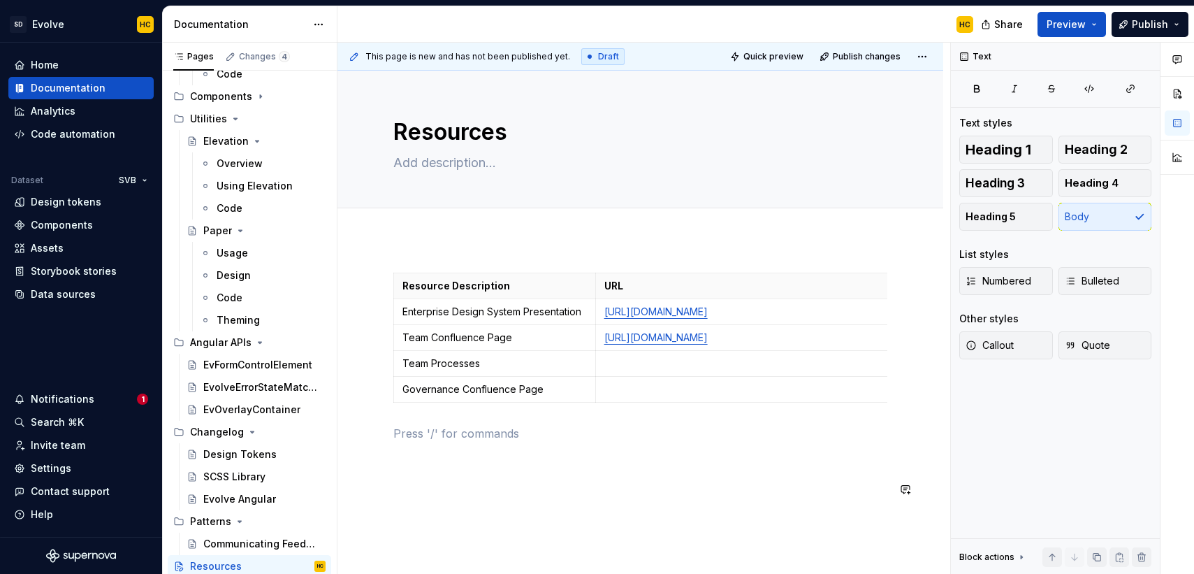
click at [683, 458] on div "Resource Description URL Enterprise Design System Presentation [URL][DOMAIN_NAM…" at bounding box center [640, 366] width 494 height 186
click at [628, 370] on p at bounding box center [758, 363] width 307 height 14
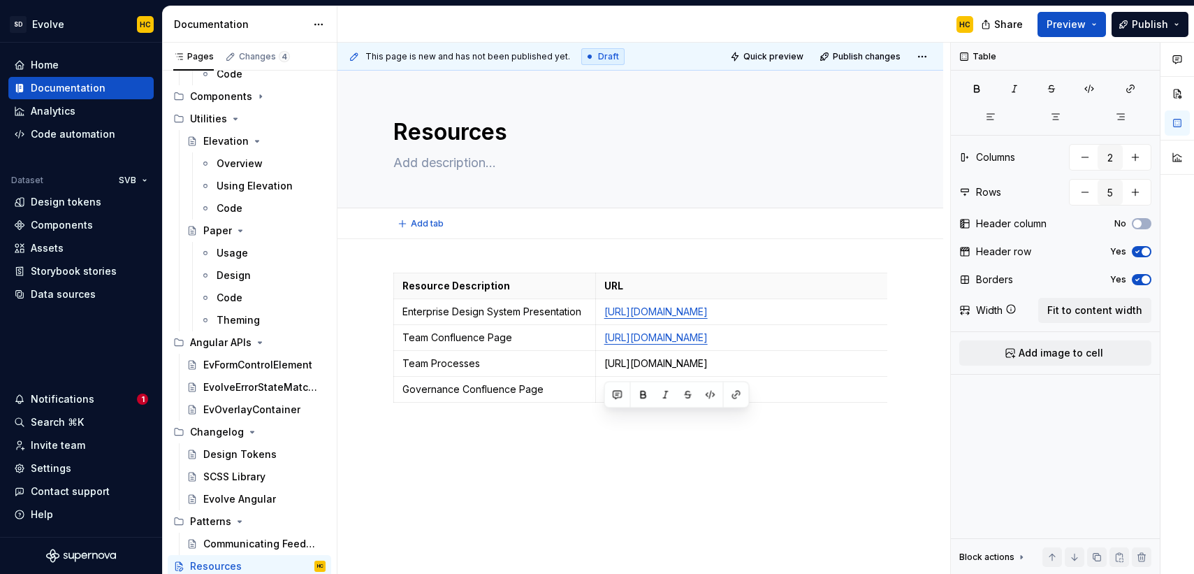
type textarea "*"
click at [1132, 83] on icon "button" at bounding box center [1130, 88] width 11 height 11
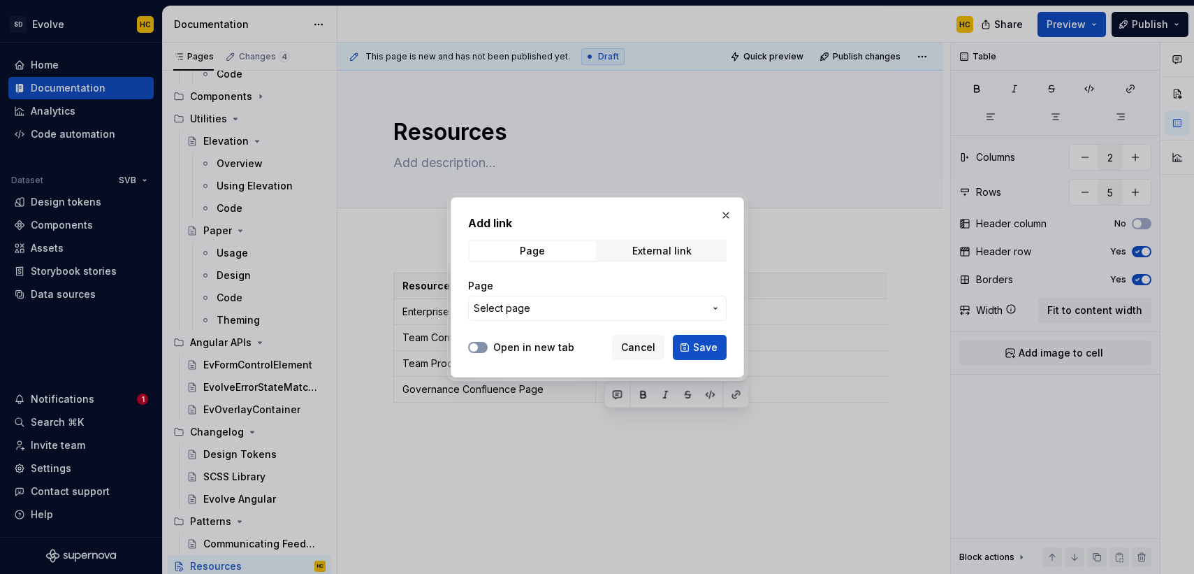
click at [480, 344] on button "Open in new tab" at bounding box center [478, 347] width 20 height 11
click at [659, 249] on div "External link" at bounding box center [661, 250] width 59 height 11
click at [479, 345] on icon "button" at bounding box center [473, 347] width 11 height 8
click at [546, 305] on input "URL" at bounding box center [597, 308] width 259 height 25
paste input "[URL][DOMAIN_NAME]"
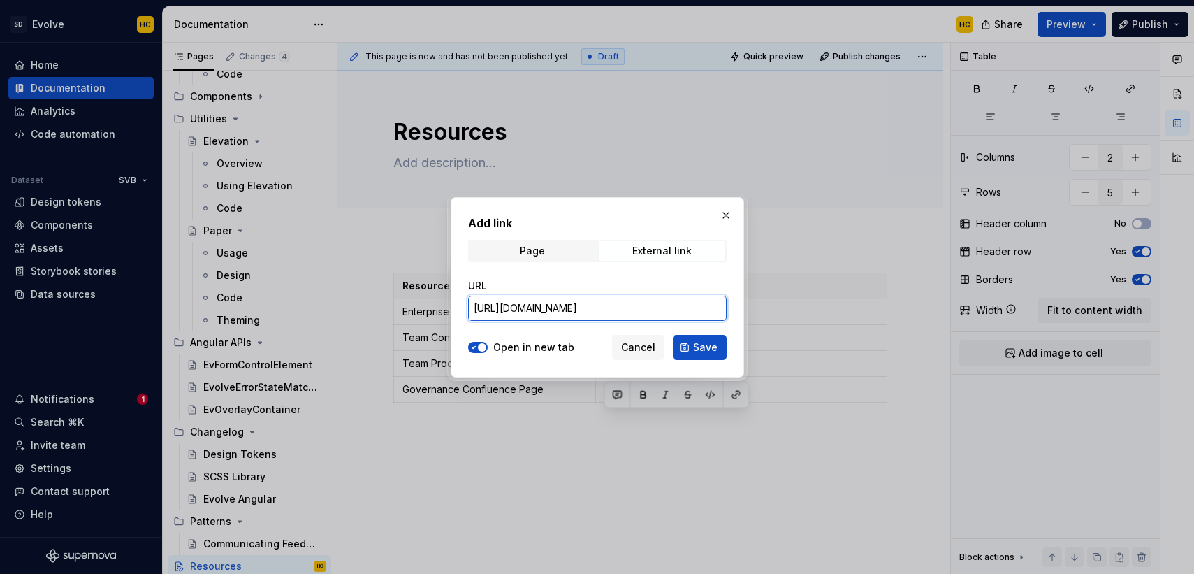
scroll to position [0, 279]
type input "[URL][DOMAIN_NAME]"
click at [685, 349] on button "Save" at bounding box center [700, 347] width 54 height 25
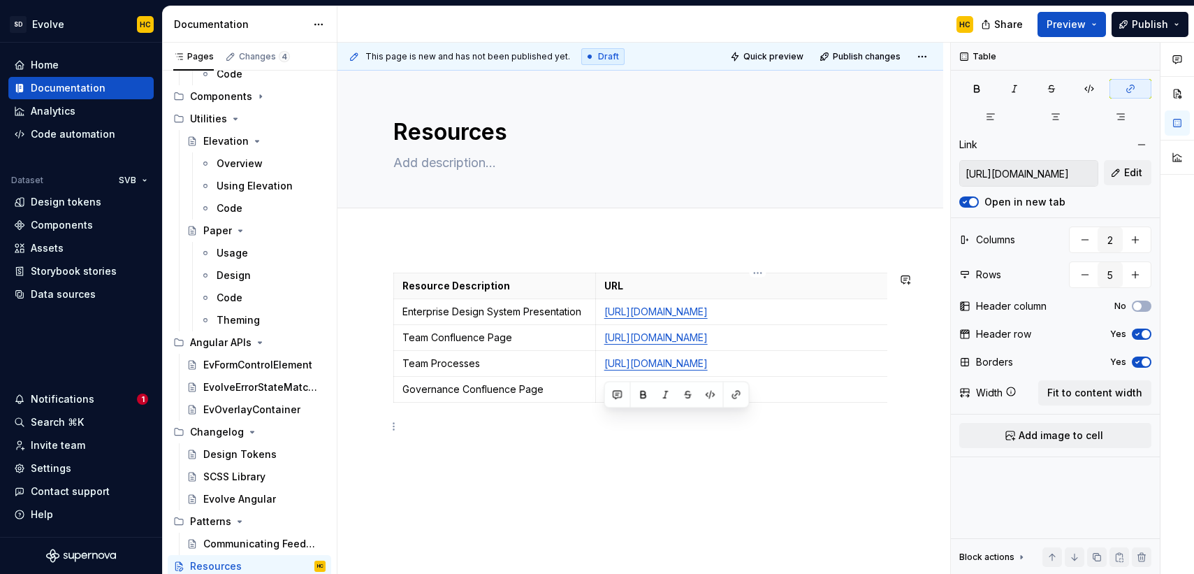
type textarea "*"
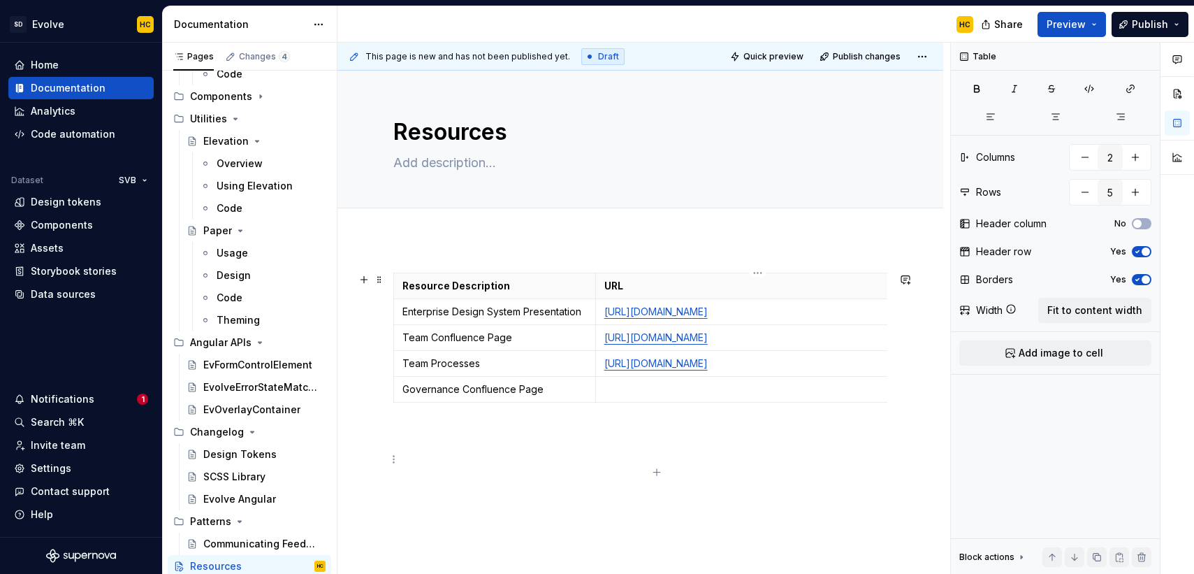
click at [614, 396] on p at bounding box center [758, 389] width 307 height 14
click at [1131, 92] on icon "button" at bounding box center [1130, 88] width 11 height 11
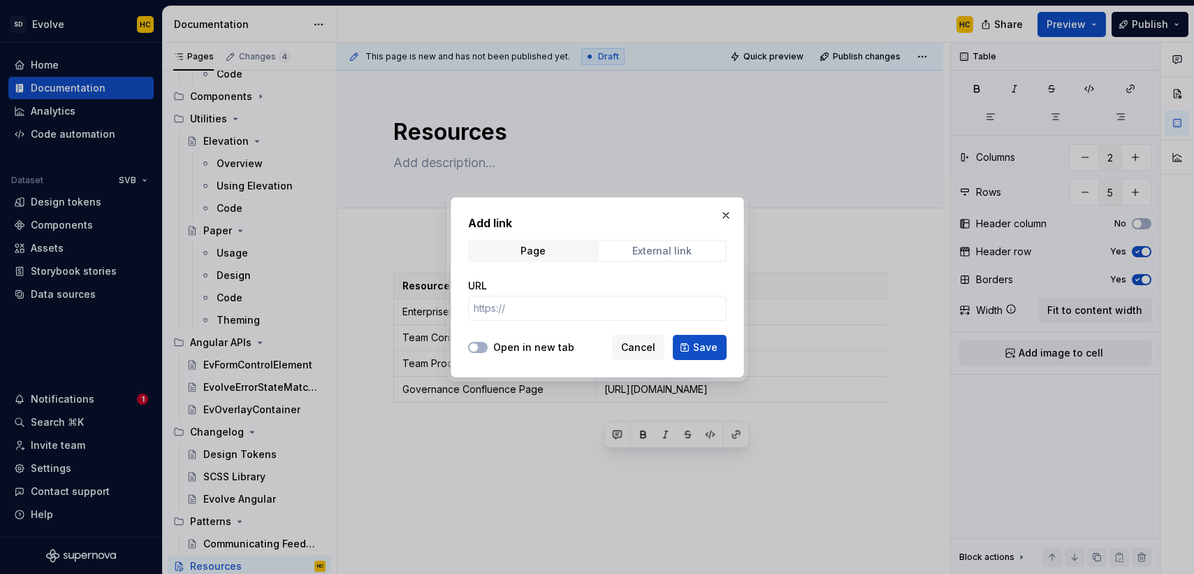
click at [646, 246] on div "External link" at bounding box center [661, 250] width 59 height 11
click at [477, 350] on icon "button" at bounding box center [473, 347] width 11 height 8
click at [534, 312] on input "URL" at bounding box center [597, 308] width 259 height 25
paste input "[URL][DOMAIN_NAME]"
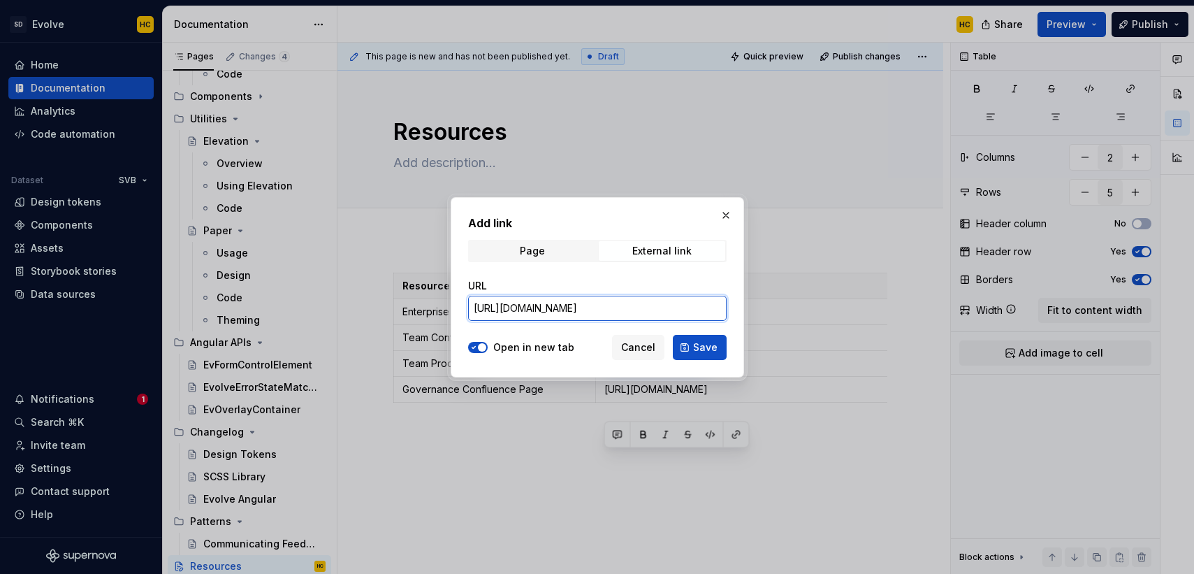
scroll to position [0, 148]
type input "[URL][DOMAIN_NAME]"
click at [690, 343] on button "Save" at bounding box center [700, 347] width 54 height 25
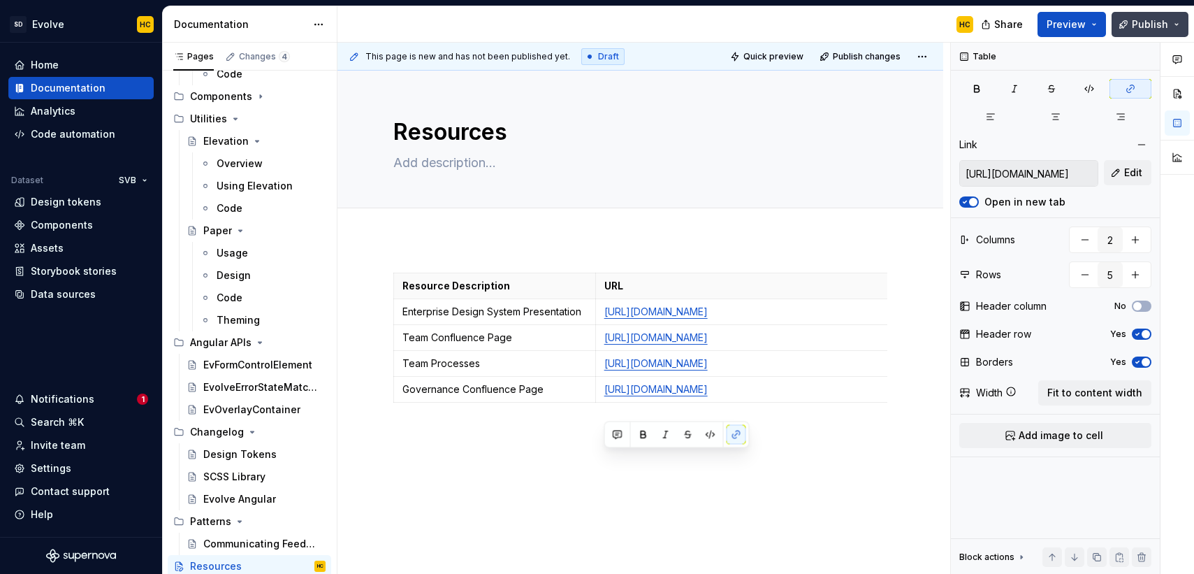
click at [1143, 28] on span "Publish" at bounding box center [1150, 24] width 36 height 14
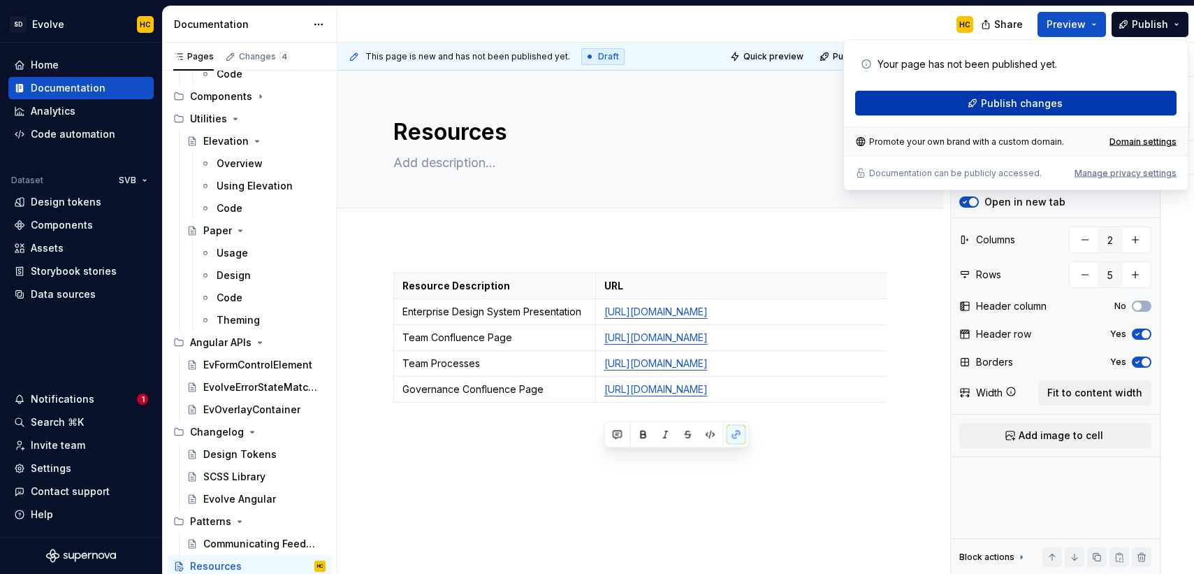
click at [1060, 103] on button "Publish changes" at bounding box center [1015, 103] width 321 height 25
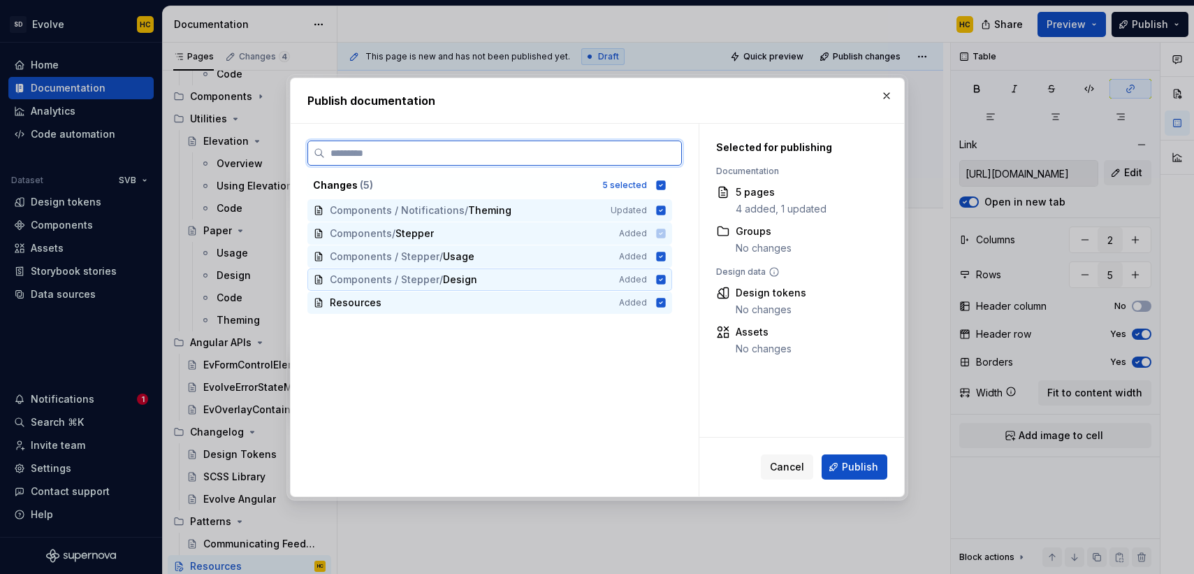
click at [665, 278] on icon at bounding box center [660, 279] width 9 height 9
click at [665, 254] on icon at bounding box center [660, 256] width 9 height 9
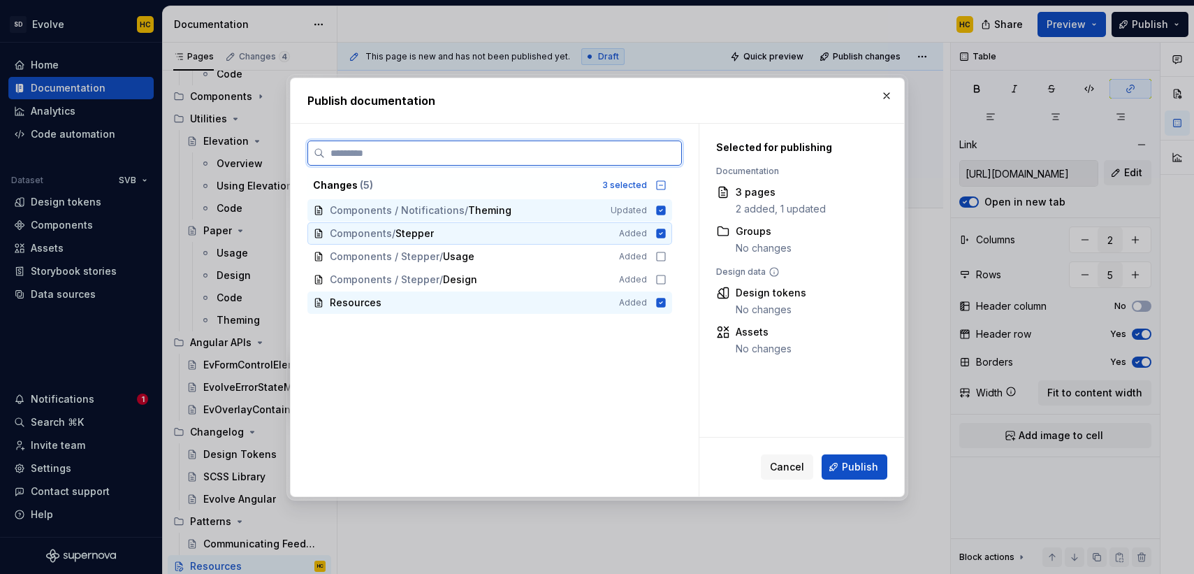
click at [667, 228] on icon at bounding box center [661, 233] width 11 height 11
click at [667, 215] on icon at bounding box center [661, 210] width 11 height 11
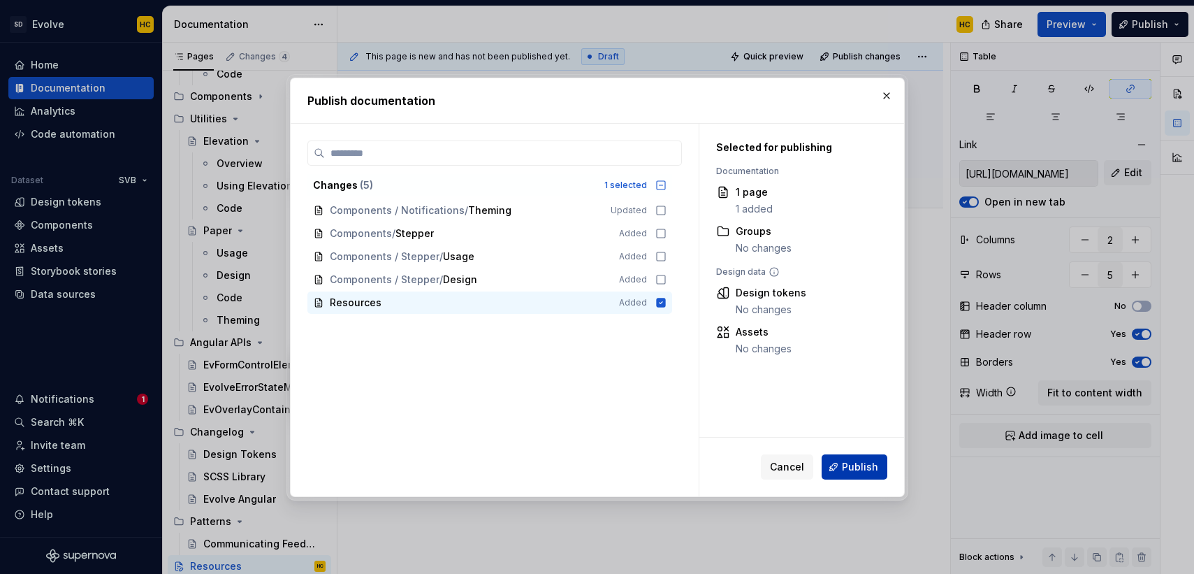
click at [836, 463] on button "Publish" at bounding box center [855, 466] width 66 height 25
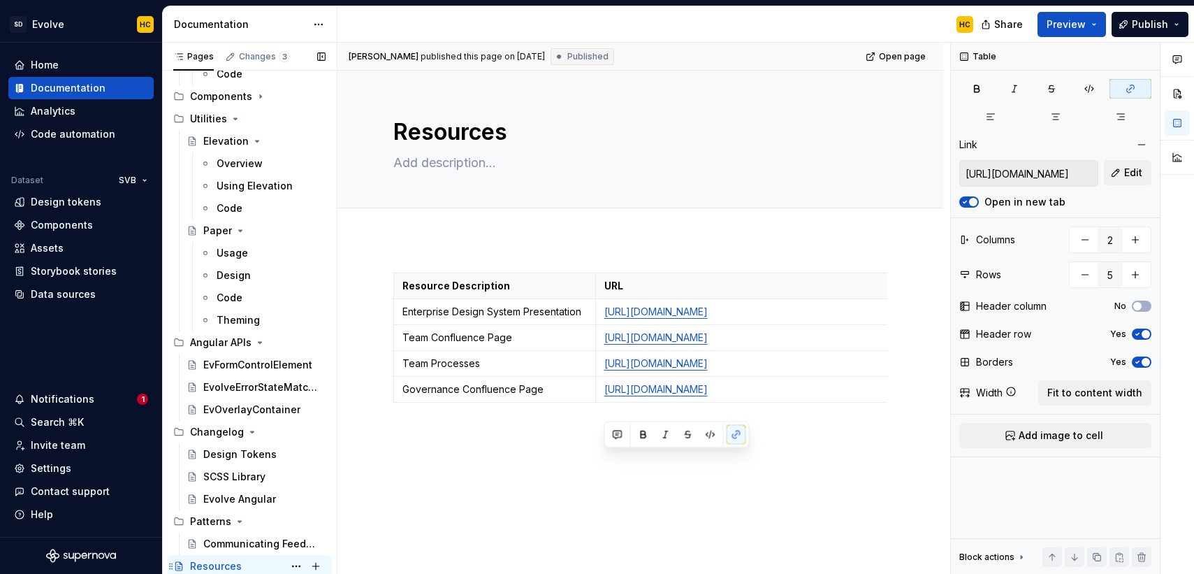
type textarea "*"
